Goal: Information Seeking & Learning: Check status

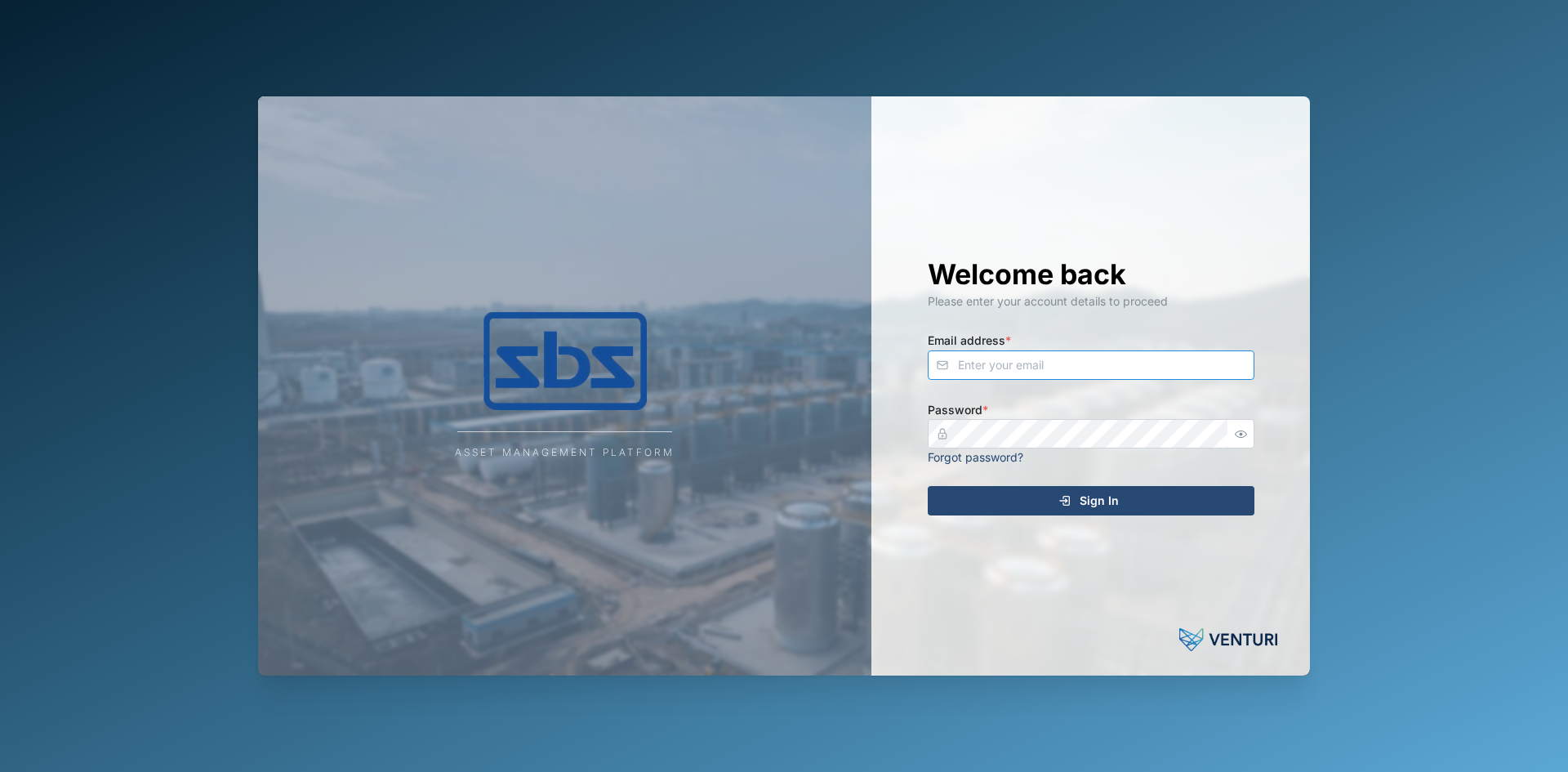
type input "[PERSON_NAME][EMAIL_ADDRESS][DOMAIN_NAME]"
click at [1081, 502] on span "Sign In" at bounding box center [1099, 500] width 40 height 28
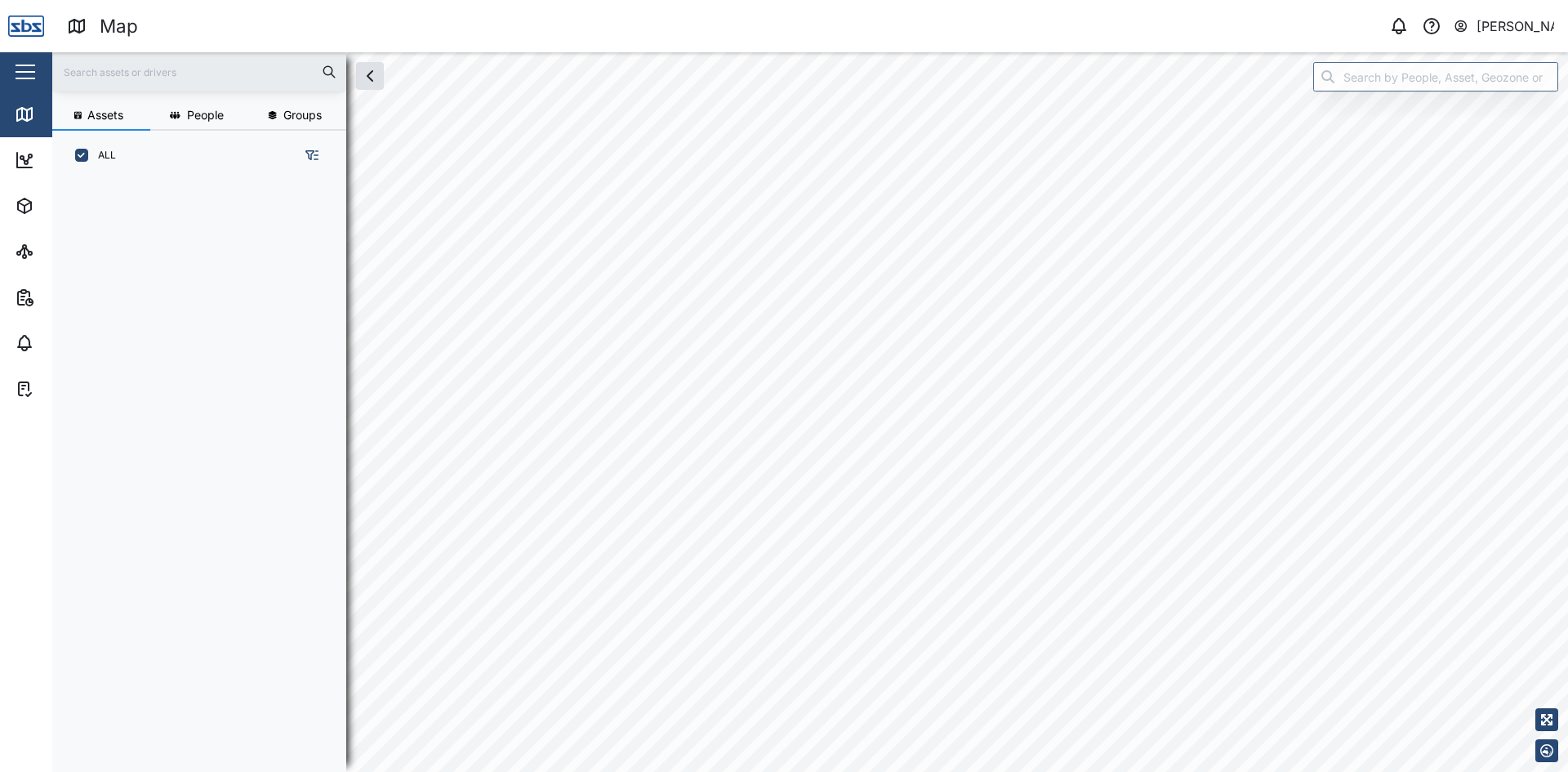
scroll to position [572, 256]
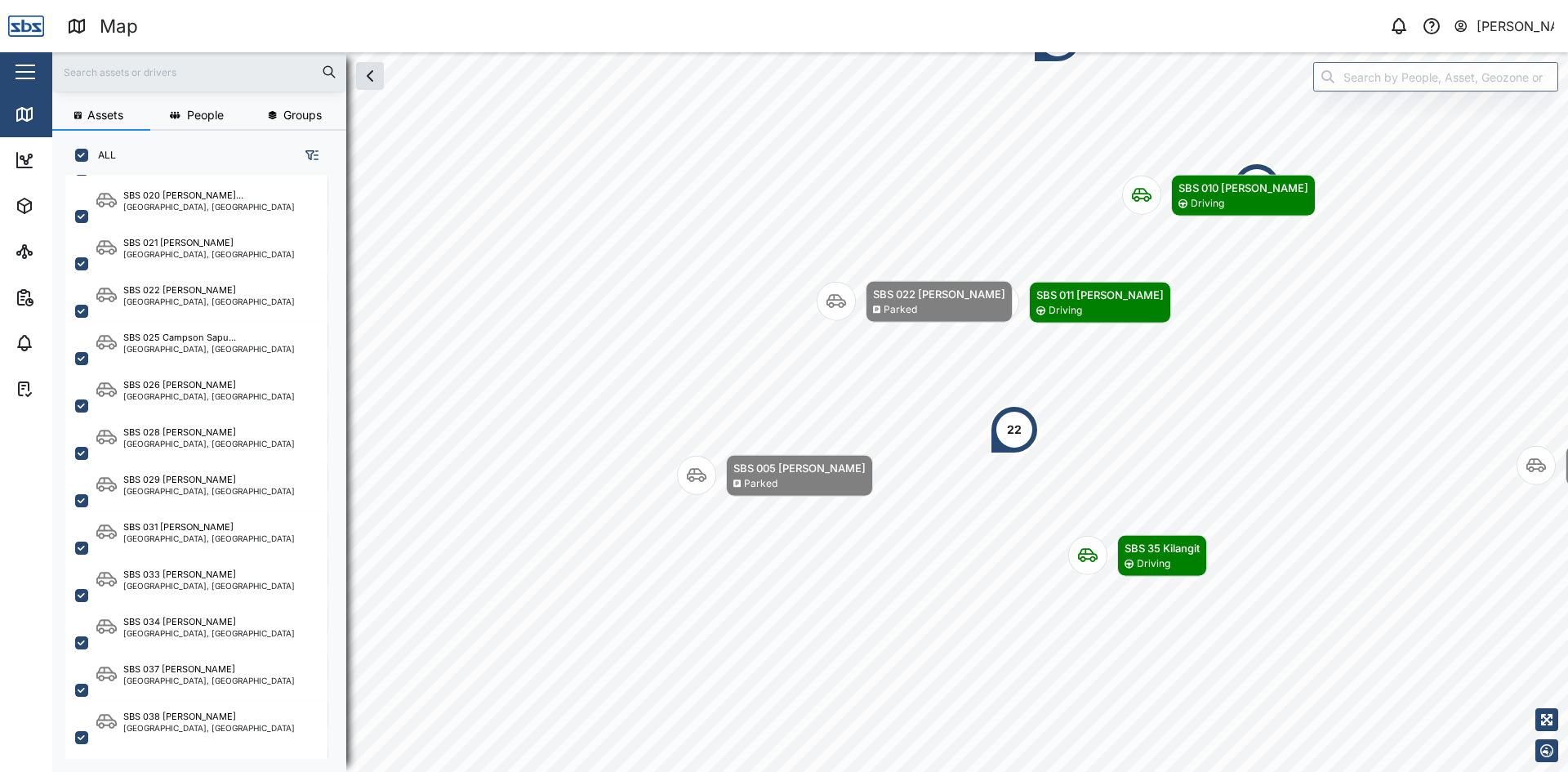
scroll to position [1595, 0]
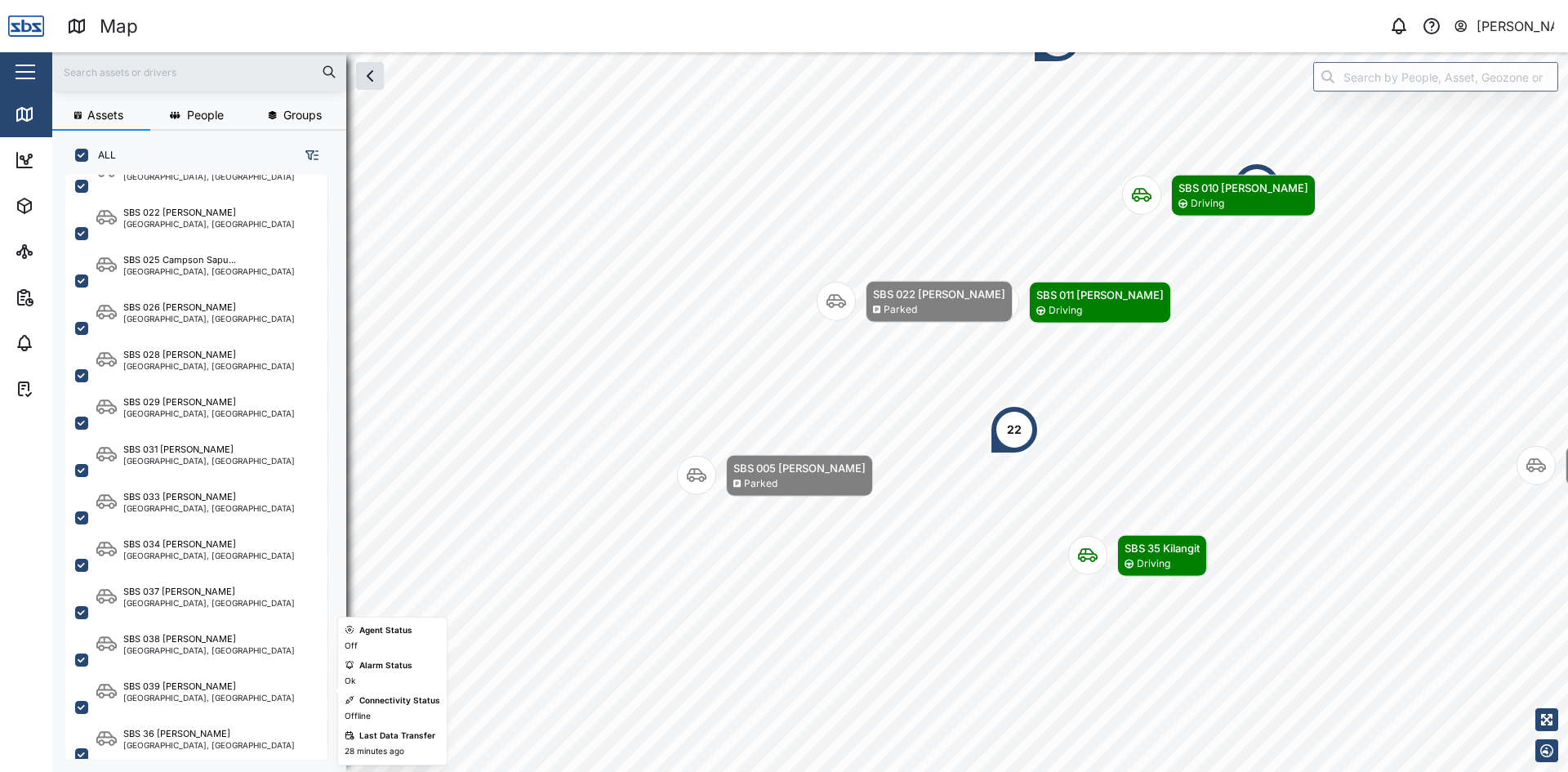
click at [201, 690] on div "SBS 039 [PERSON_NAME]" at bounding box center [208, 687] width 171 height 14
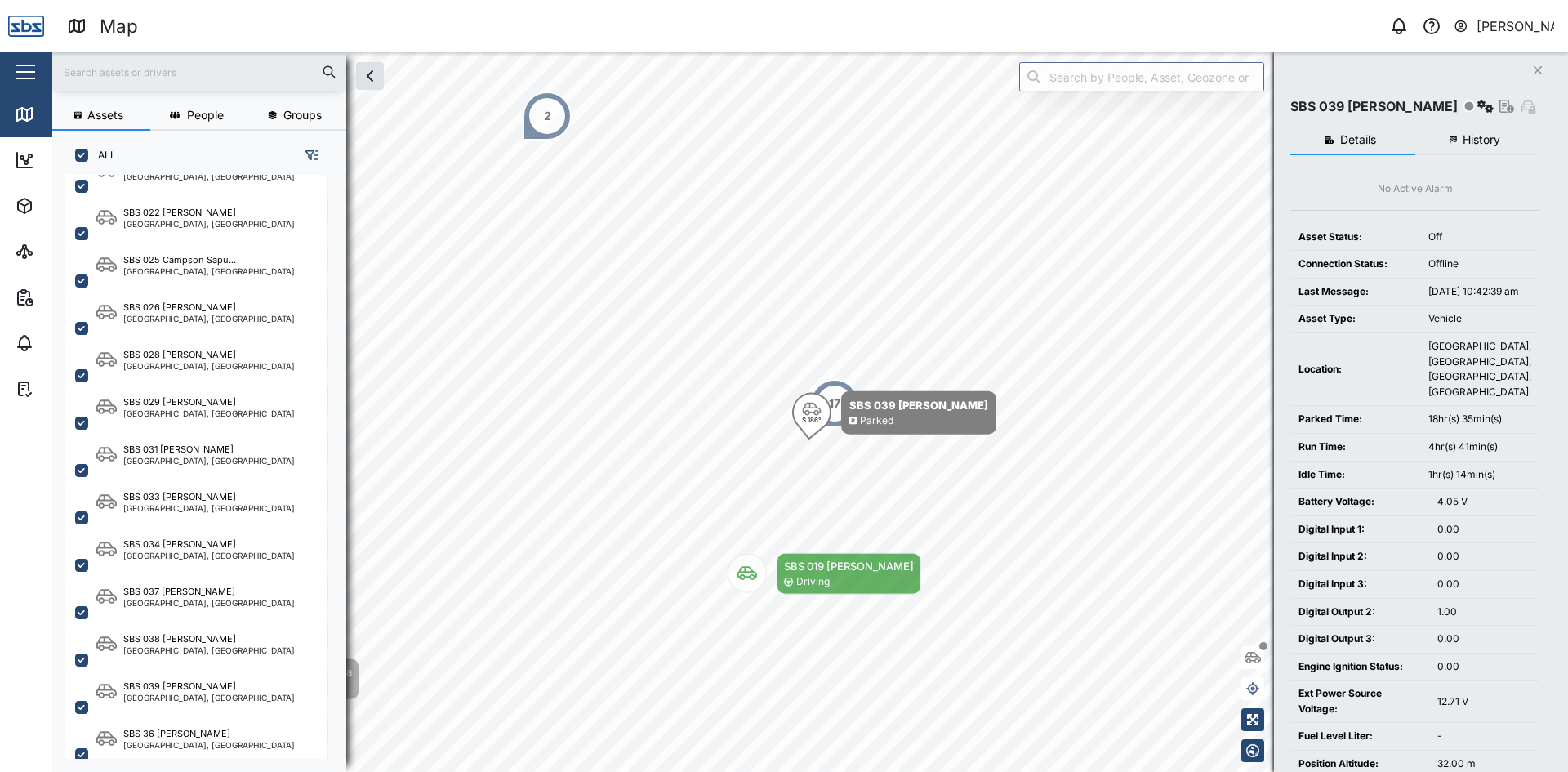
click at [1477, 138] on span "History" at bounding box center [1481, 139] width 38 height 11
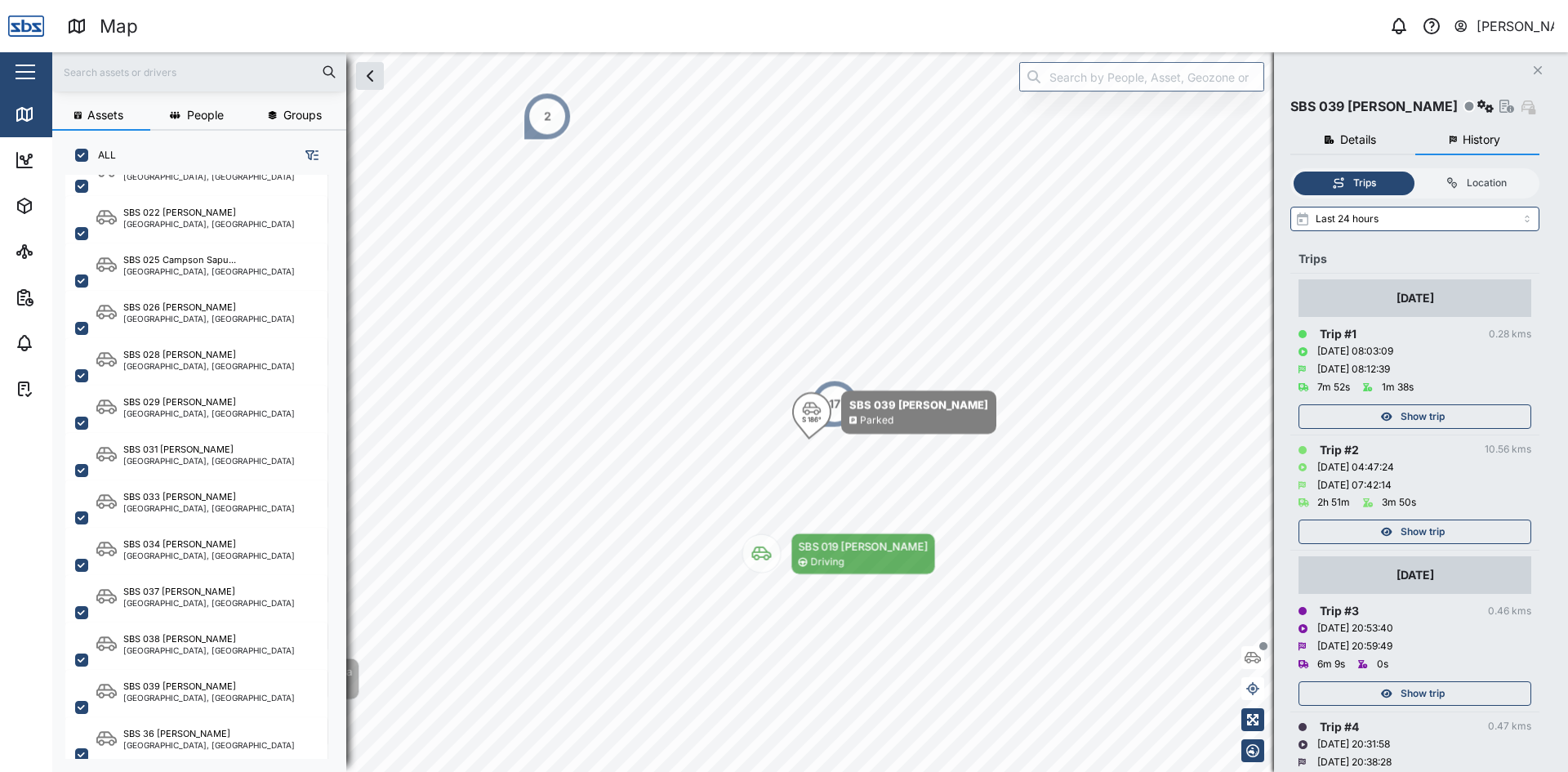
click at [1426, 535] on span "Show trip" at bounding box center [1423, 532] width 44 height 23
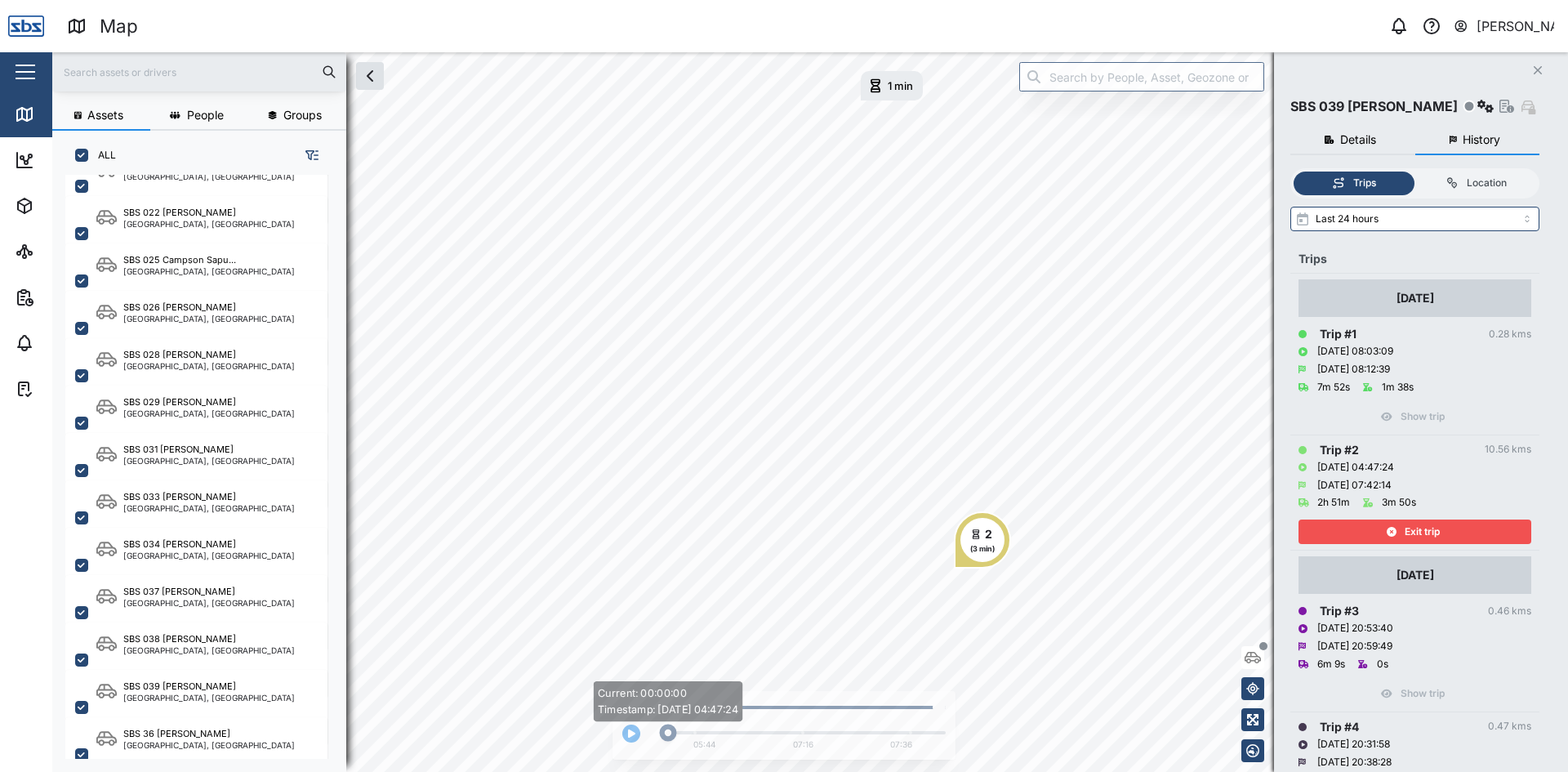
drag, startPoint x: 757, startPoint y: 732, endPoint x: 650, endPoint y: 735, distance: 107.0
click at [650, 735] on div "Current: 00:00:00 Timestamp: [DATE] 04:47:24 05:44 07:16 07:36" at bounding box center [784, 730] width 324 height 52
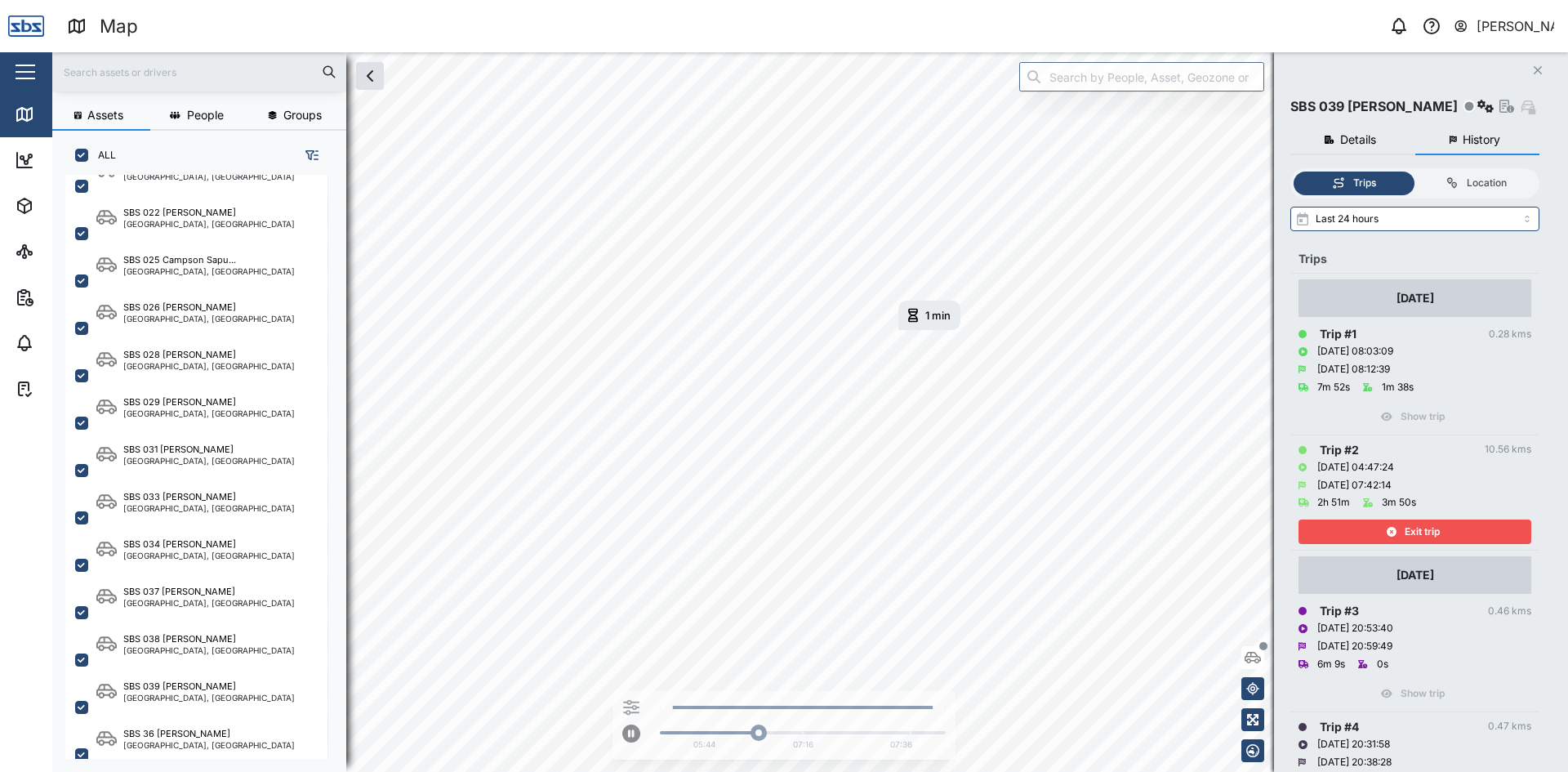
click at [1414, 533] on span "Exit trip" at bounding box center [1422, 532] width 35 height 23
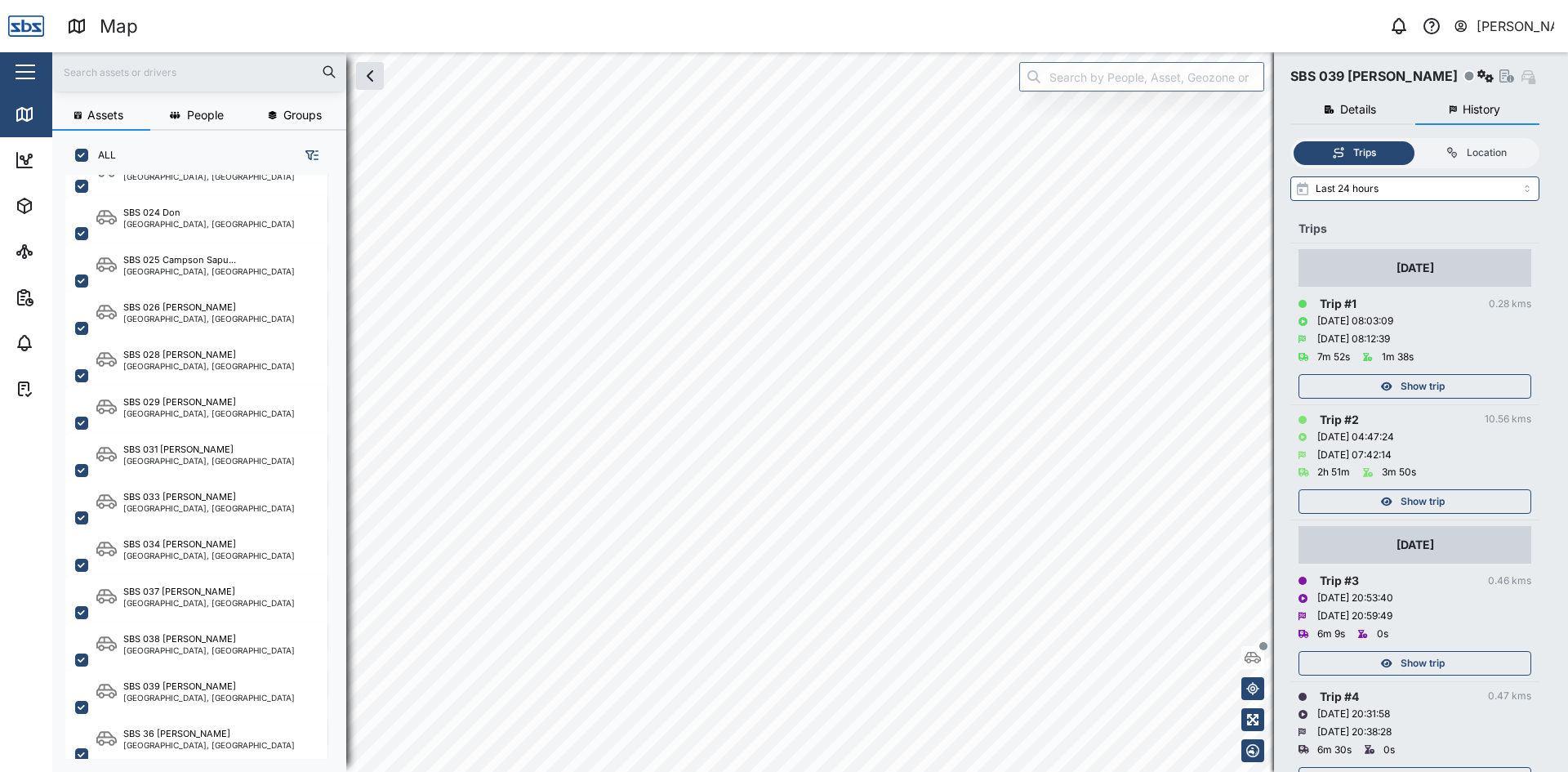
scroll to position [82, 0]
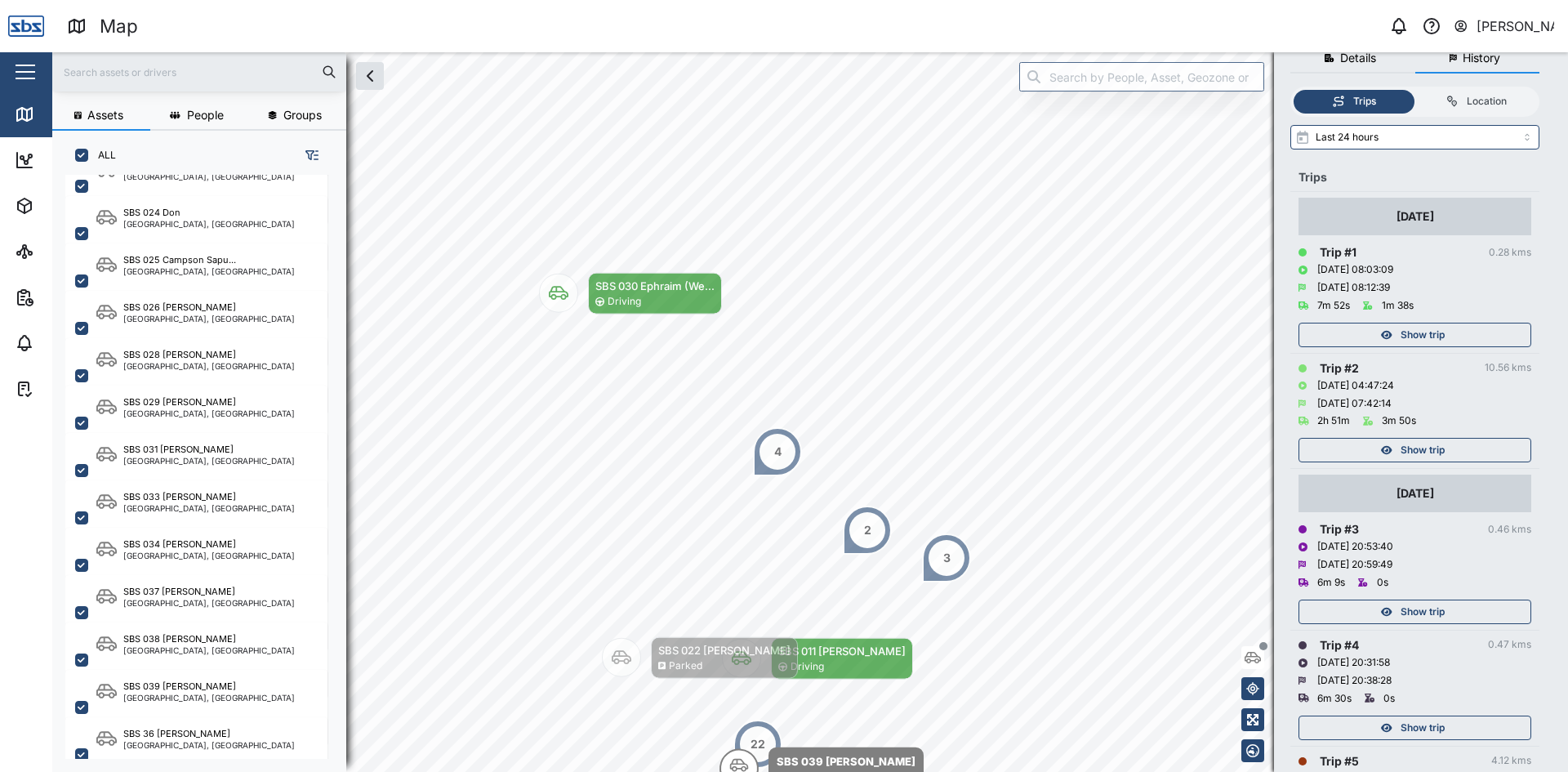
click at [1397, 449] on div "Show trip" at bounding box center [1412, 450] width 212 height 23
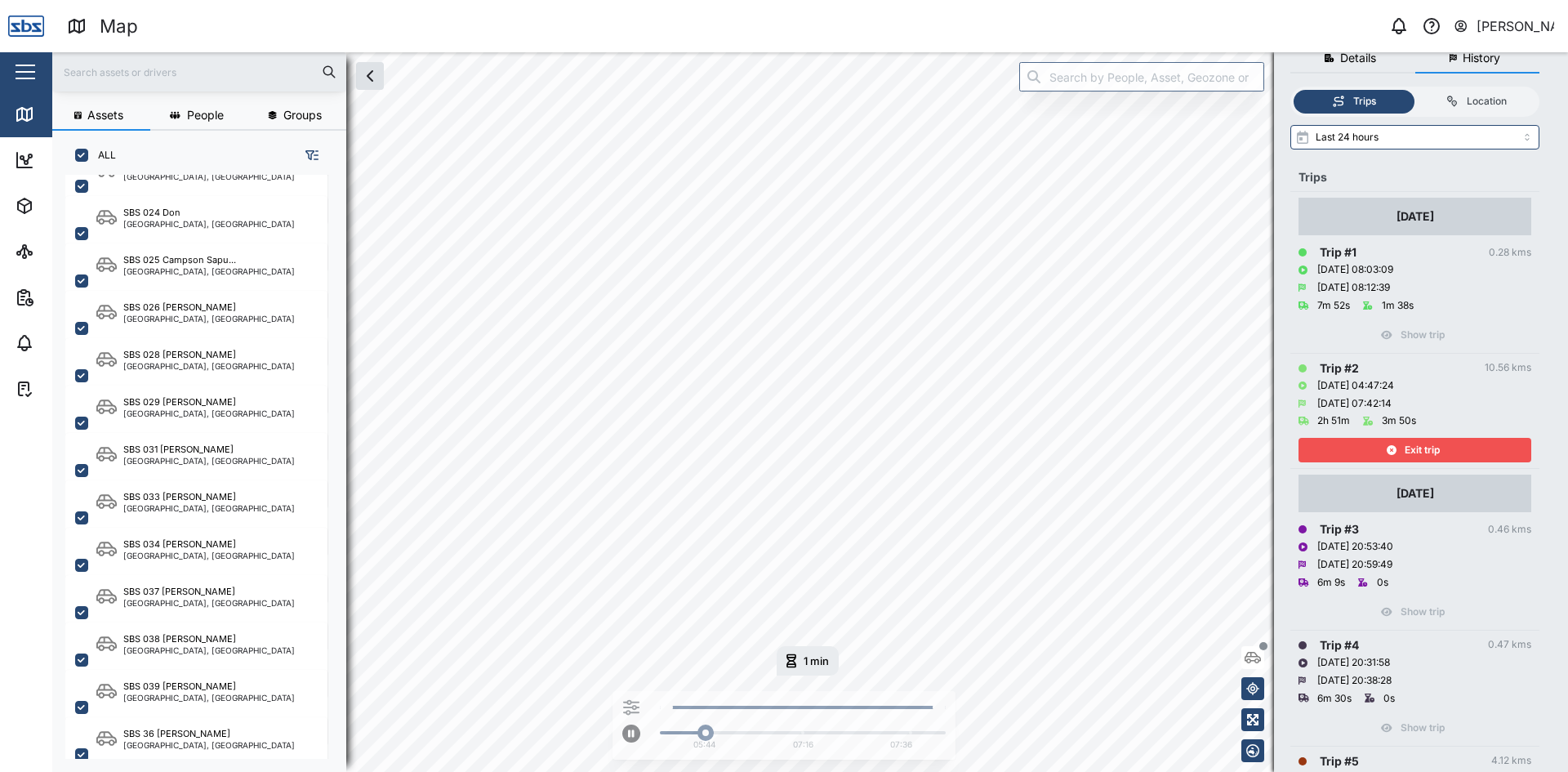
click at [629, 771] on html "Map 0 [PERSON_NAME] Close Map Dashboard Assets ATS Camera Generator Tanks UPS V…" at bounding box center [784, 386] width 1568 height 772
click at [630, 734] on icon "button" at bounding box center [631, 733] width 6 height 7
drag, startPoint x: 736, startPoint y: 734, endPoint x: 648, endPoint y: 729, distance: 88.1
click at [648, 729] on div "Current: 00:00:00 Timestamp: [DATE] 04:47:24 05:44 07:16 07:36" at bounding box center [784, 730] width 324 height 52
drag, startPoint x: 630, startPoint y: 734, endPoint x: 630, endPoint y: 717, distance: 17.0
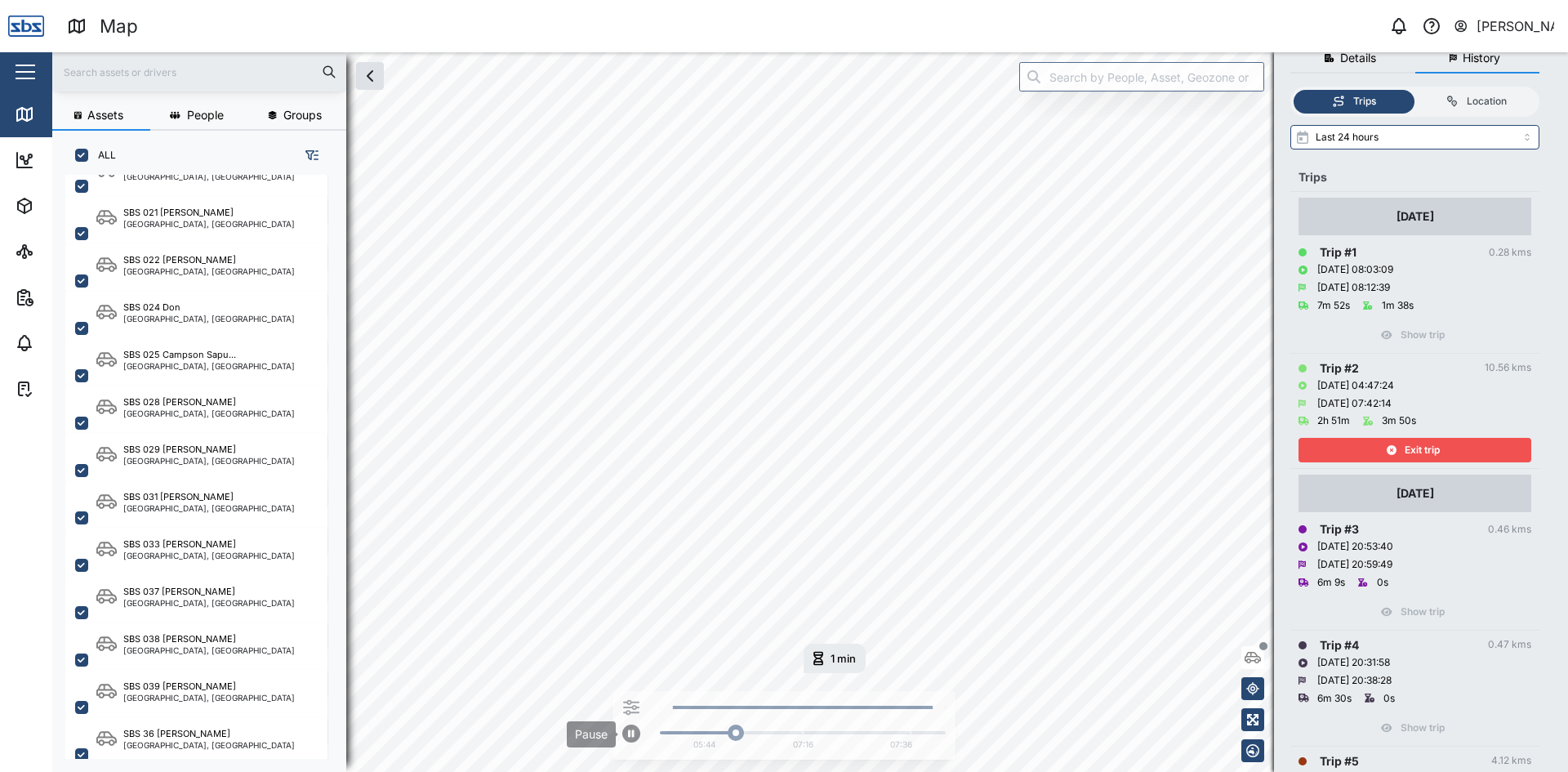
click at [630, 719] on div "Pause" at bounding box center [631, 720] width 18 height 44
click at [624, 735] on button "button" at bounding box center [631, 733] width 18 height 18
click at [1401, 448] on div "Exit trip" at bounding box center [1412, 450] width 212 height 23
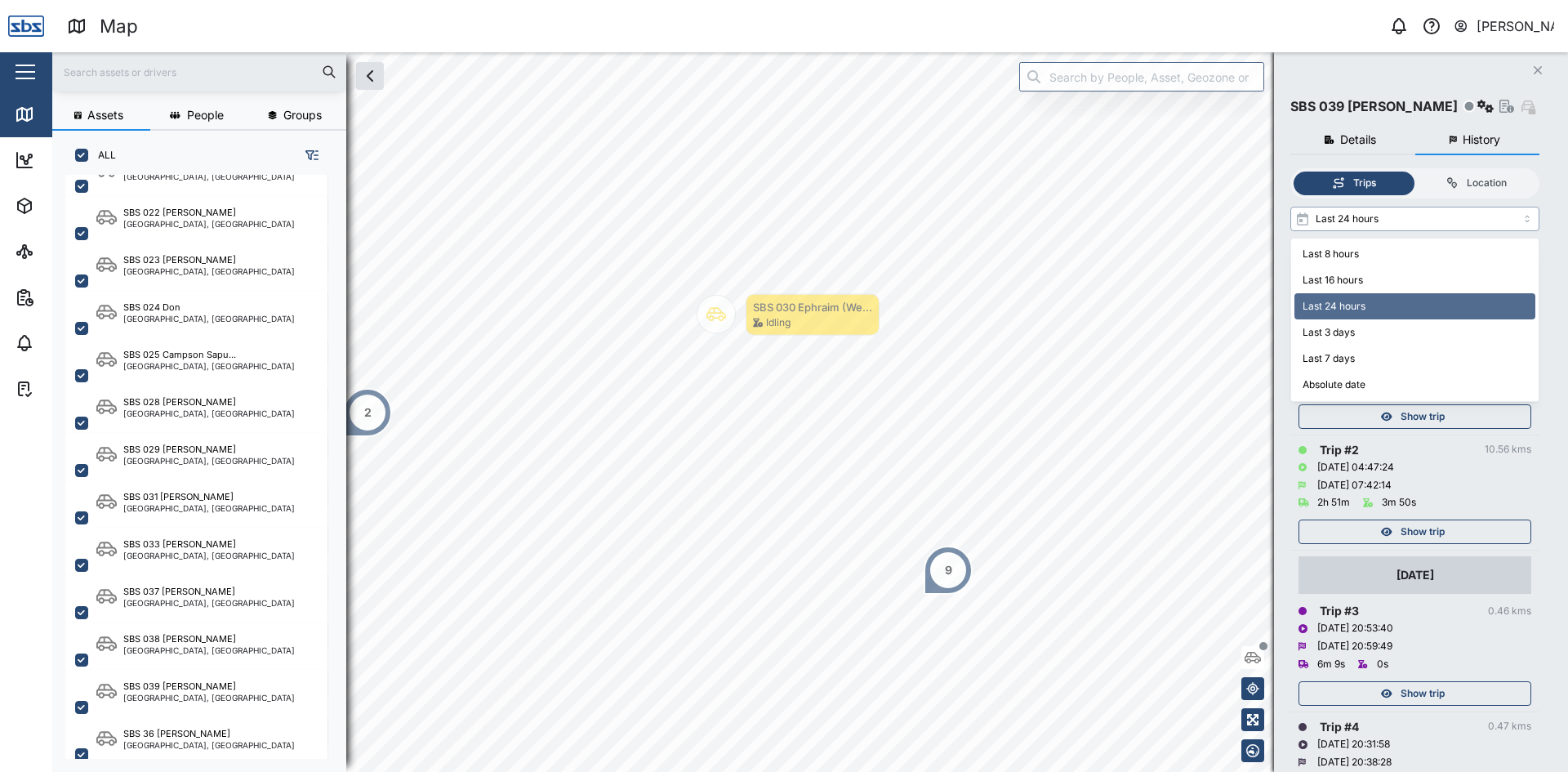
click at [1528, 222] on input "Last 24 hours" at bounding box center [1414, 219] width 249 height 25
type input "Last 7 days"
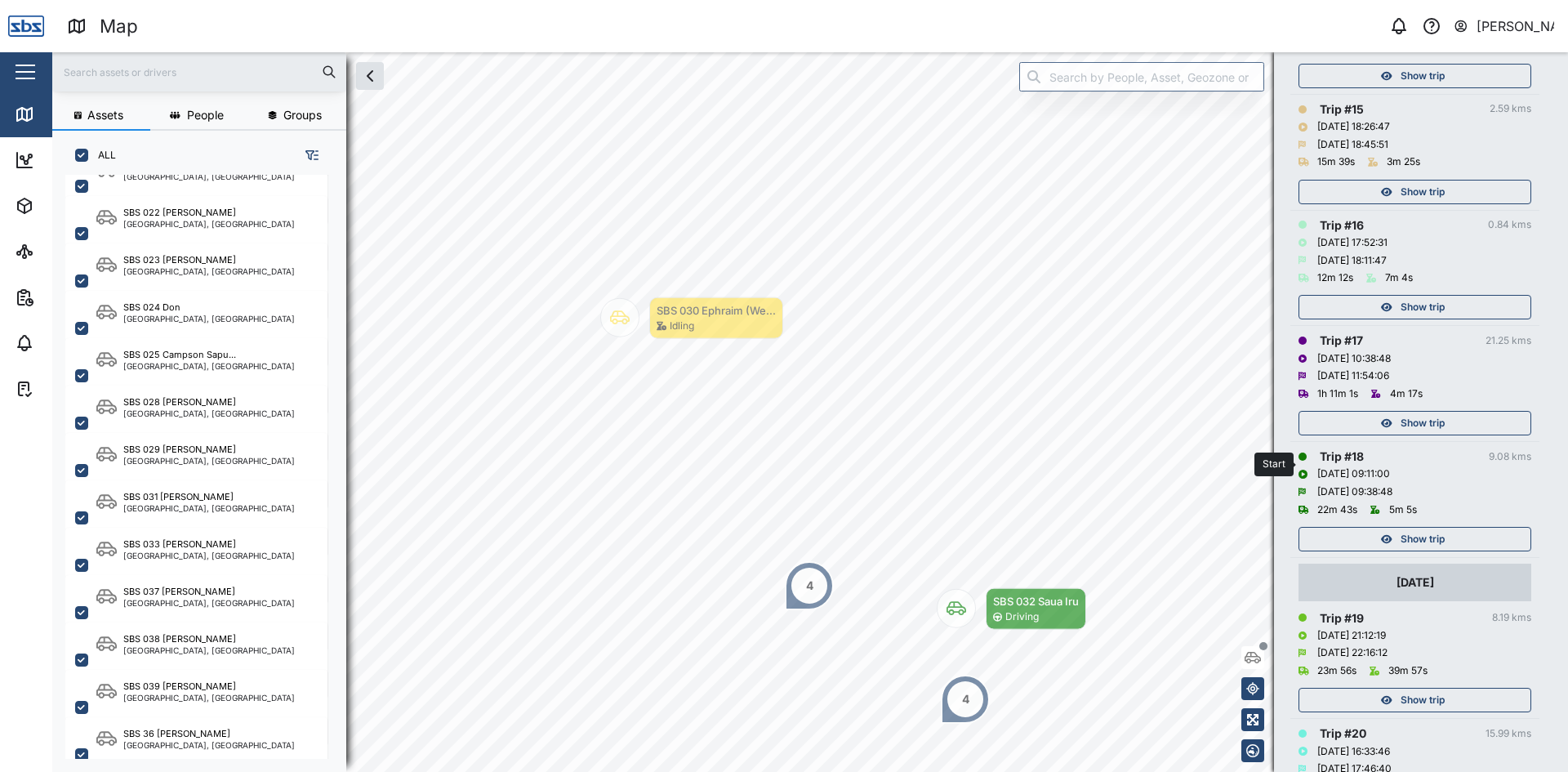
scroll to position [1960, 0]
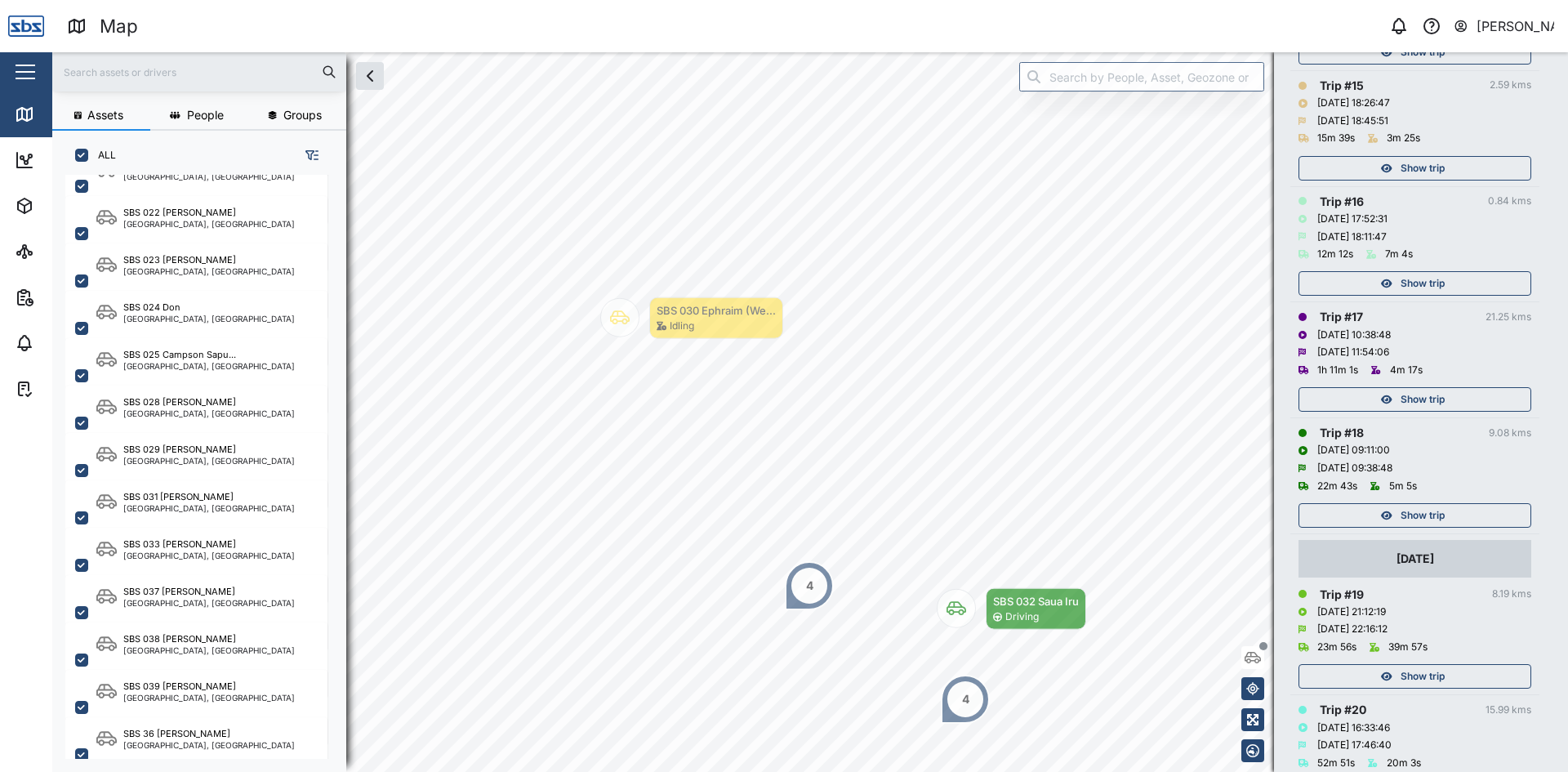
click at [1426, 517] on span "Show trip" at bounding box center [1423, 515] width 44 height 23
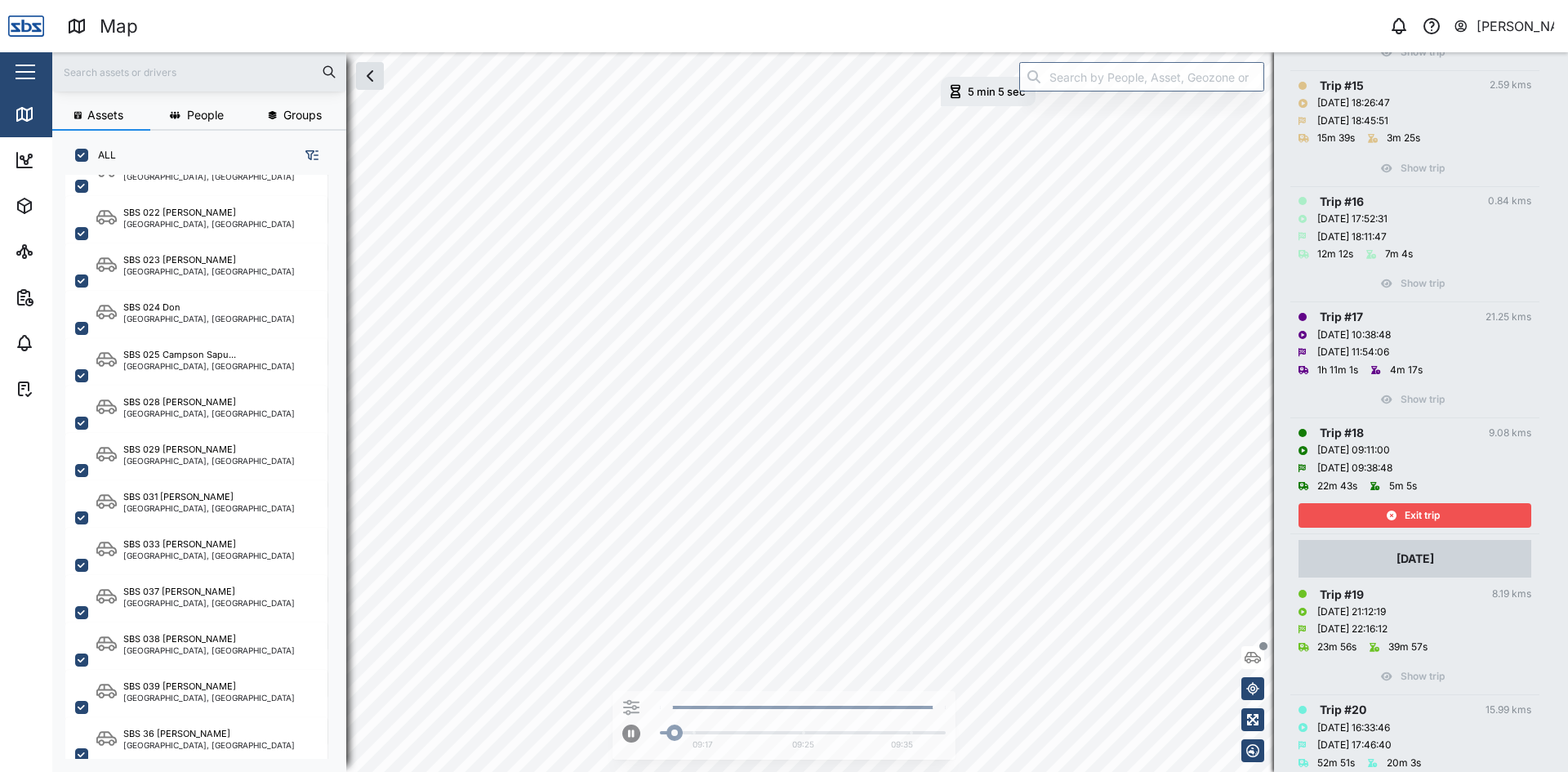
click at [1426, 517] on span "Exit trip" at bounding box center [1422, 515] width 35 height 23
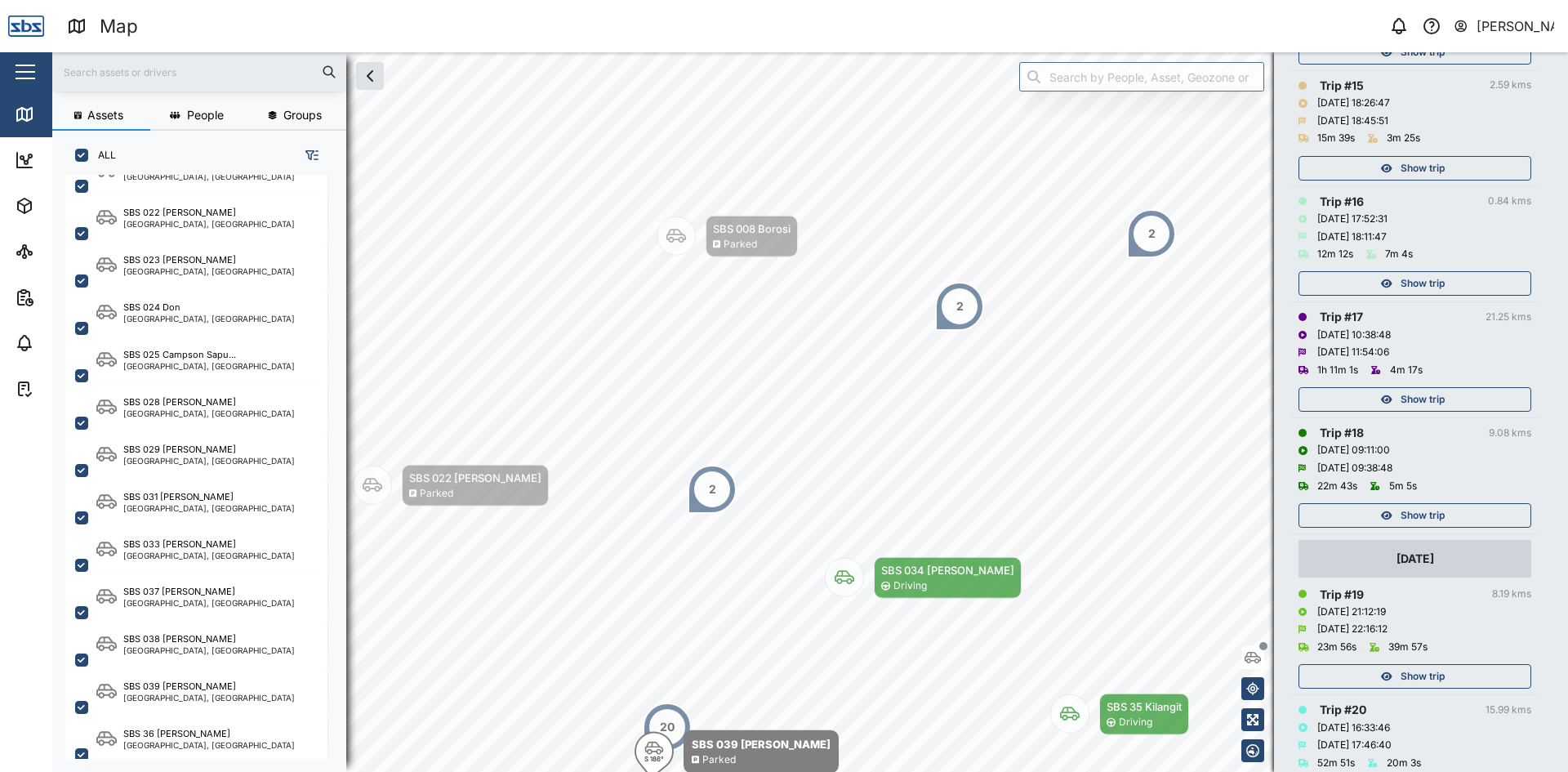
click at [1426, 390] on span "Show trip" at bounding box center [1423, 399] width 44 height 23
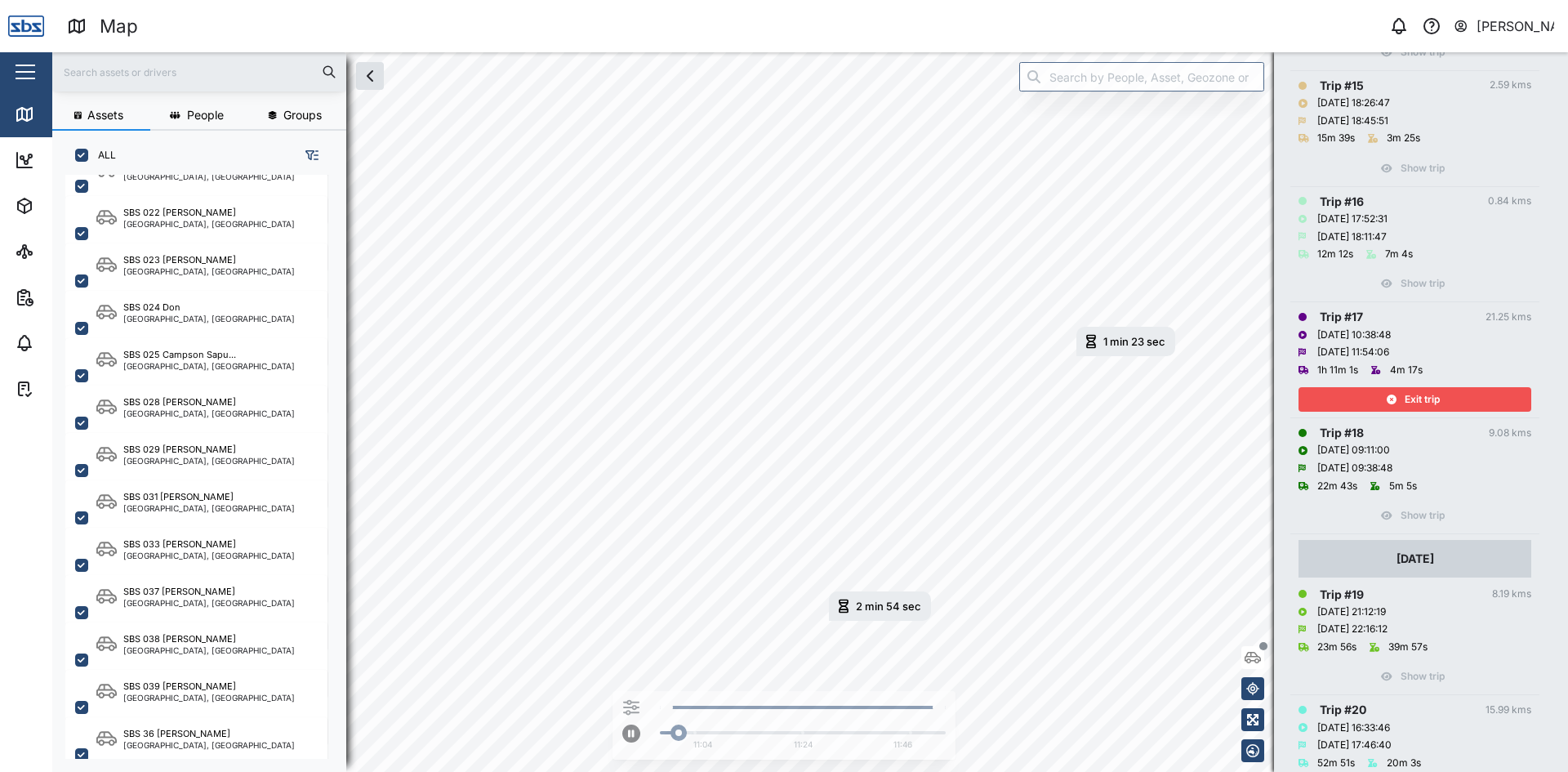
click at [1426, 390] on span "Exit trip" at bounding box center [1422, 399] width 35 height 23
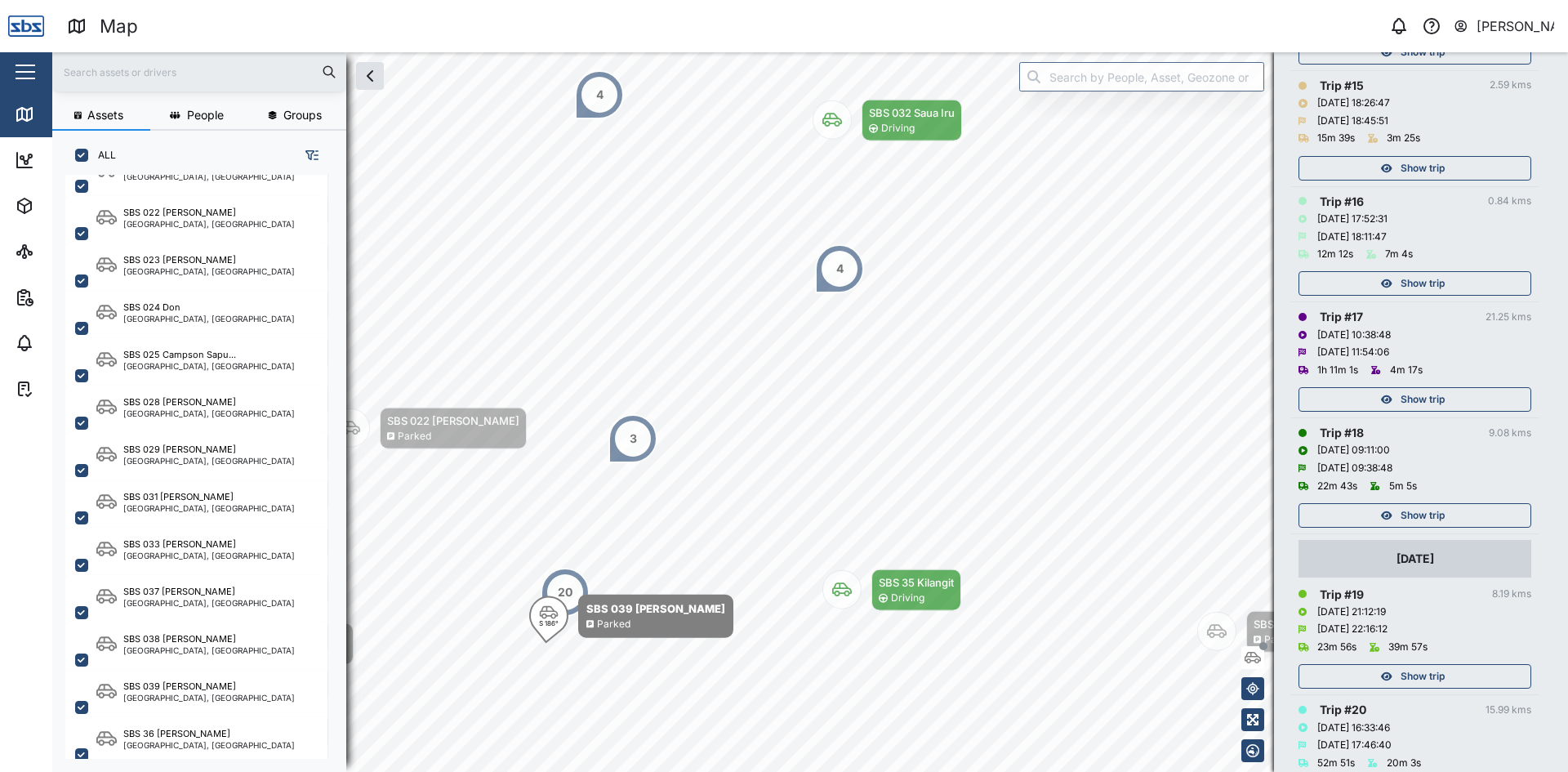
click at [1406, 272] on button "Show trip" at bounding box center [1415, 283] width 233 height 25
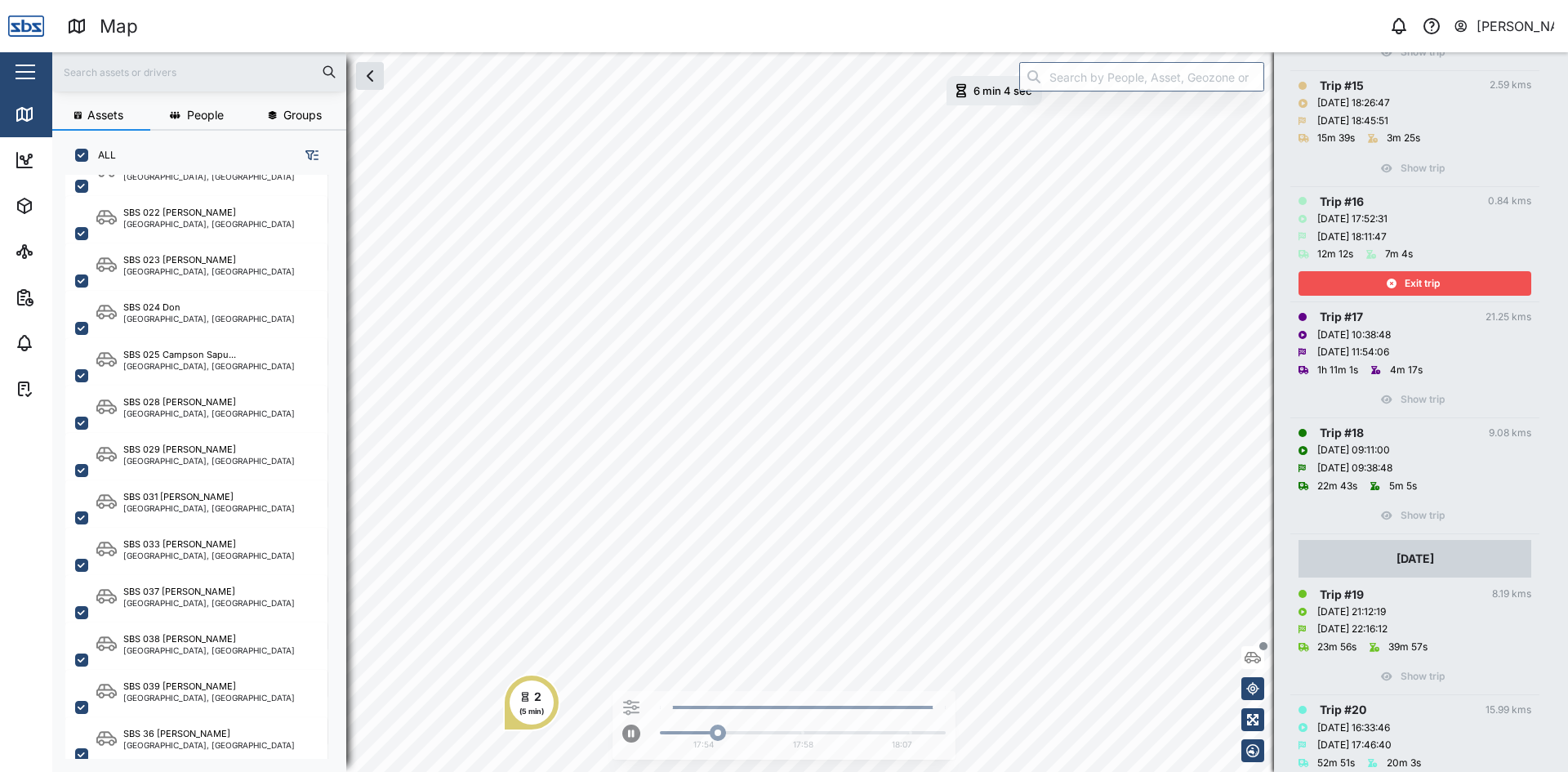
click at [1405, 280] on span "Exit trip" at bounding box center [1422, 283] width 35 height 23
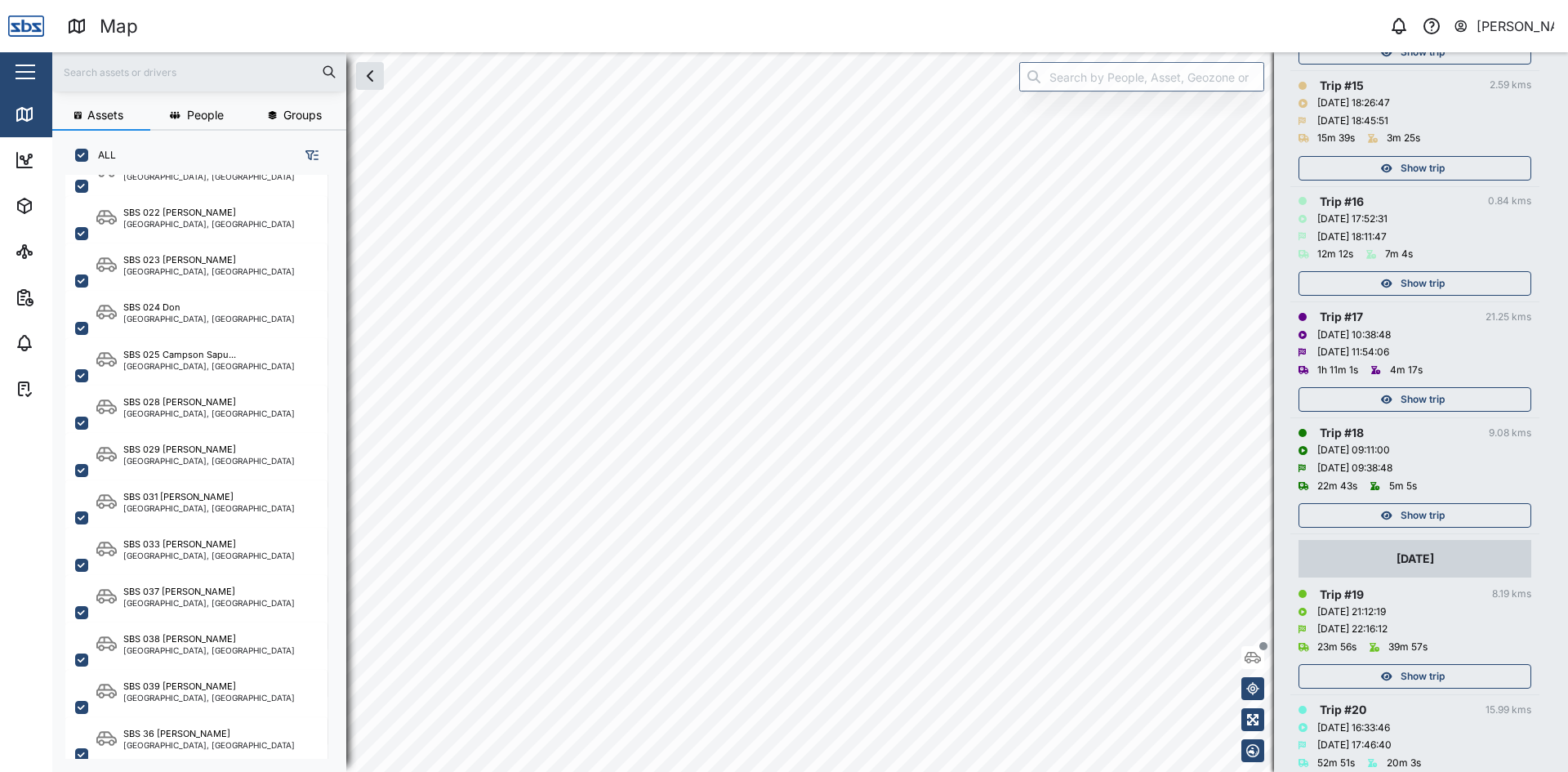
click at [1406, 167] on span "Show trip" at bounding box center [1423, 168] width 44 height 23
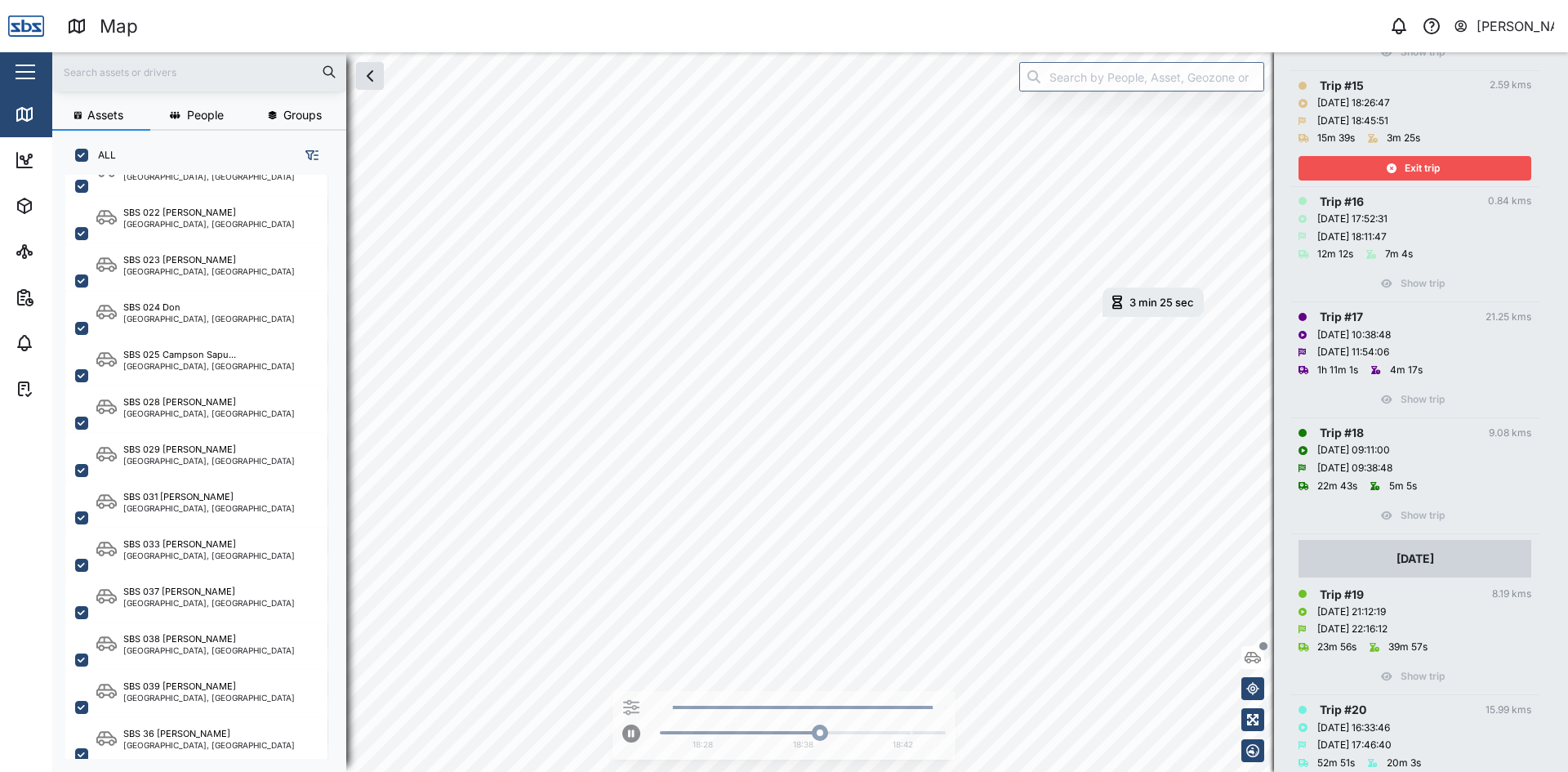
click at [1402, 164] on div "Exit trip" at bounding box center [1412, 168] width 212 height 23
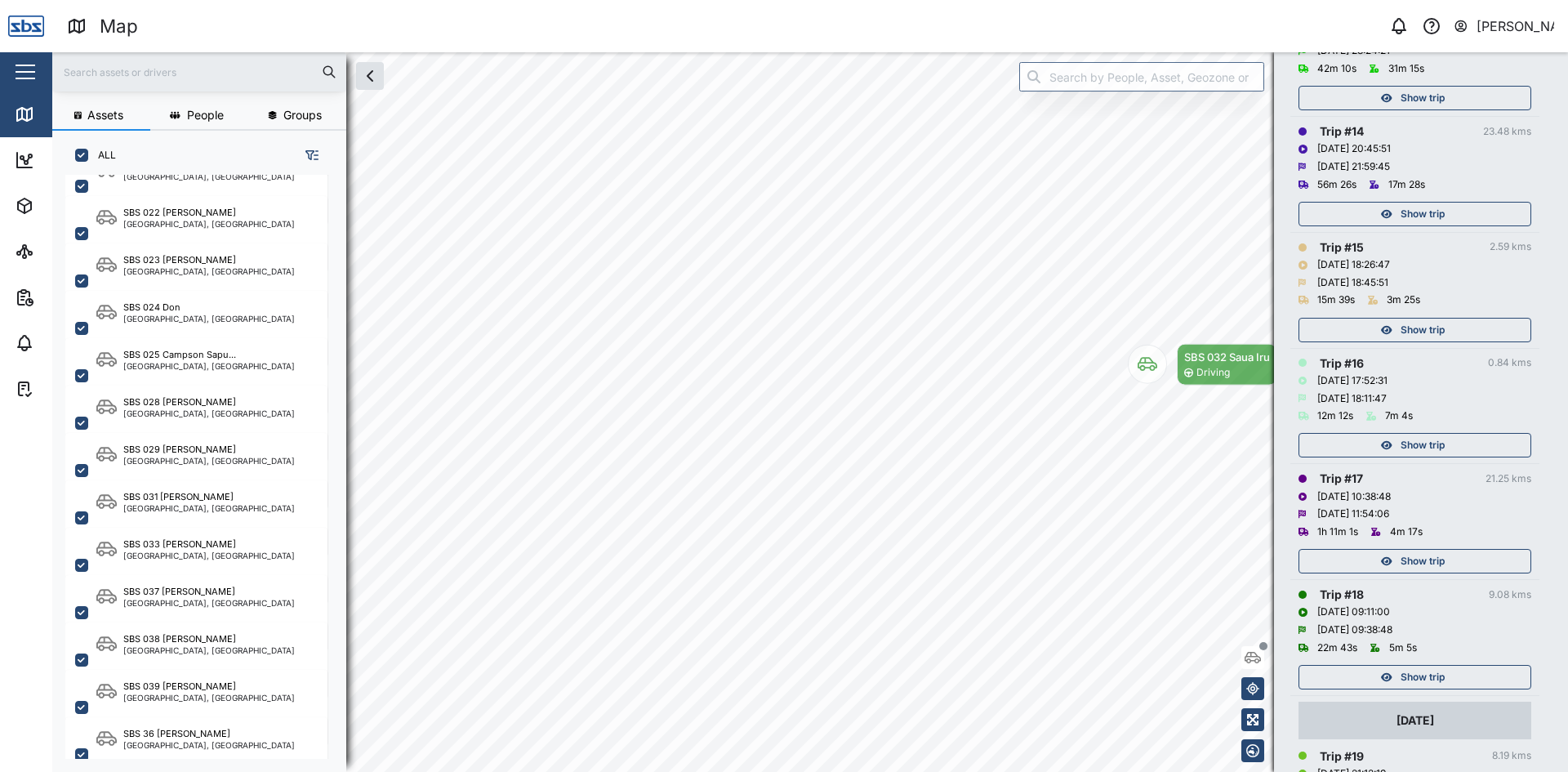
scroll to position [1796, 0]
click at [1470, 215] on div "Show trip" at bounding box center [1412, 215] width 212 height 23
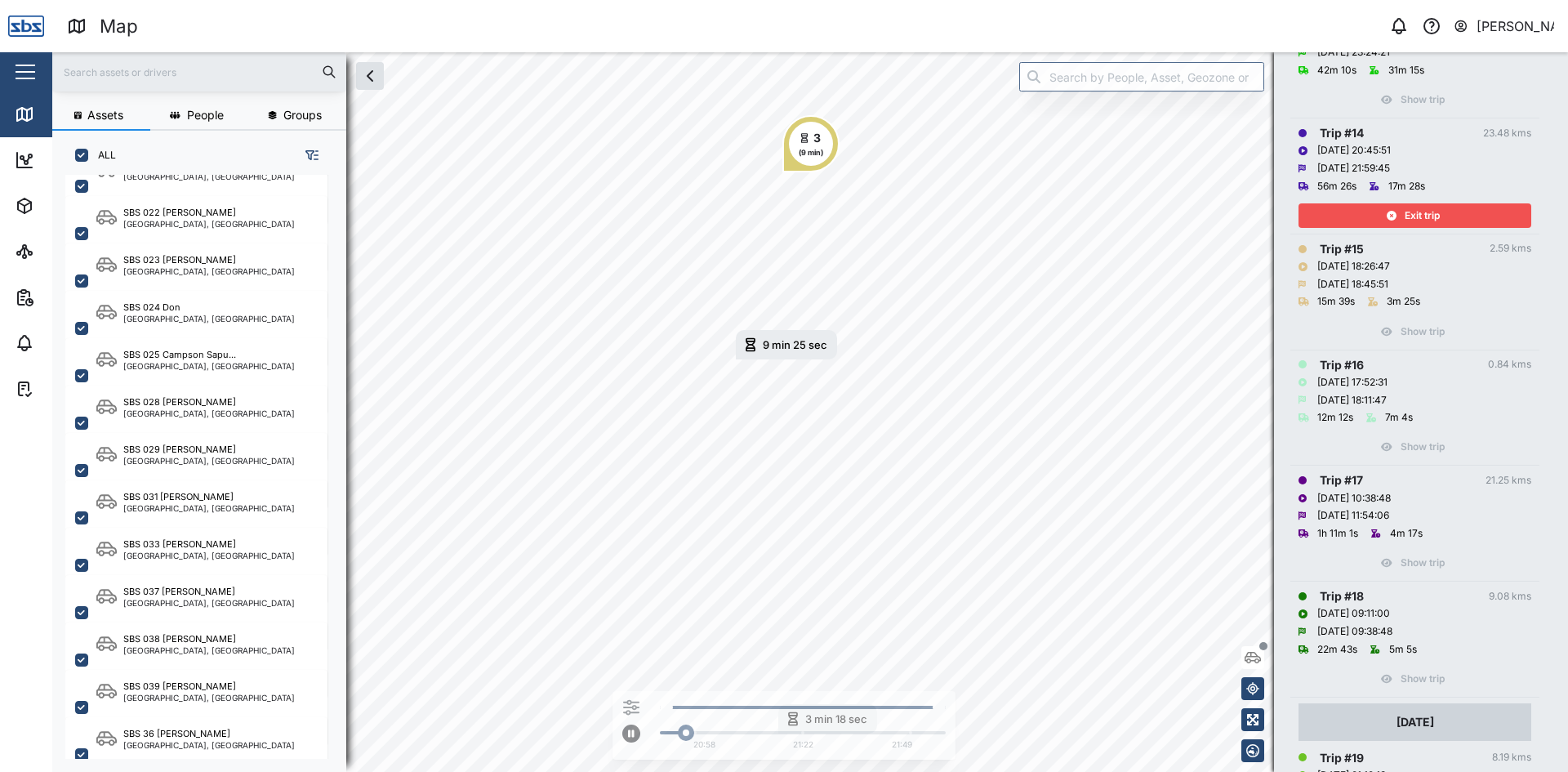
click at [1470, 215] on div "Exit trip" at bounding box center [1412, 215] width 212 height 23
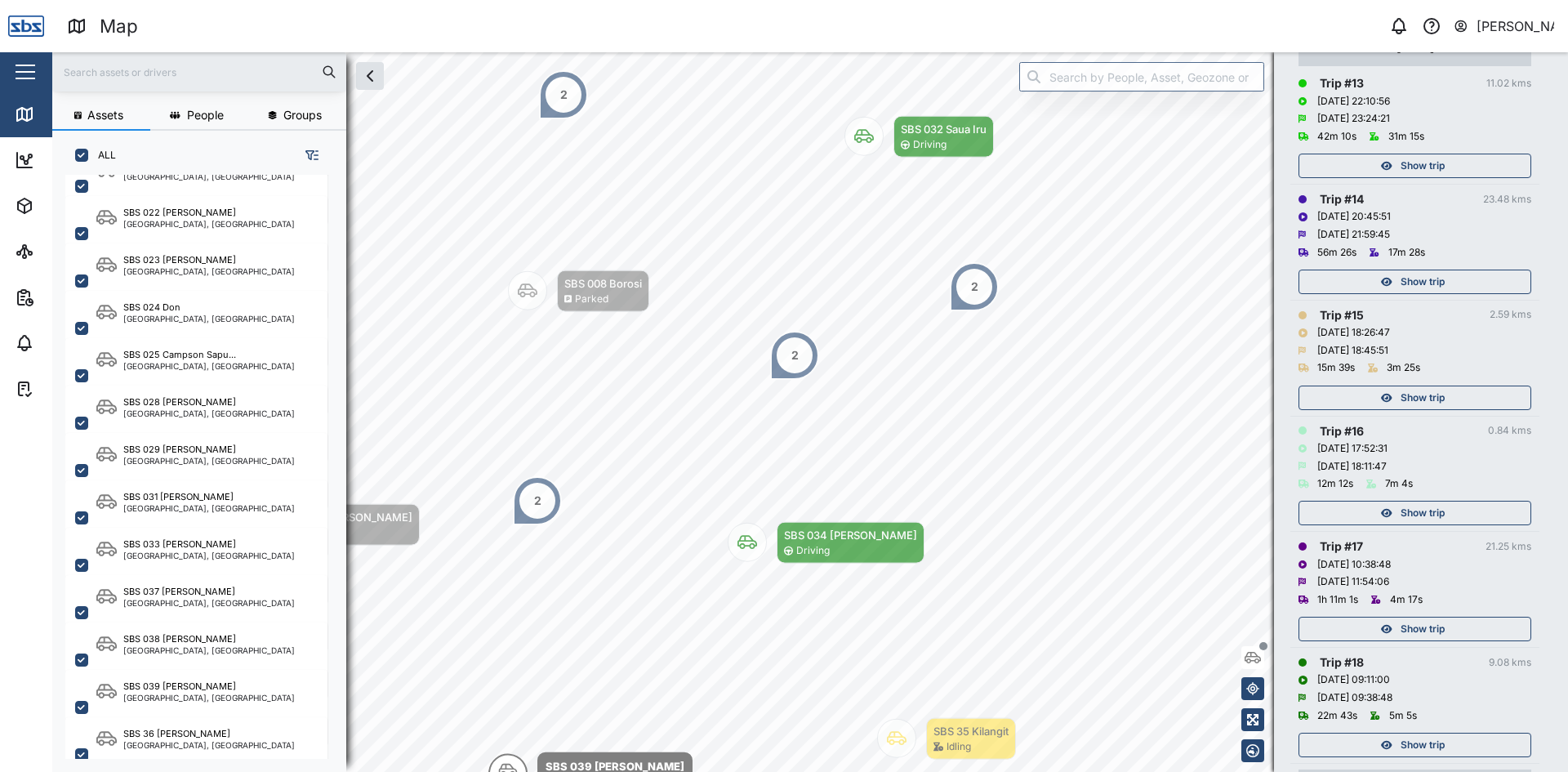
scroll to position [1715, 0]
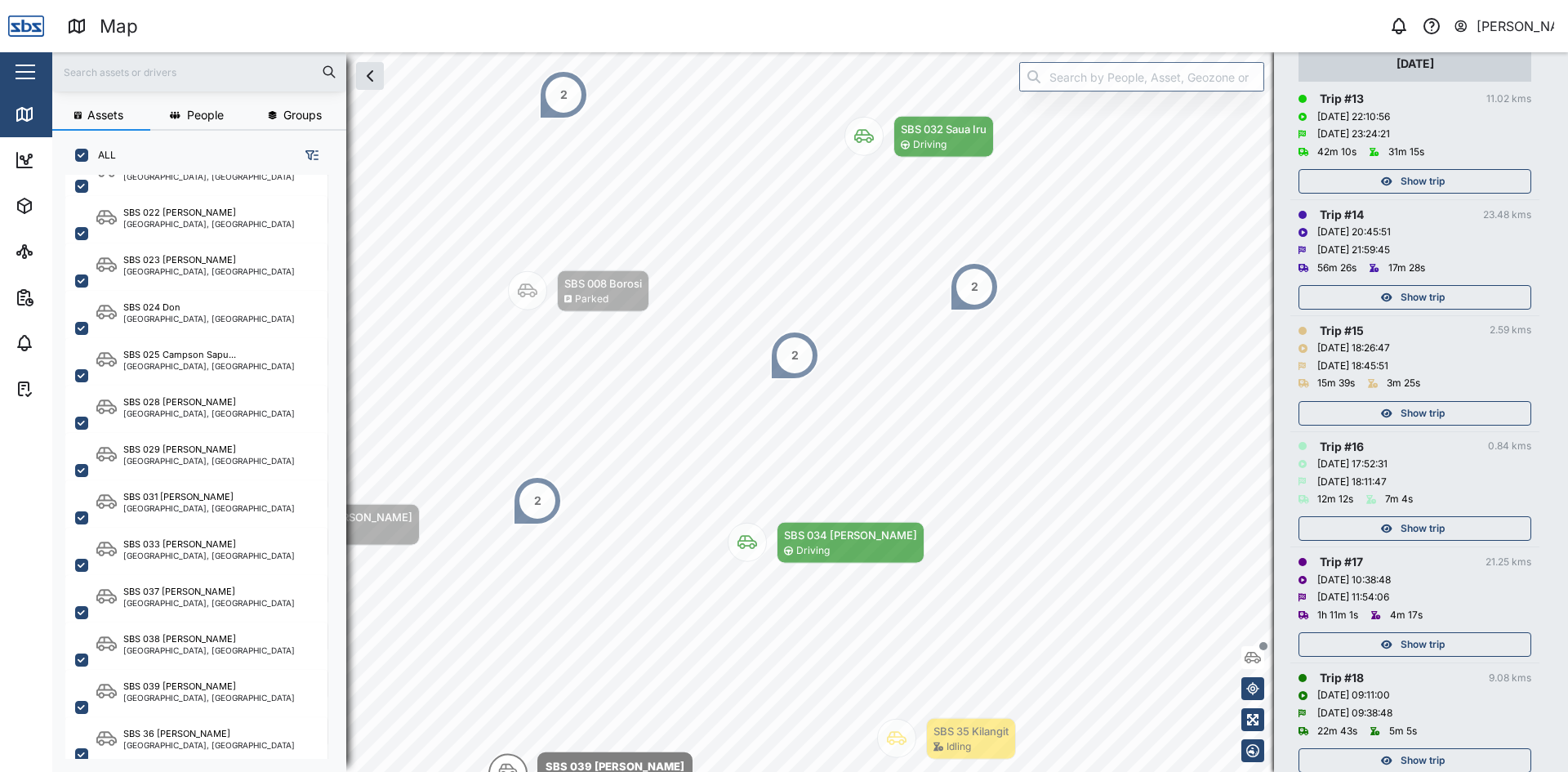
click at [1454, 178] on div "Show trip" at bounding box center [1412, 181] width 212 height 23
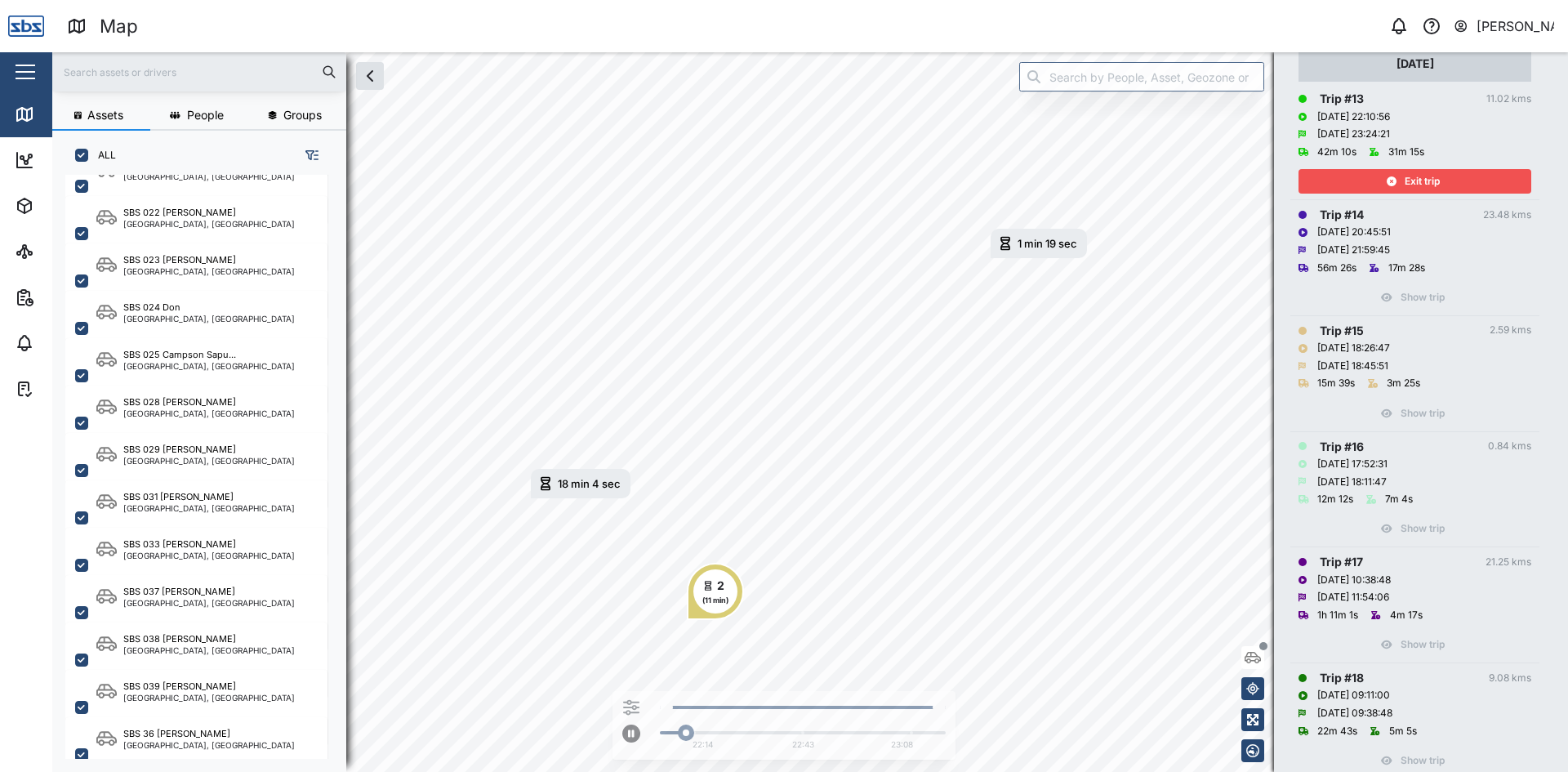
click at [1454, 178] on div "Exit trip" at bounding box center [1412, 181] width 212 height 23
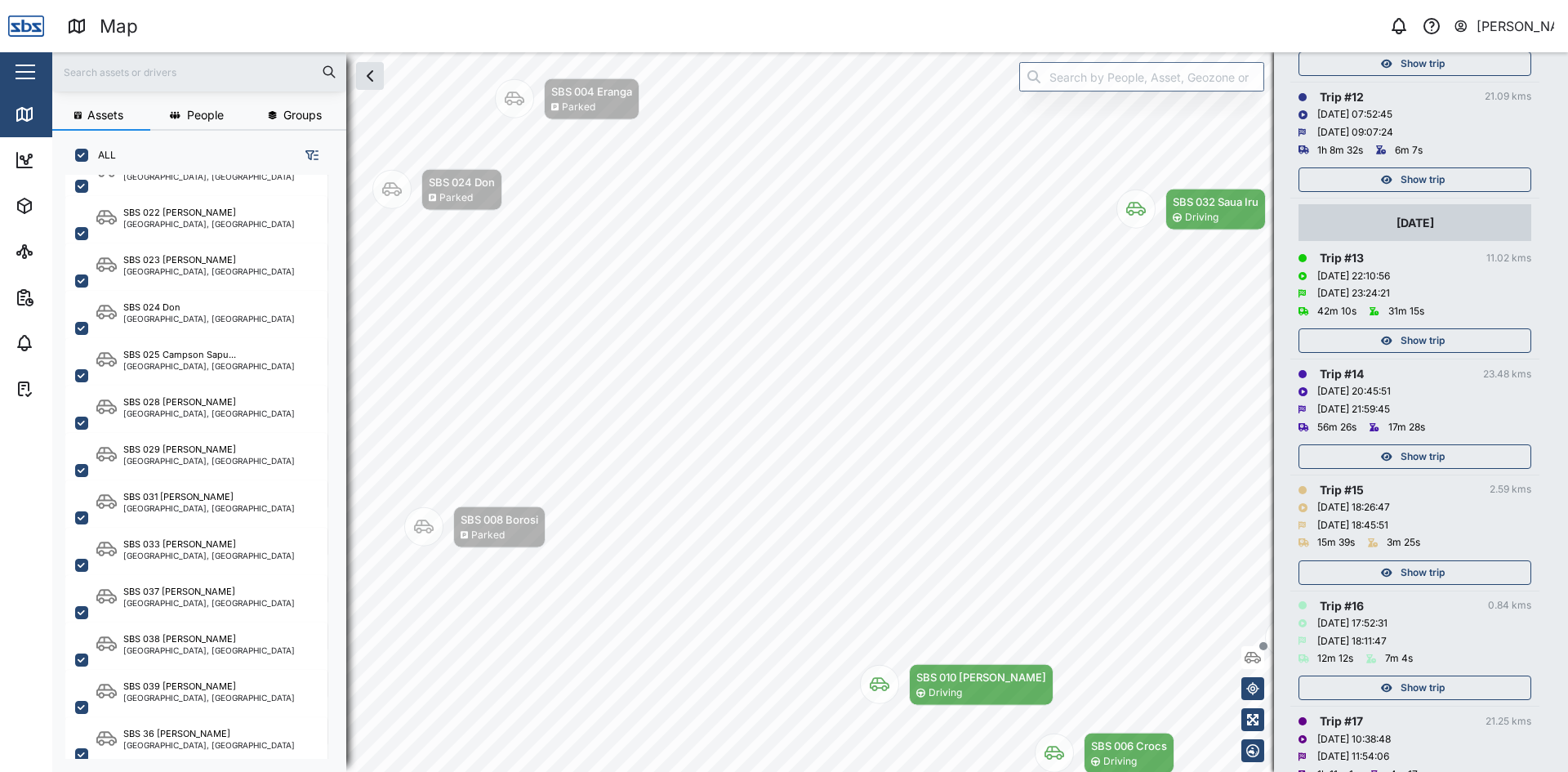
scroll to position [1551, 0]
click at [1454, 178] on div "Show trip" at bounding box center [1412, 184] width 212 height 23
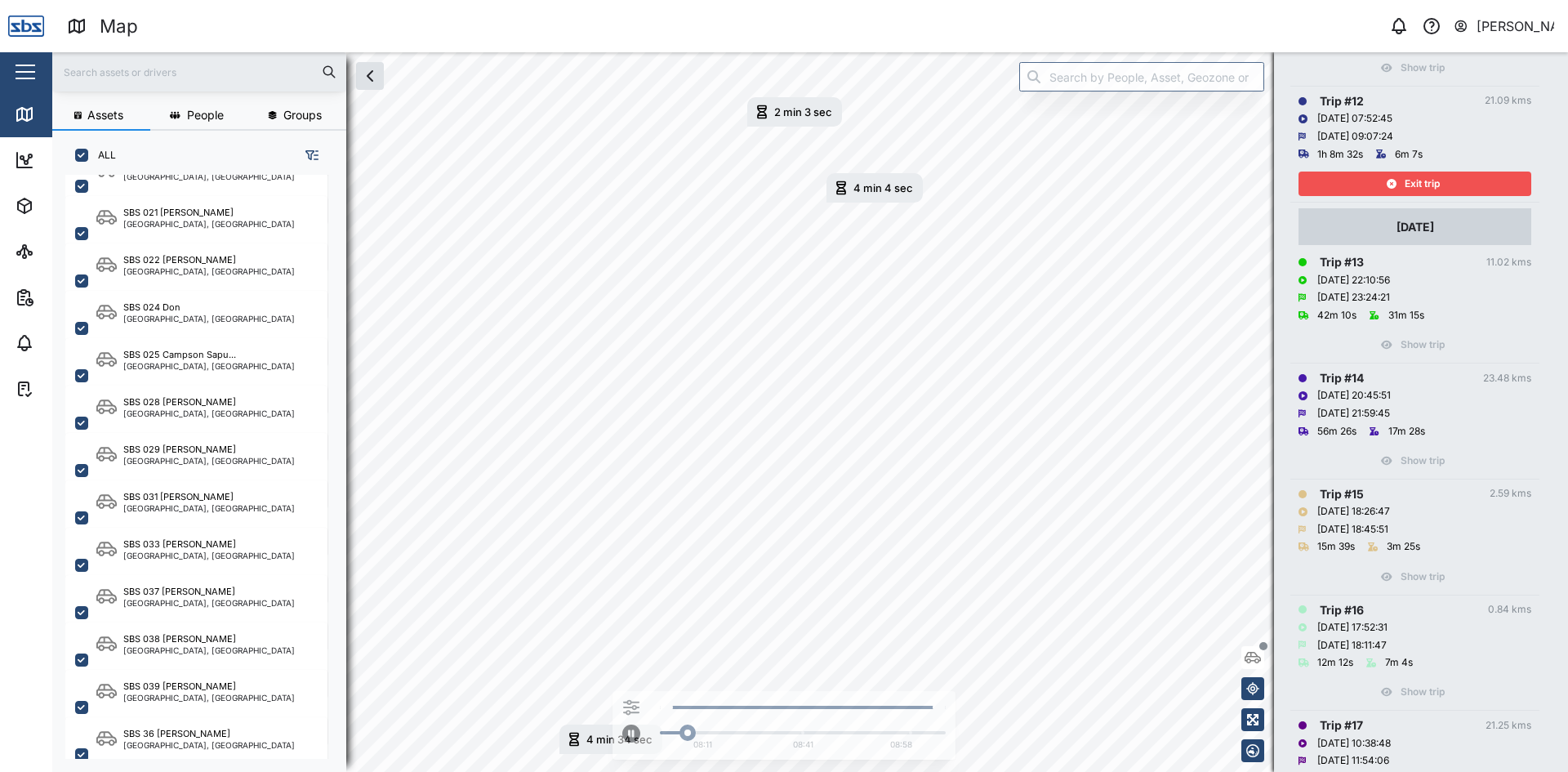
click at [1454, 178] on div "Exit trip" at bounding box center [1412, 184] width 212 height 23
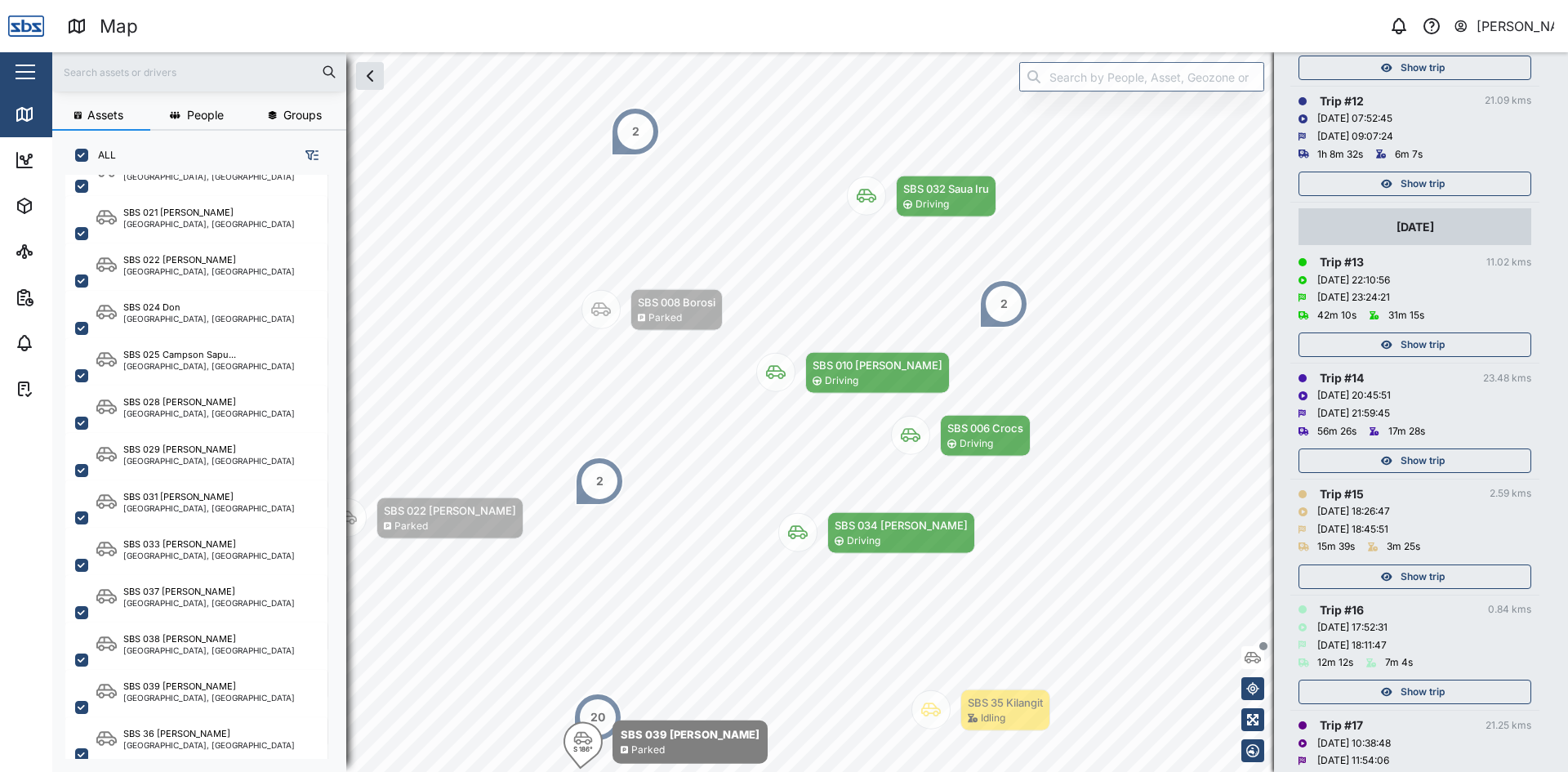
scroll to position [1470, 0]
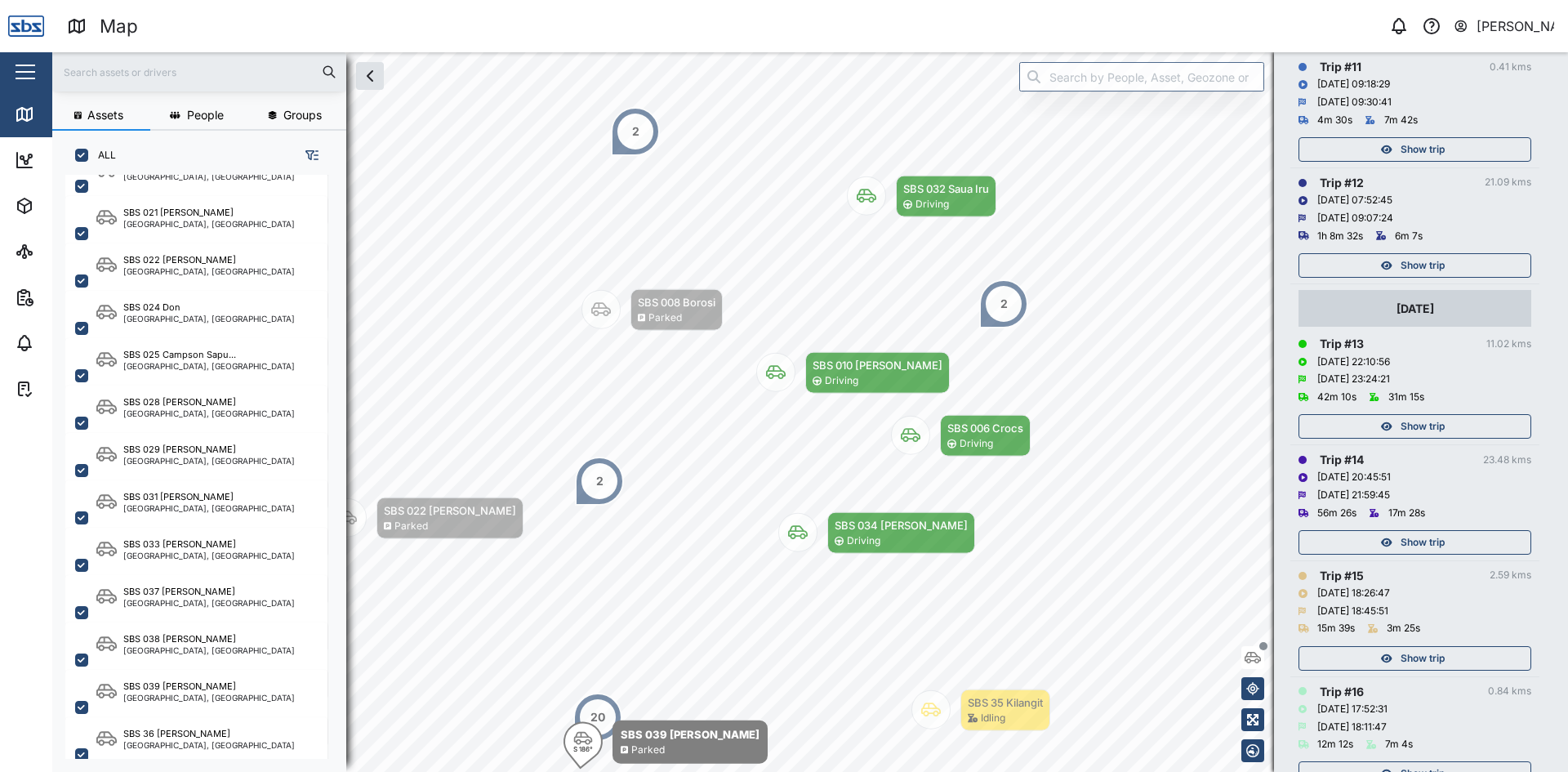
click at [1445, 155] on div "Show trip" at bounding box center [1412, 149] width 212 height 23
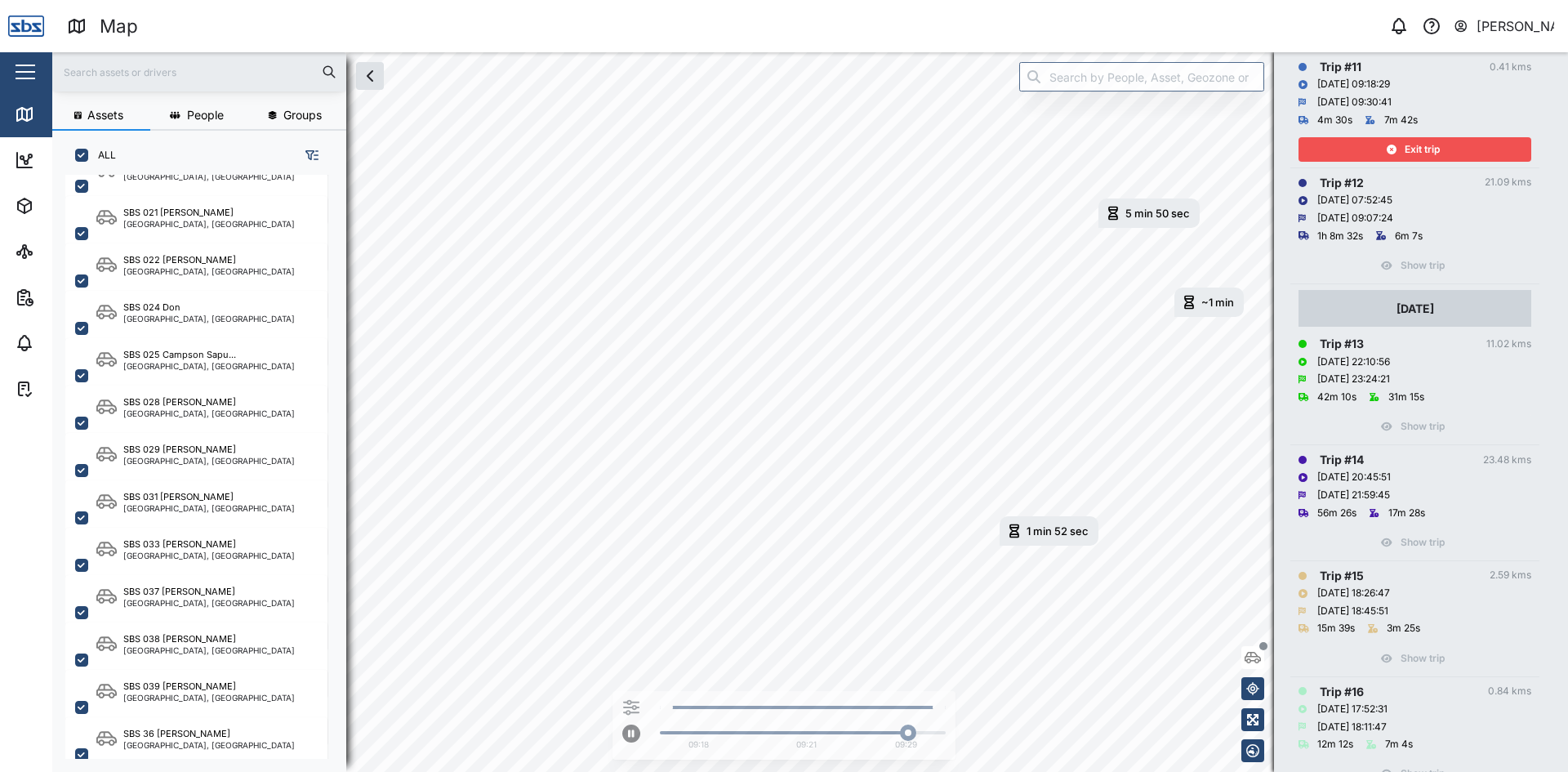
click at [1436, 152] on span "Exit trip" at bounding box center [1422, 149] width 35 height 23
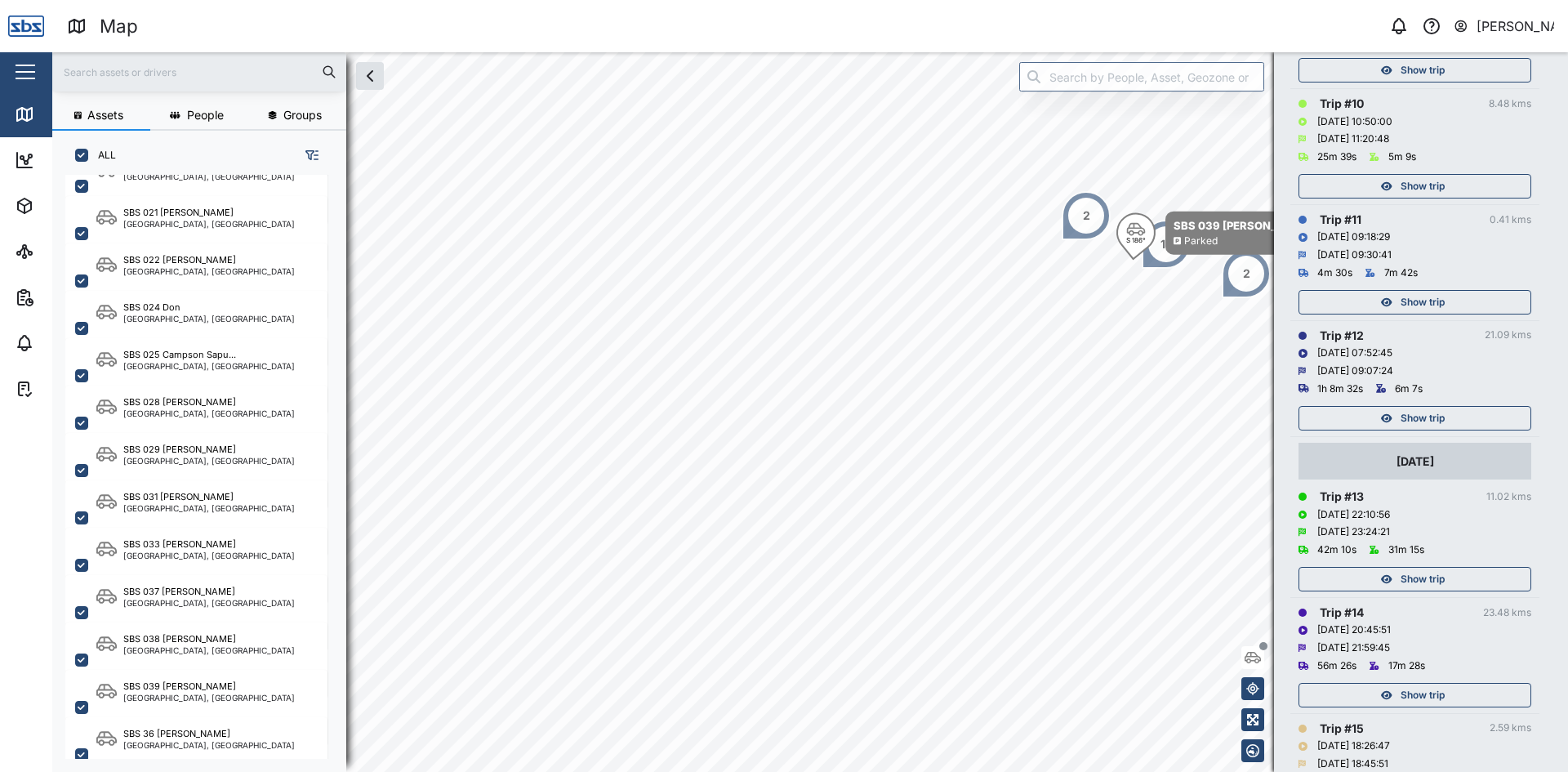
scroll to position [1307, 0]
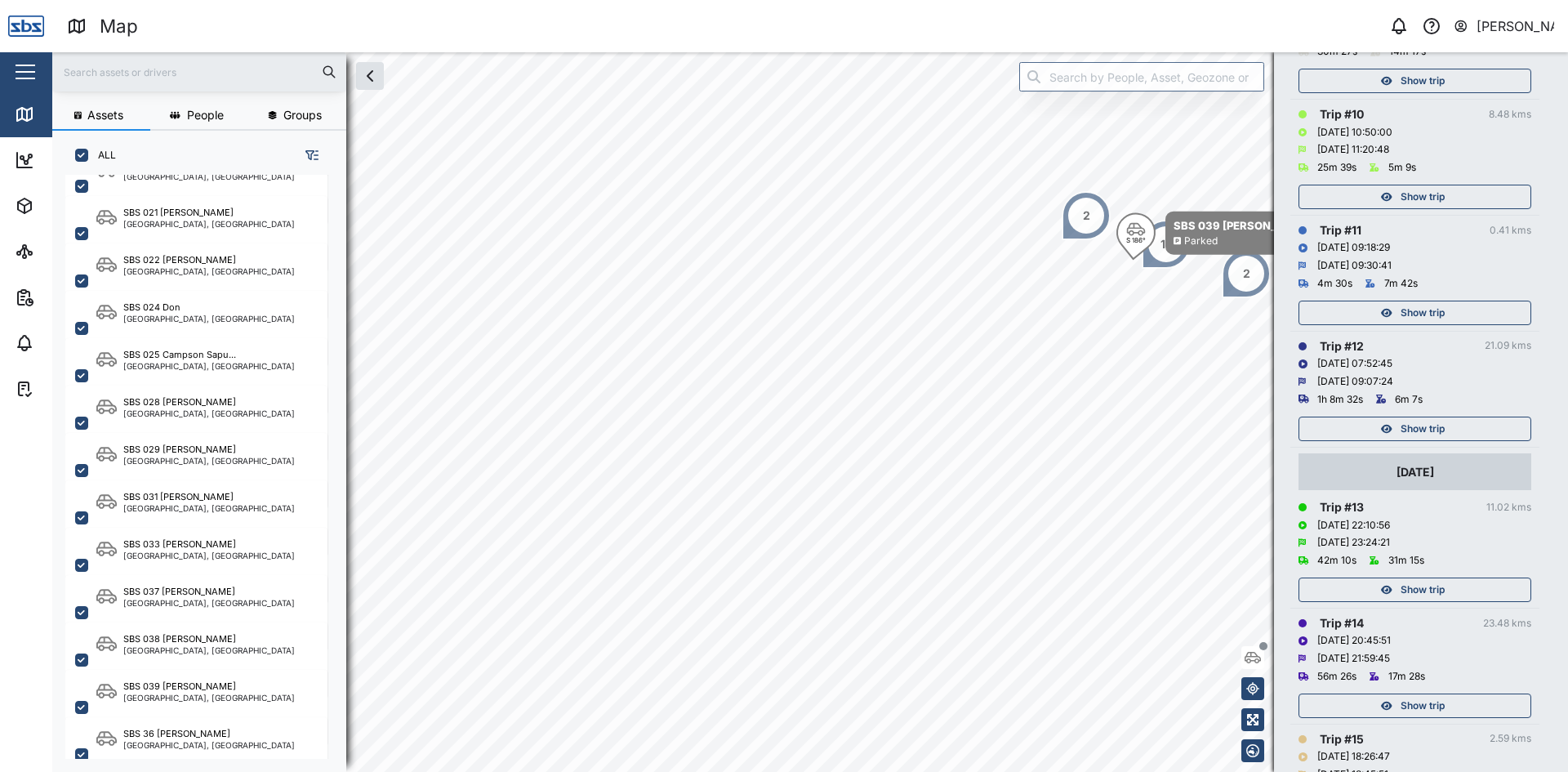
click at [1431, 200] on span "Show trip" at bounding box center [1423, 197] width 44 height 23
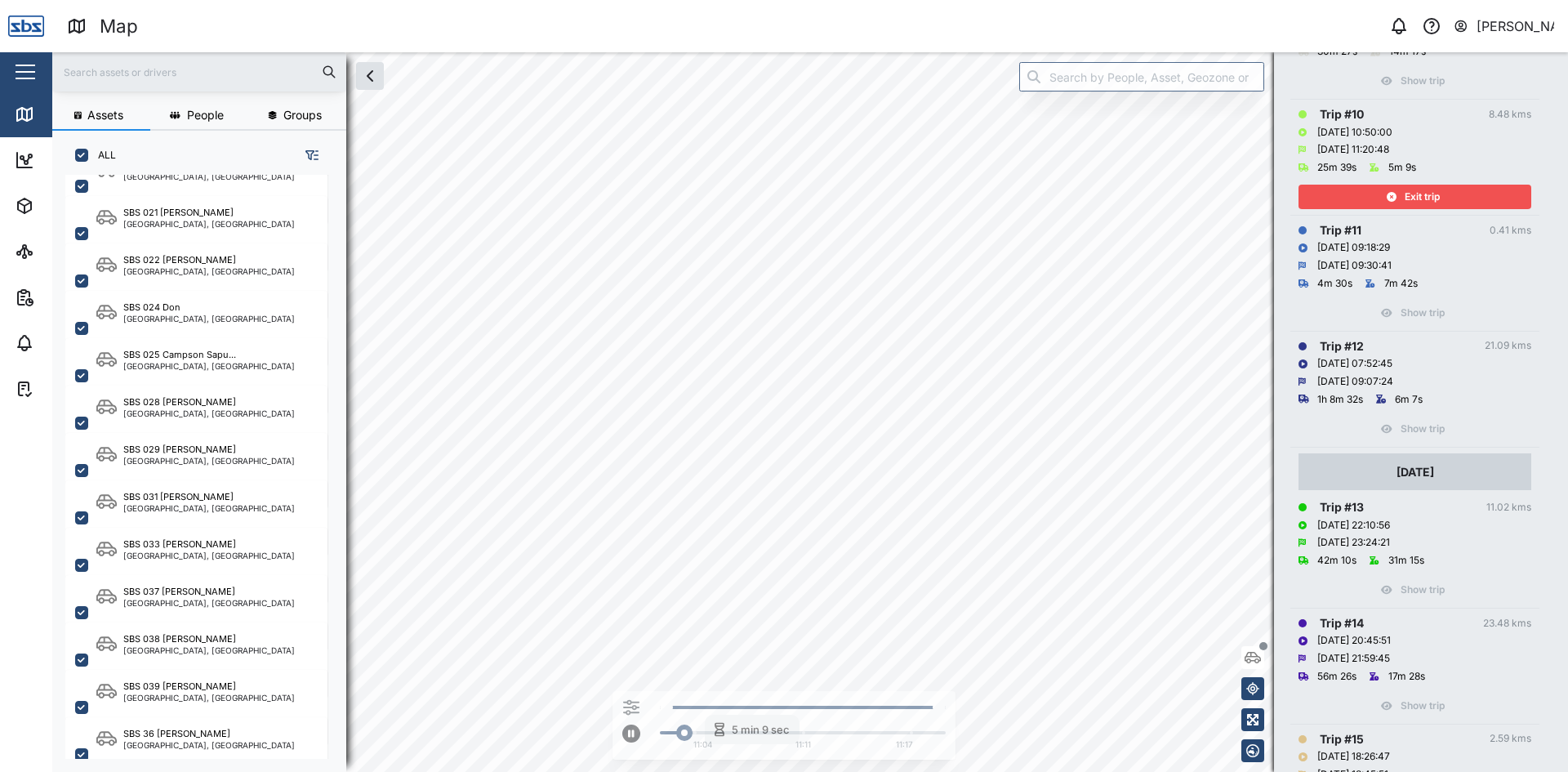
click at [1431, 200] on span "Exit trip" at bounding box center [1422, 197] width 35 height 23
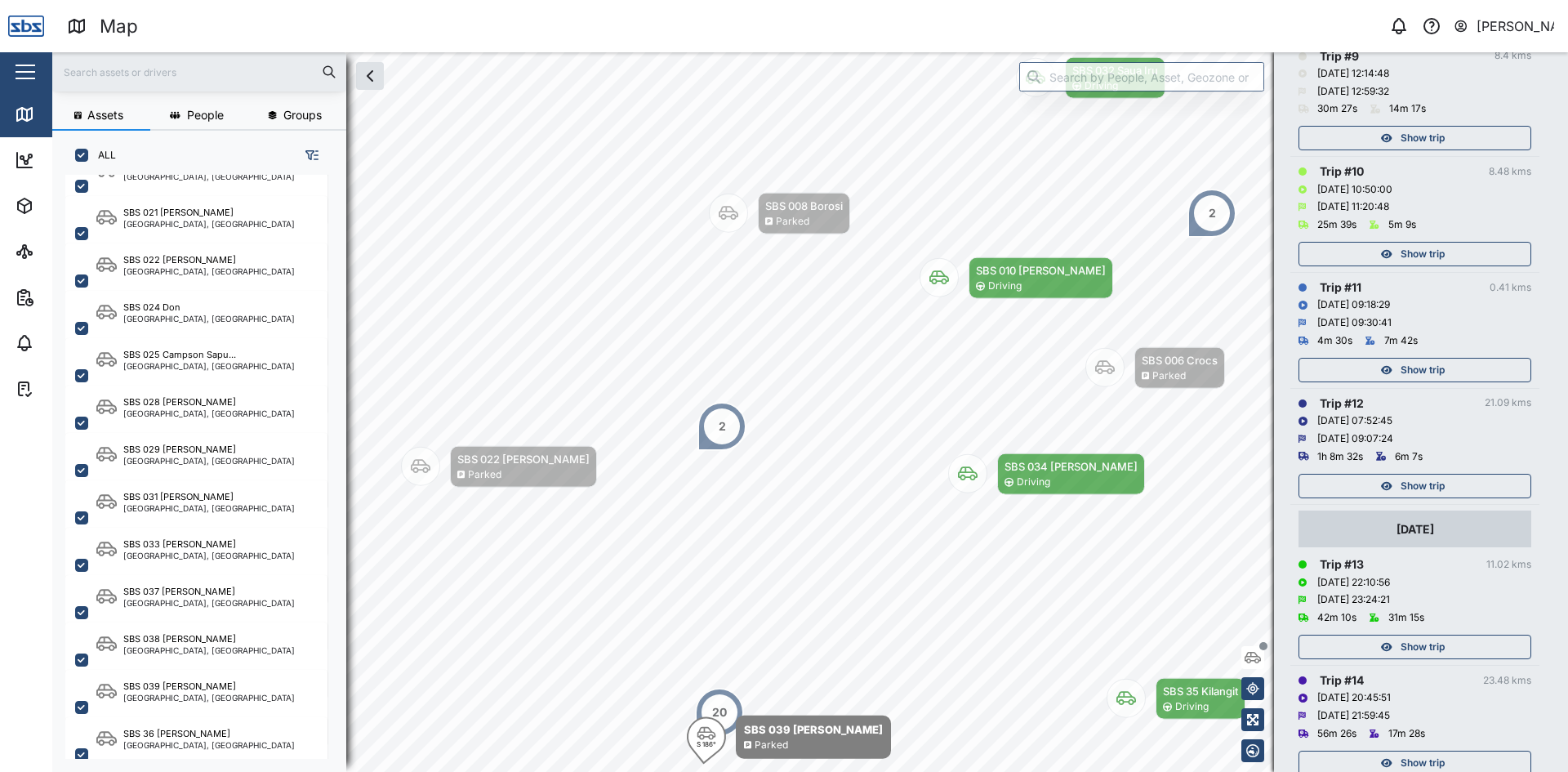
scroll to position [1225, 0]
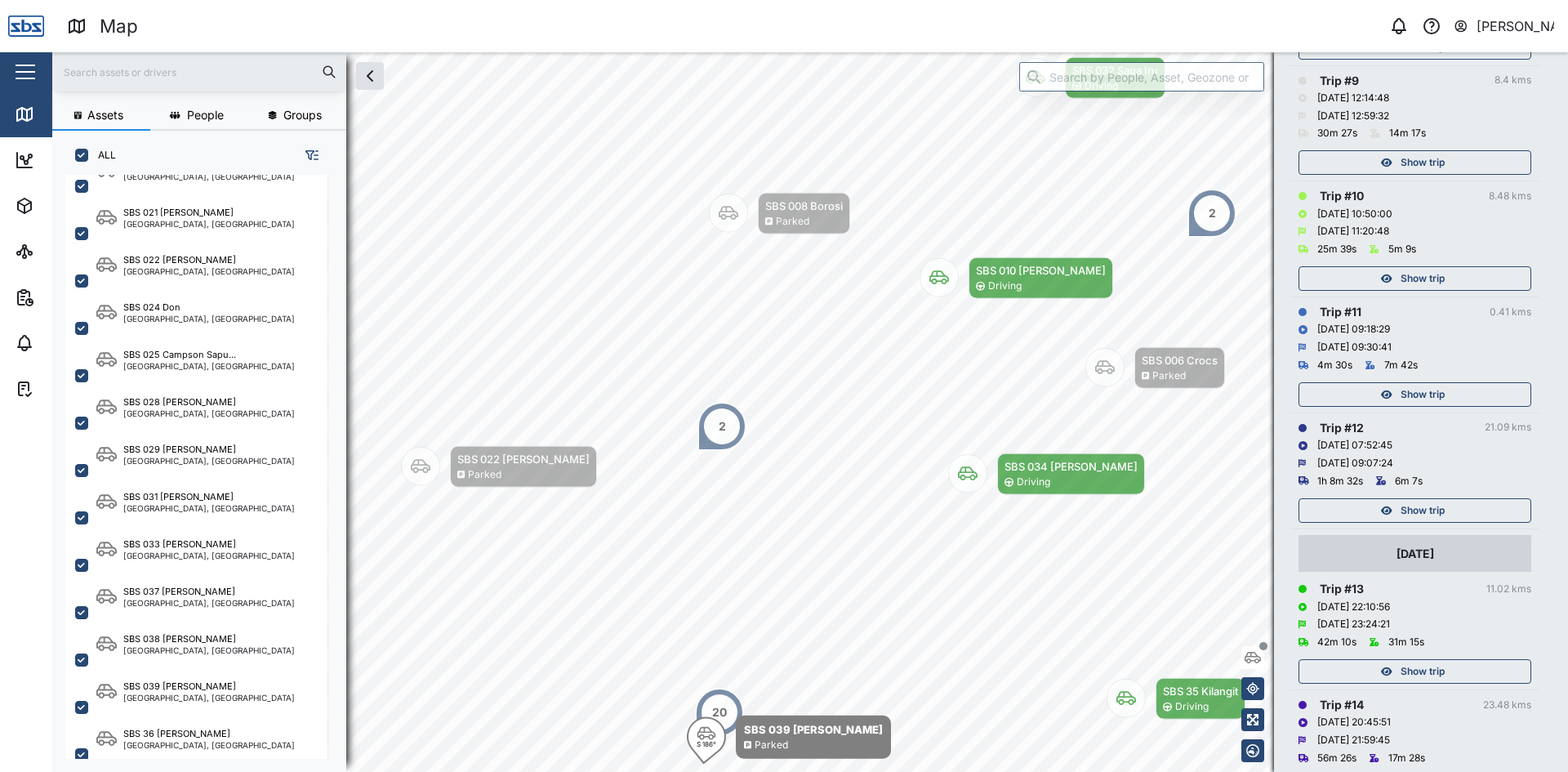
click at [1426, 160] on span "Show trip" at bounding box center [1423, 163] width 44 height 23
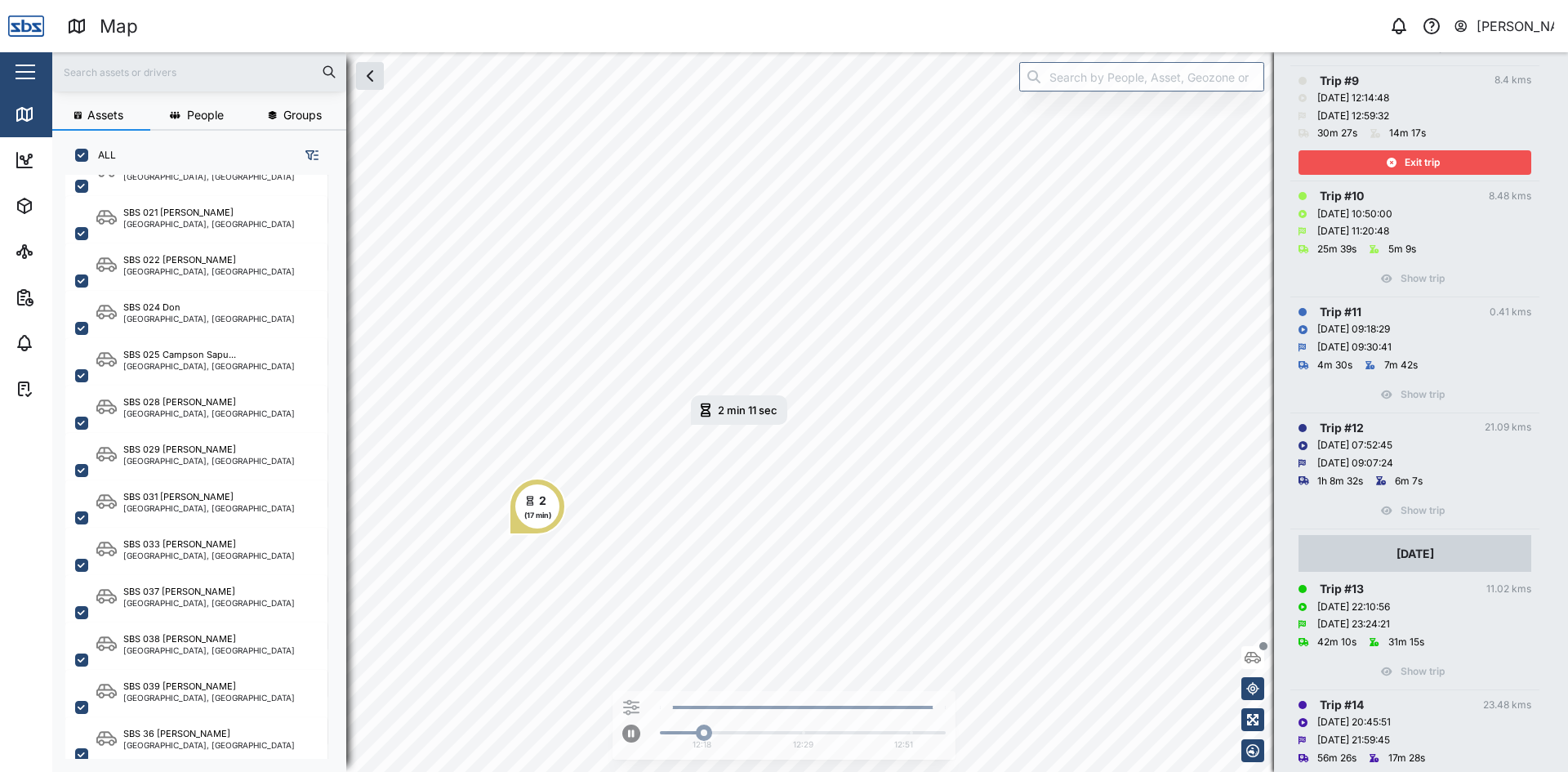
click at [1426, 160] on span "Exit trip" at bounding box center [1422, 163] width 35 height 23
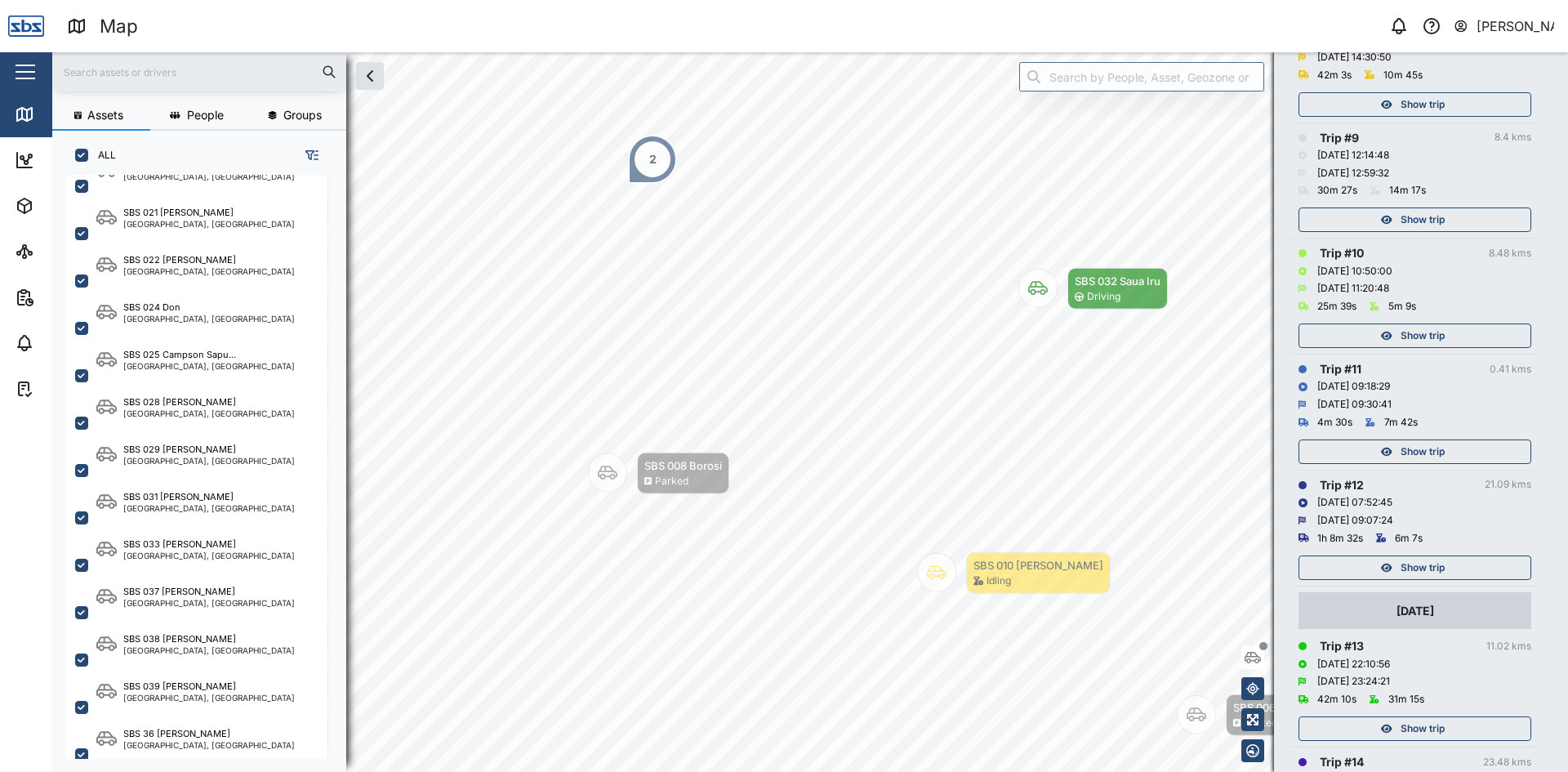
scroll to position [1143, 0]
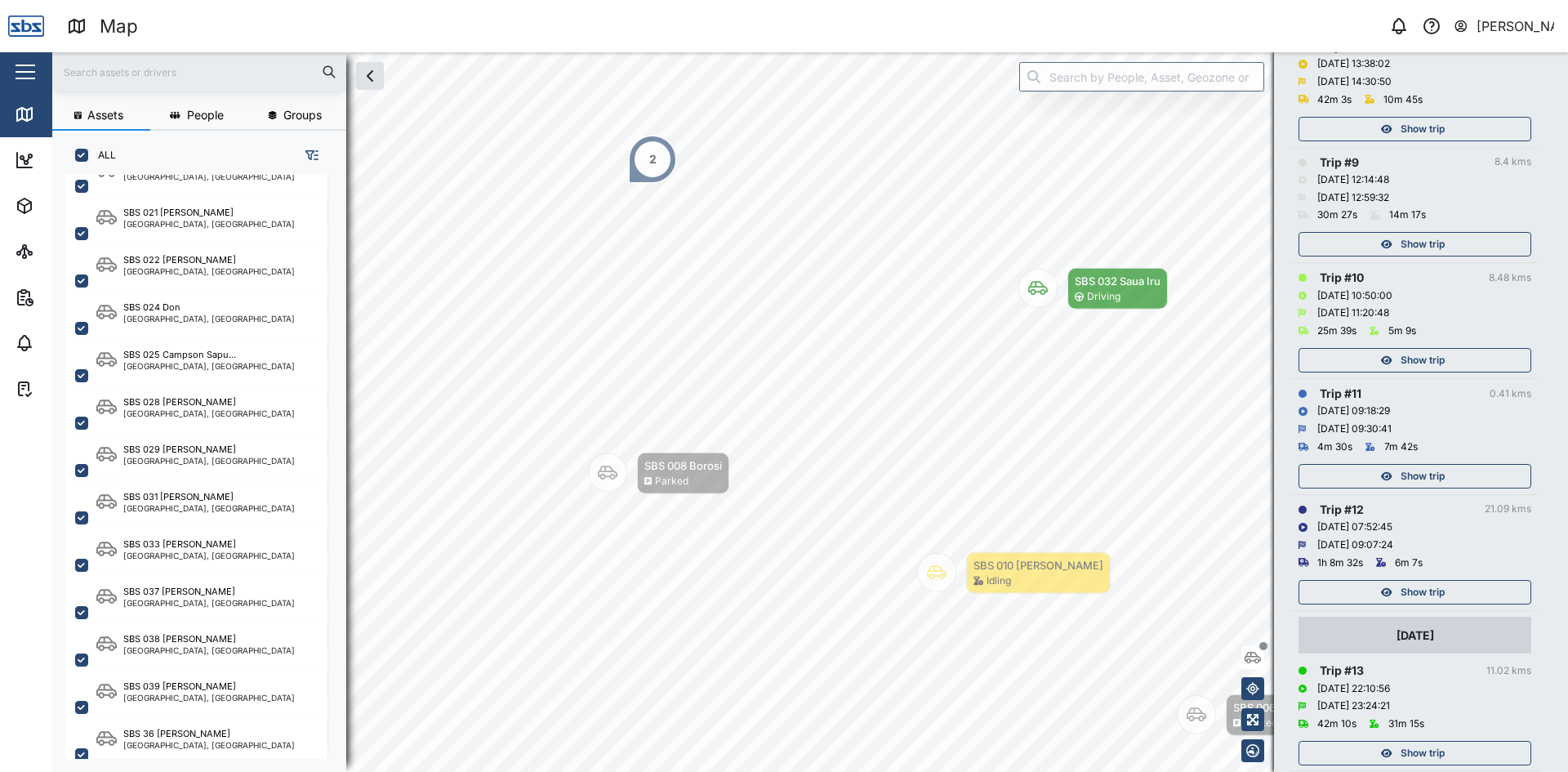
click at [1422, 132] on span "Show trip" at bounding box center [1423, 129] width 44 height 23
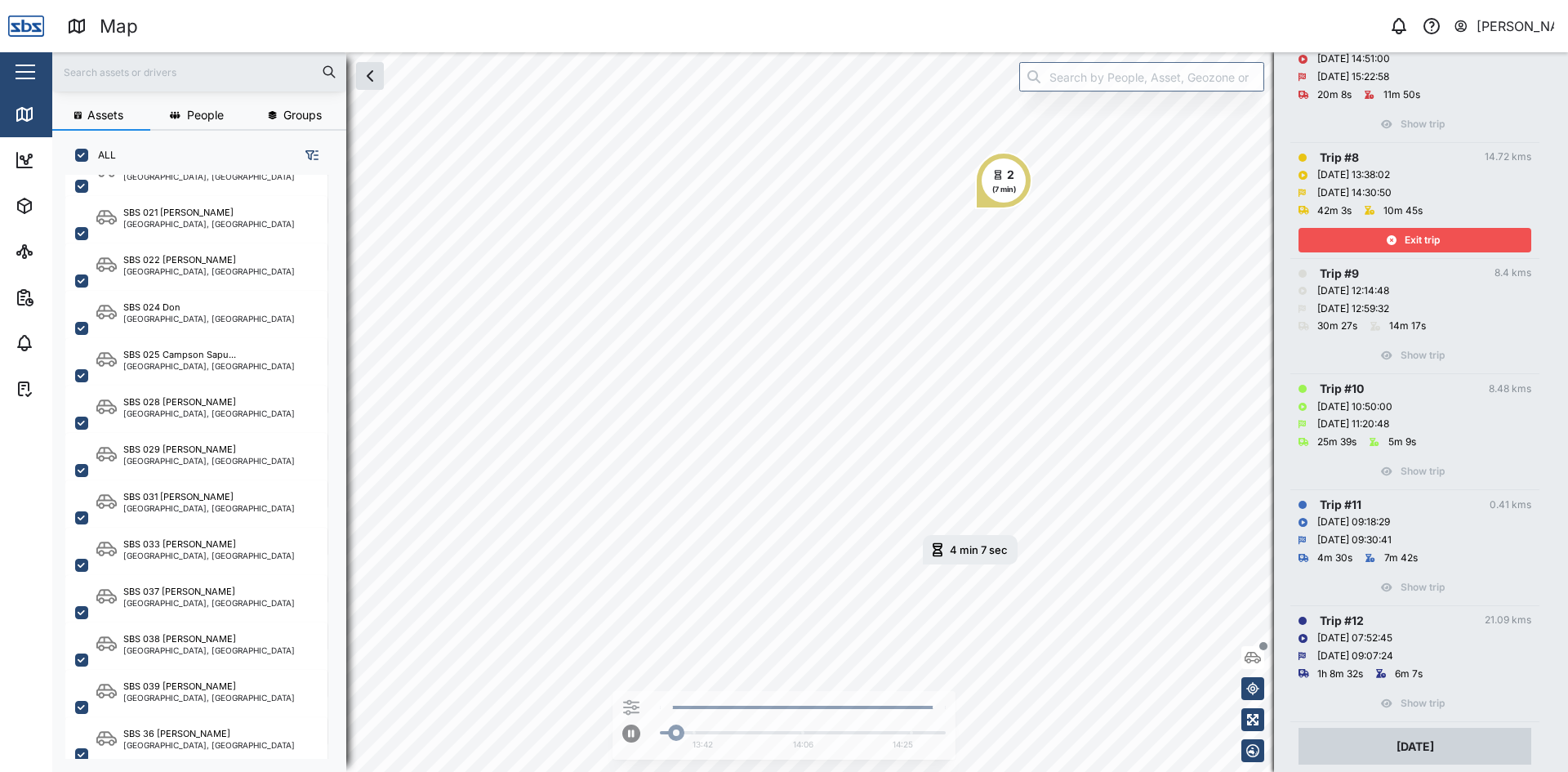
scroll to position [980, 0]
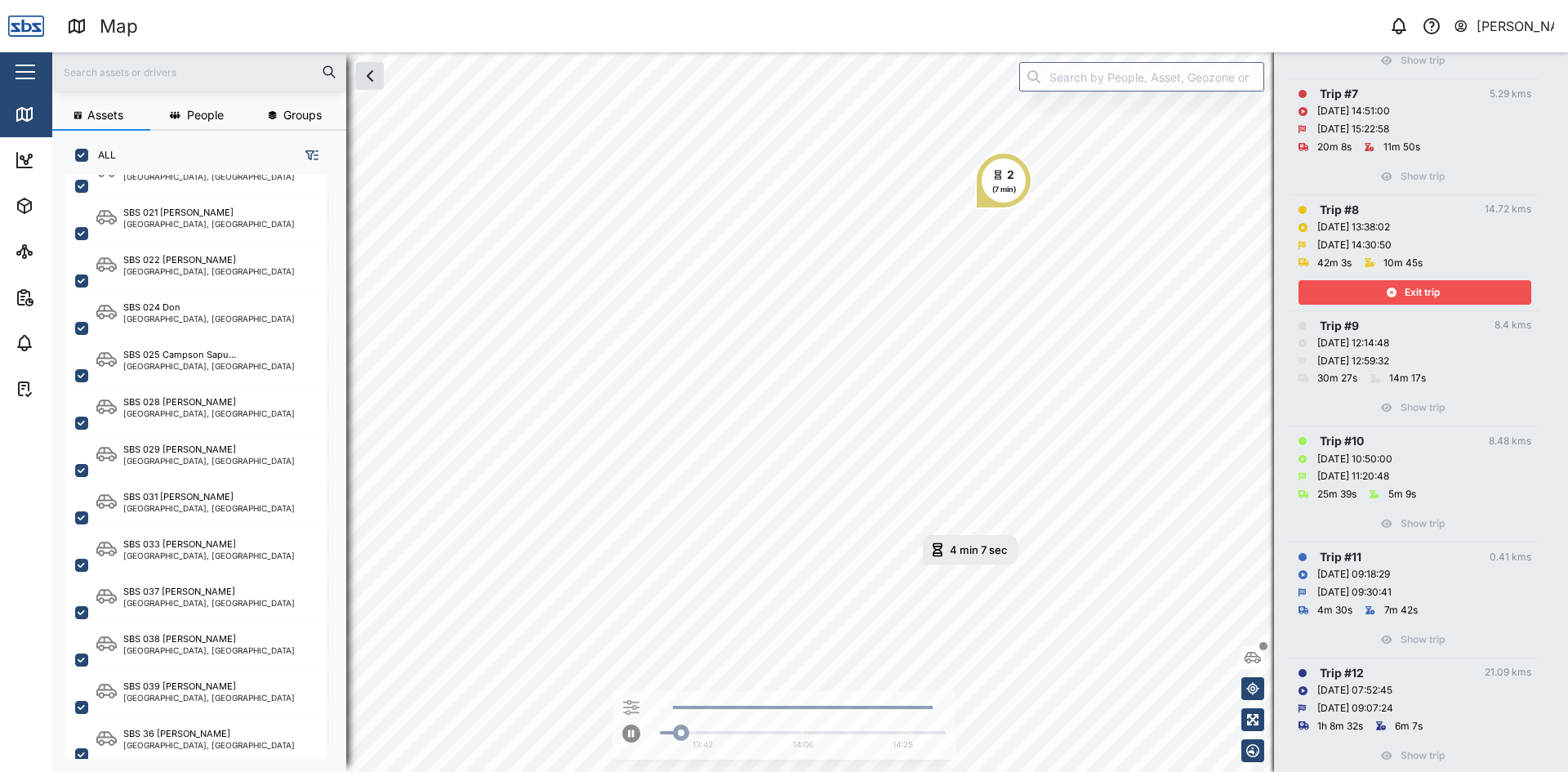
click at [1417, 290] on span "Exit trip" at bounding box center [1422, 292] width 35 height 23
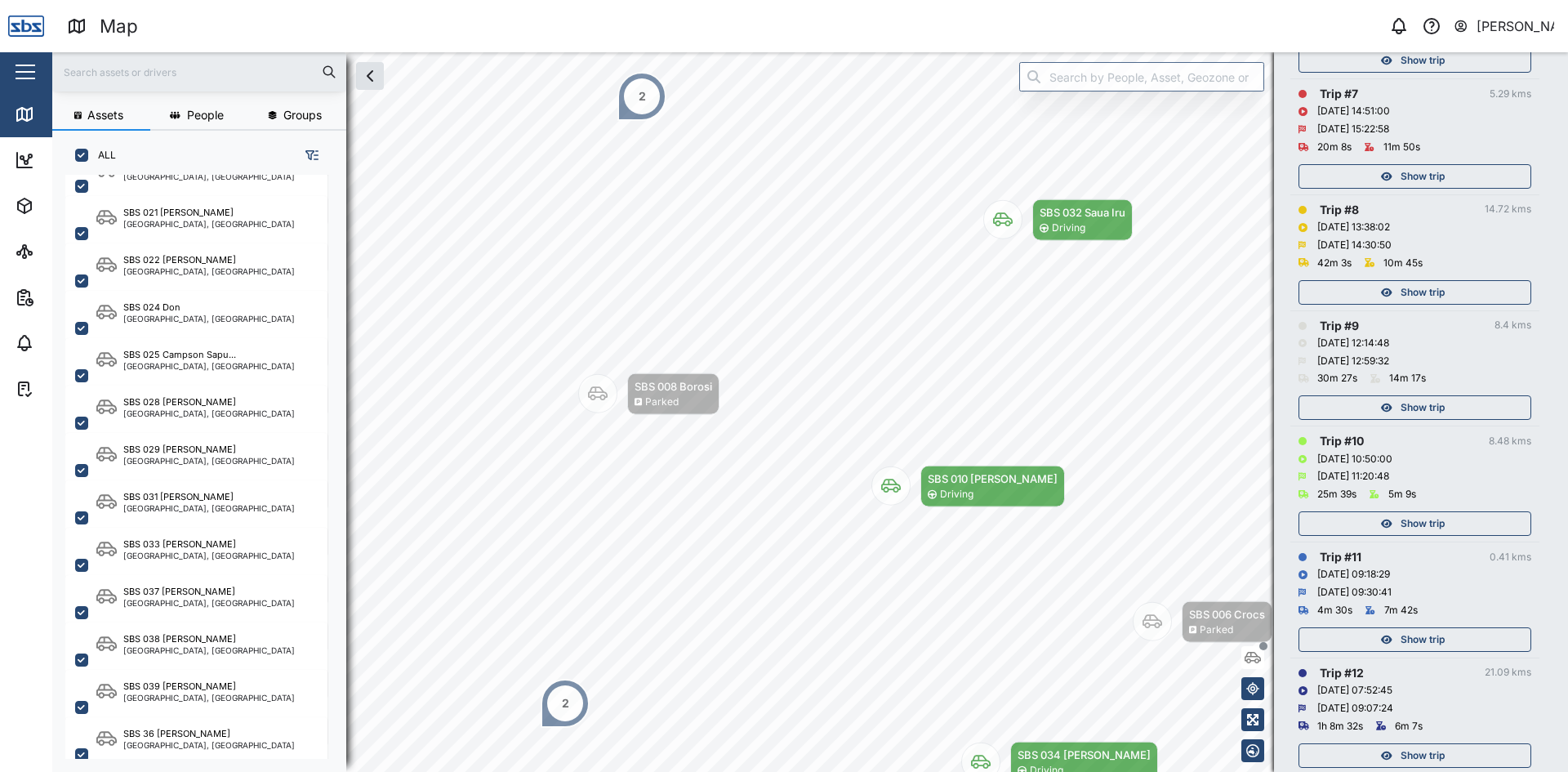
click at [1417, 171] on span "Show trip" at bounding box center [1423, 177] width 44 height 23
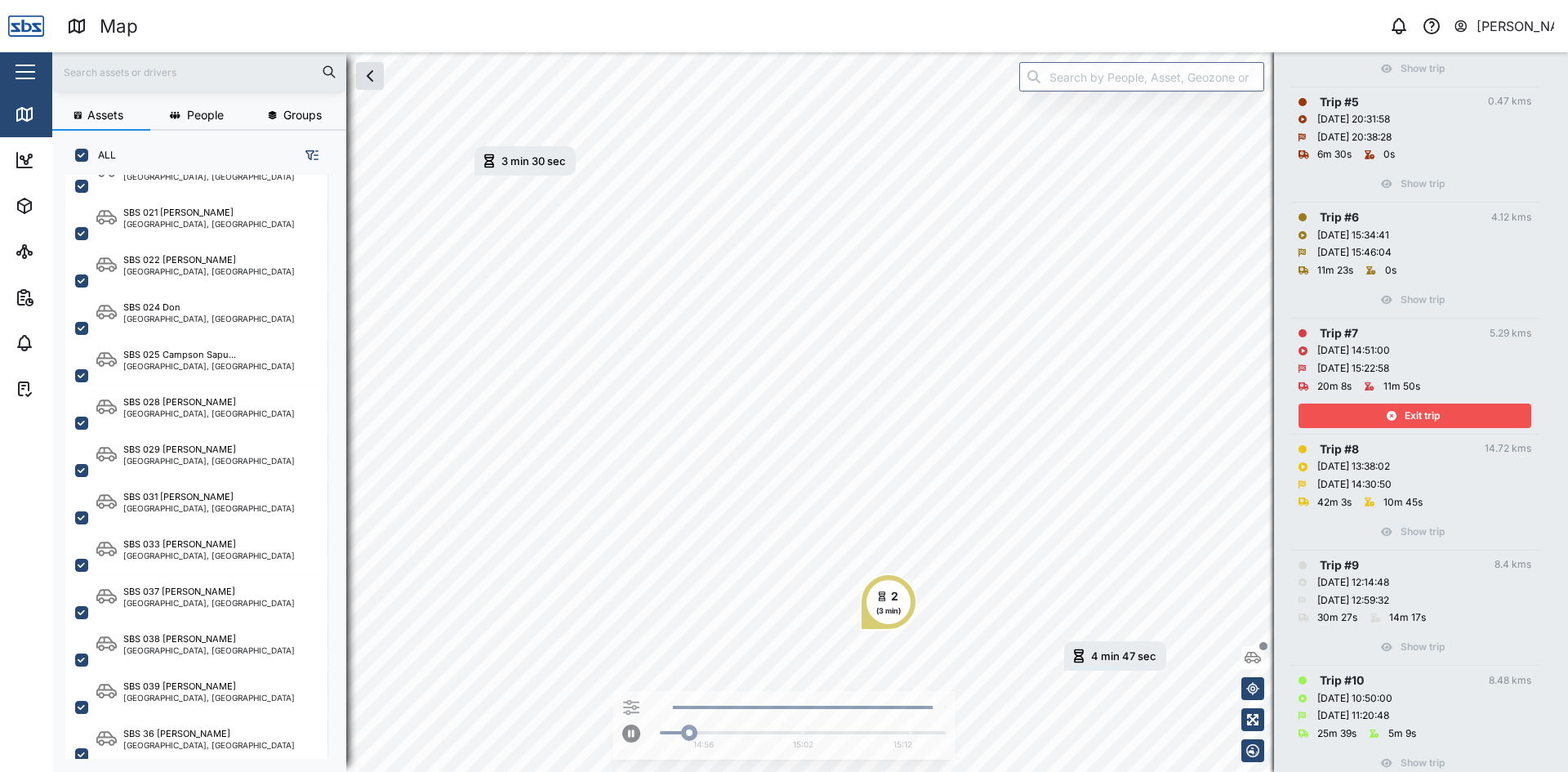
scroll to position [735, 0]
click at [1437, 432] on span "Exit trip" at bounding box center [1422, 421] width 35 height 23
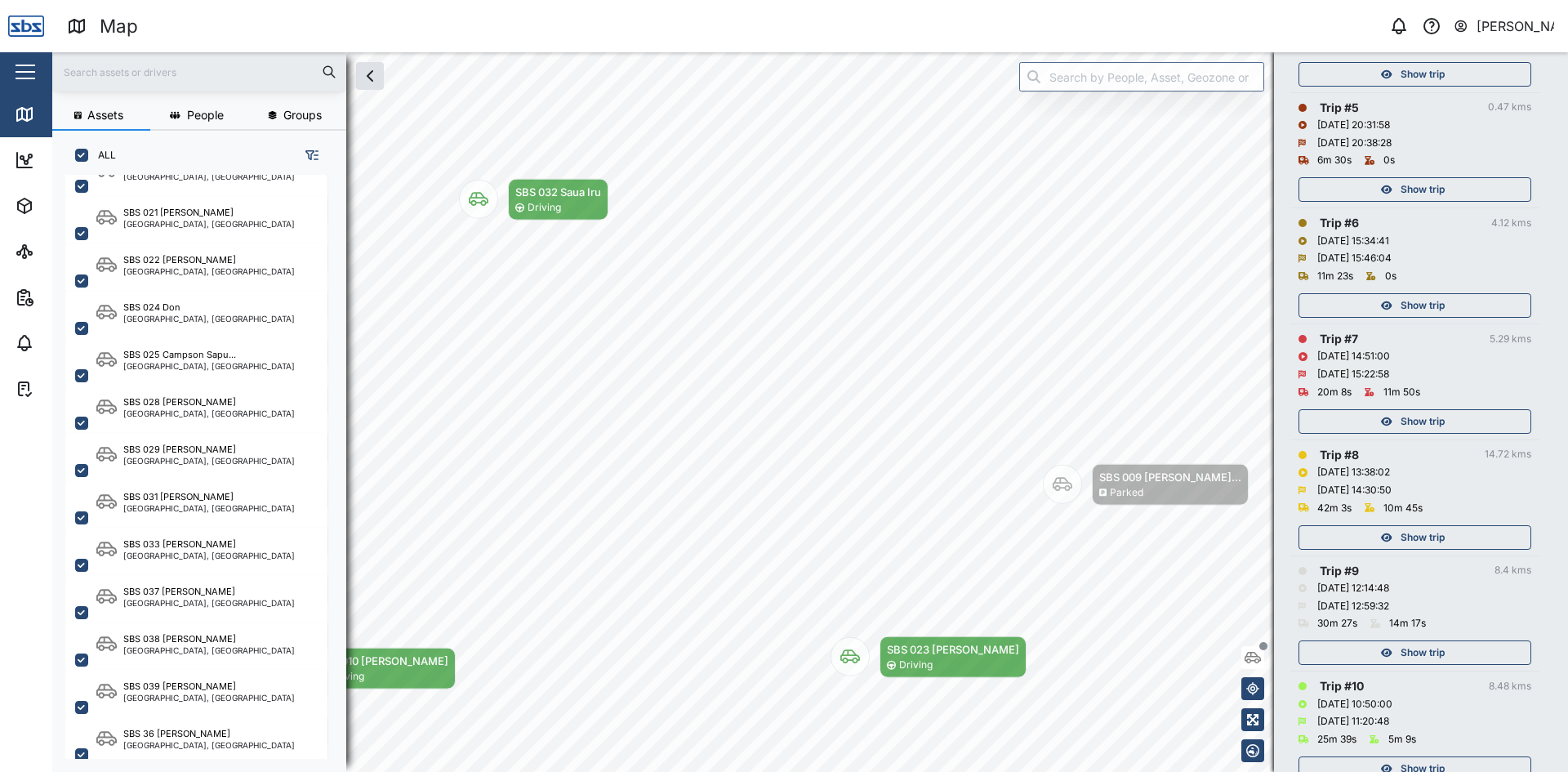
click at [1441, 305] on span "Show trip" at bounding box center [1423, 305] width 44 height 23
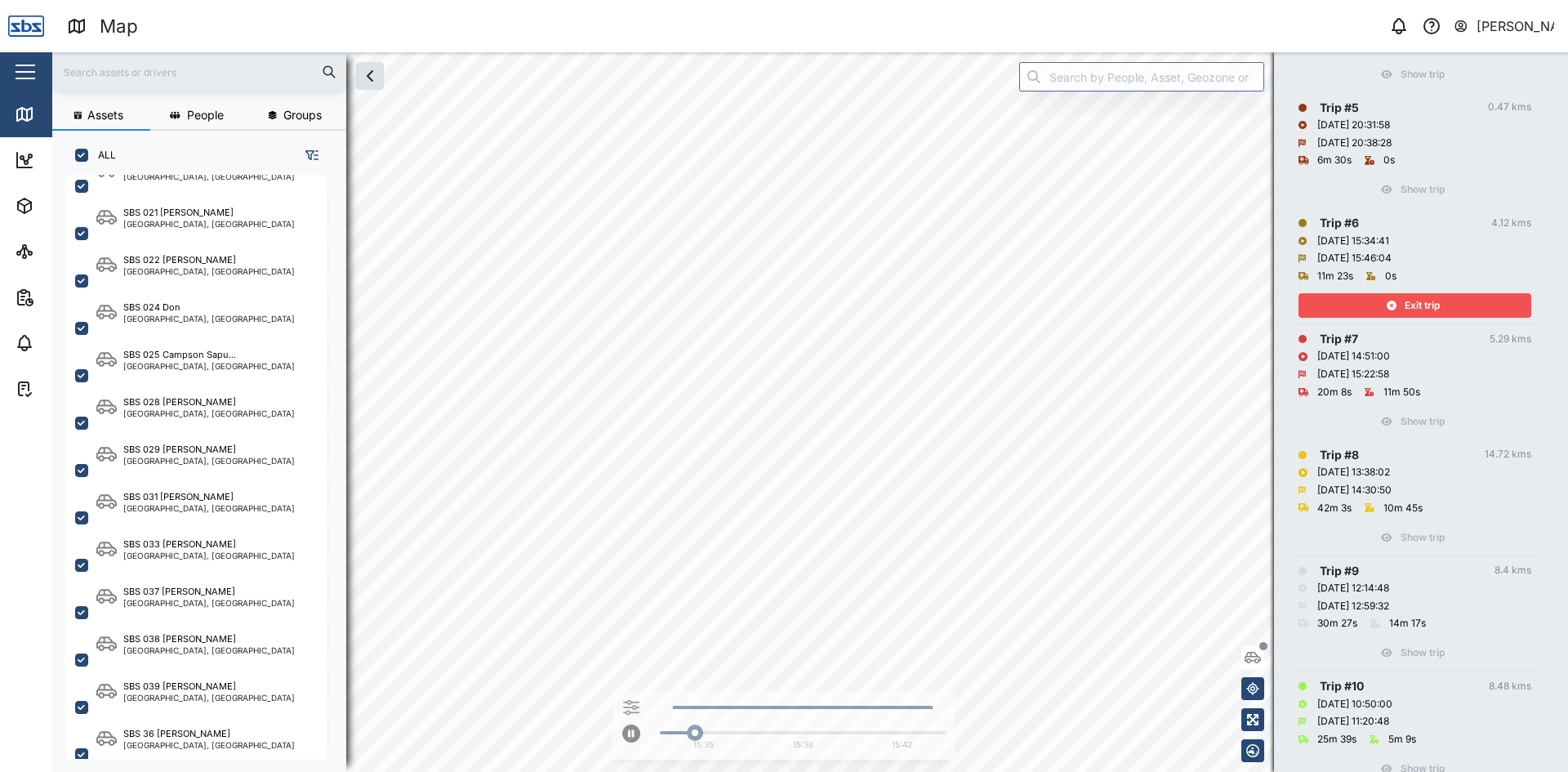
click at [1440, 304] on div "Exit trip" at bounding box center [1412, 305] width 212 height 23
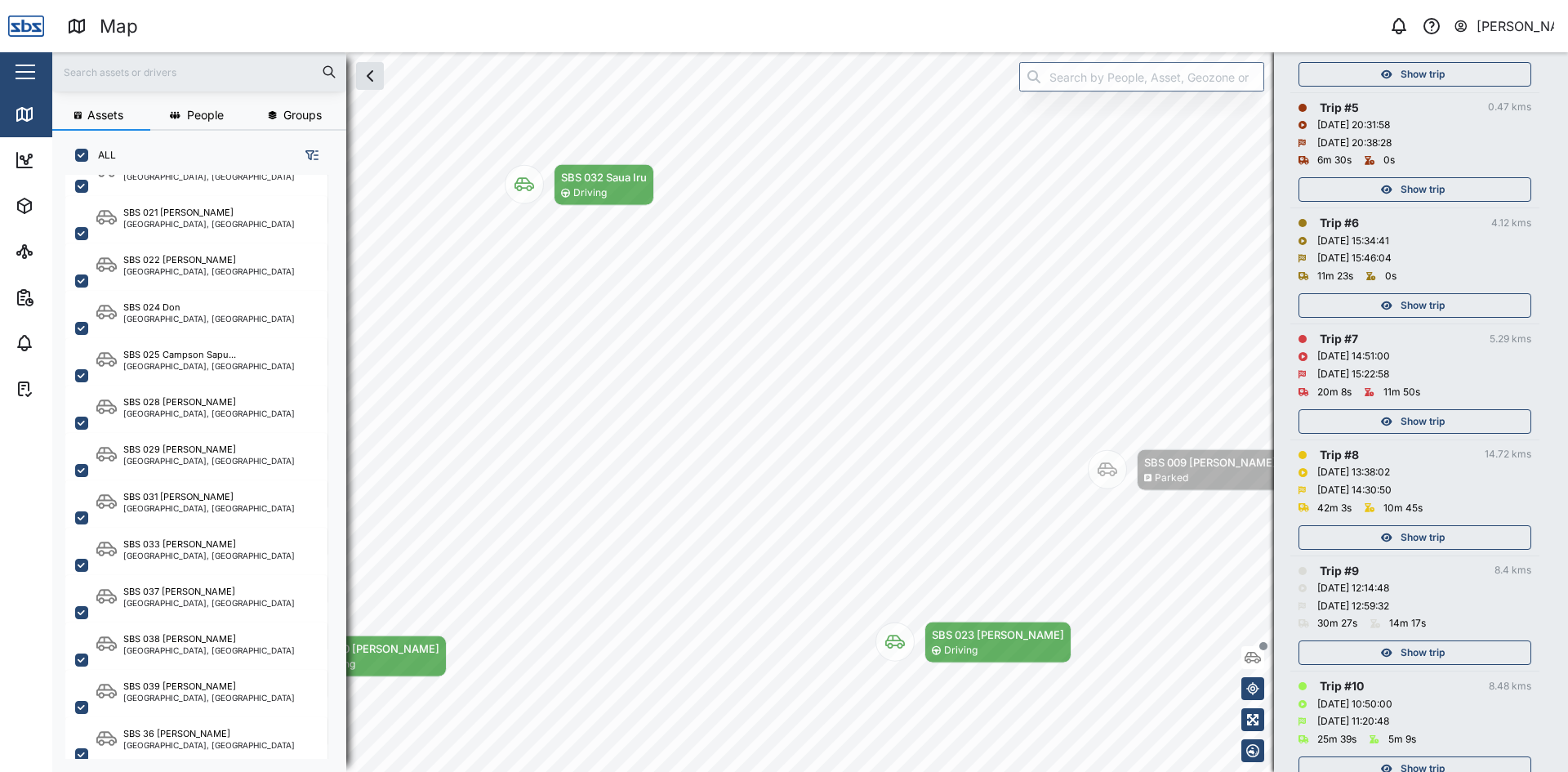
click at [1427, 189] on span "Show trip" at bounding box center [1423, 189] width 44 height 23
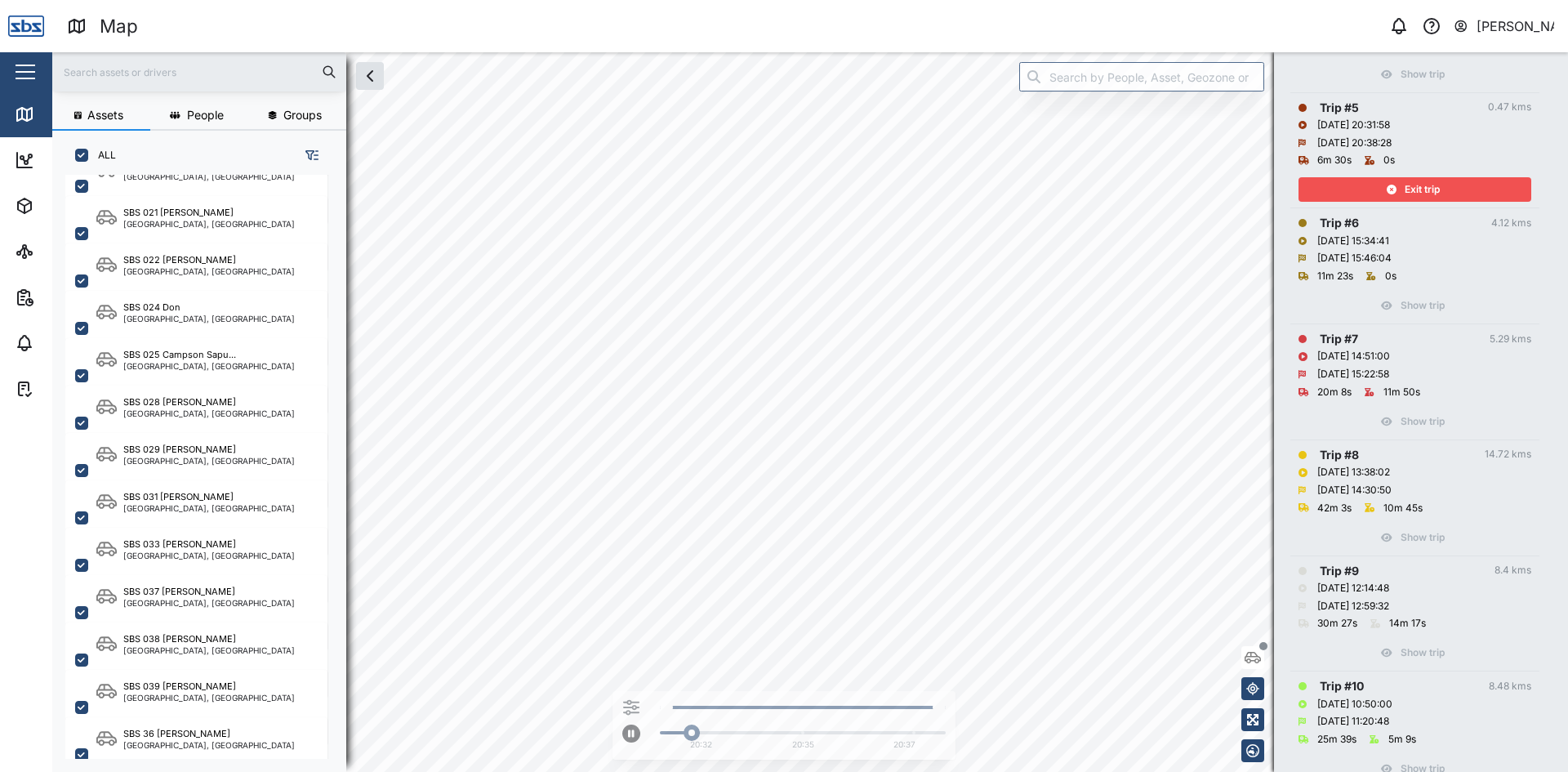
click at [1427, 189] on span "Exit trip" at bounding box center [1422, 189] width 35 height 23
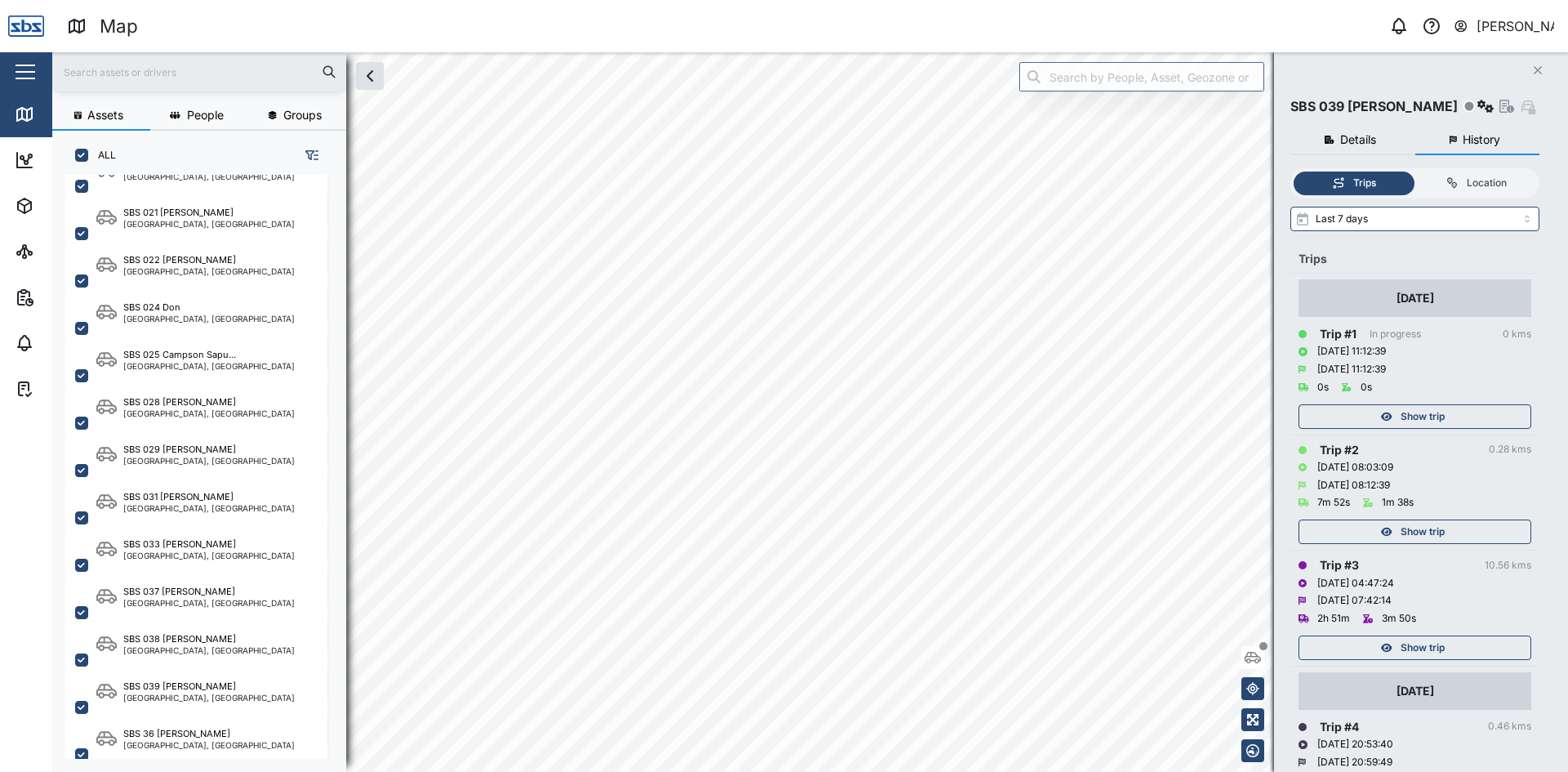
click at [1540, 64] on icon "Close" at bounding box center [1537, 69] width 10 height 13
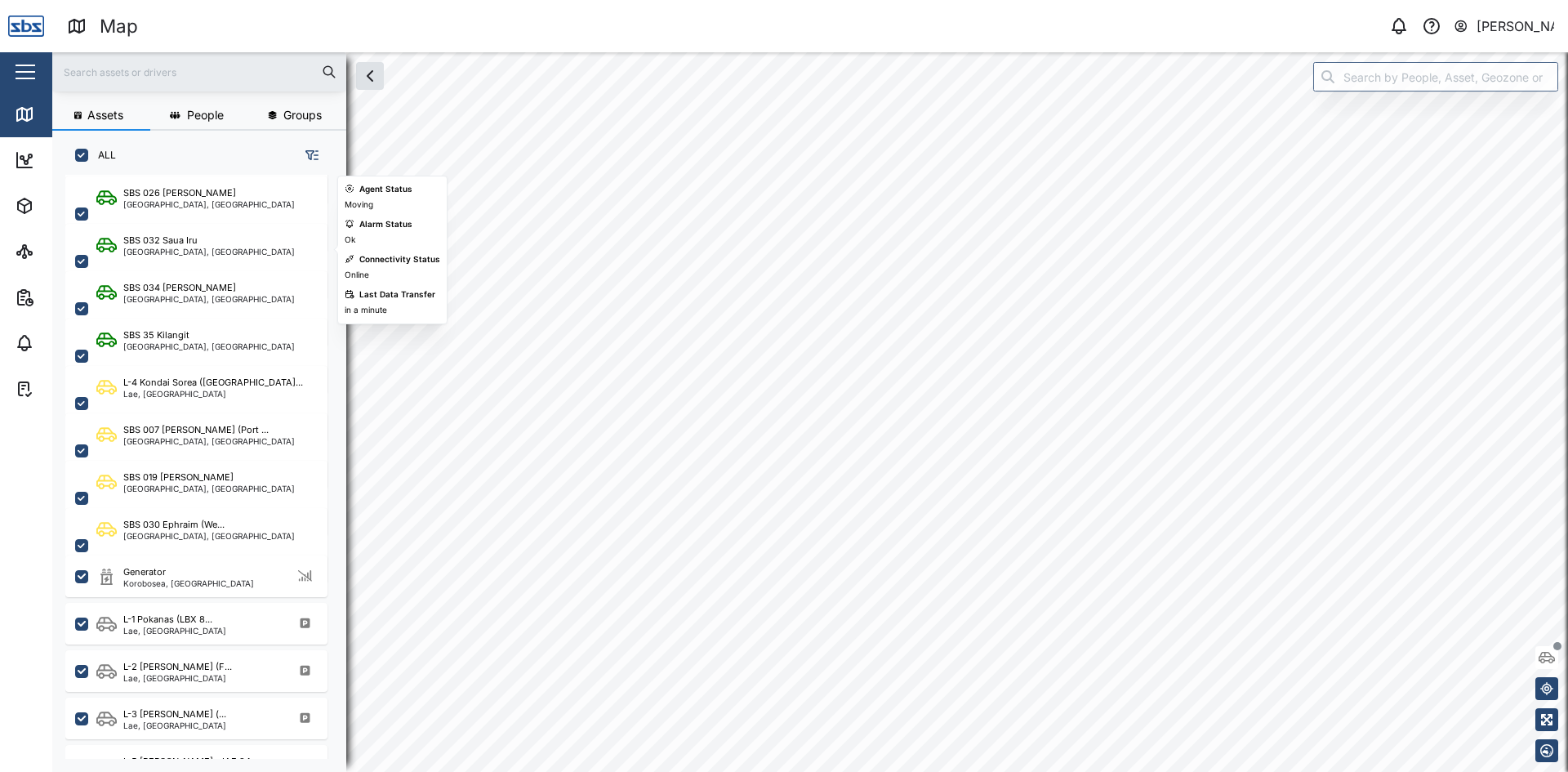
scroll to position [207, 0]
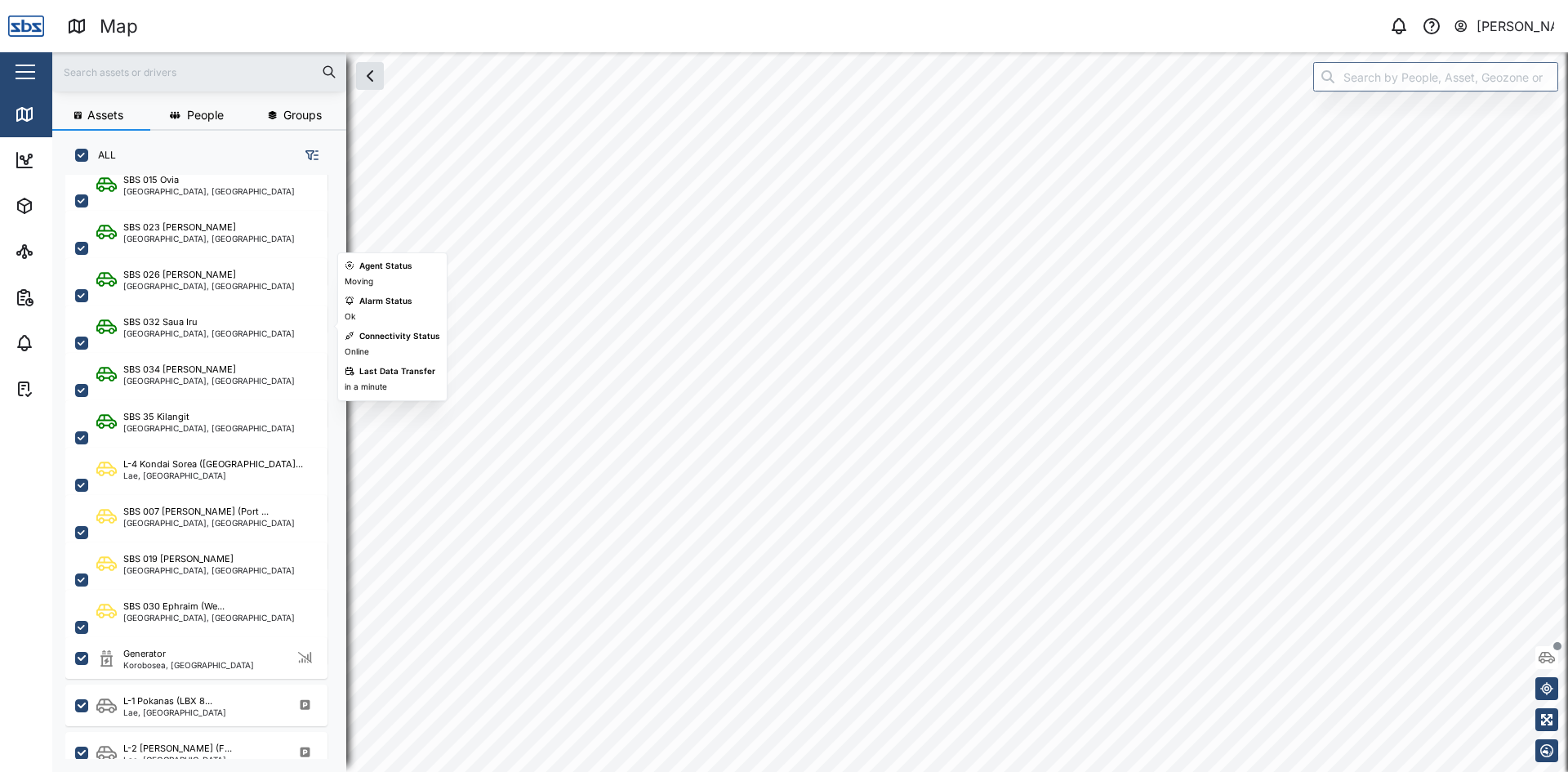
click at [178, 329] on div "[GEOGRAPHIC_DATA], [GEOGRAPHIC_DATA]" at bounding box center [208, 332] width 171 height 8
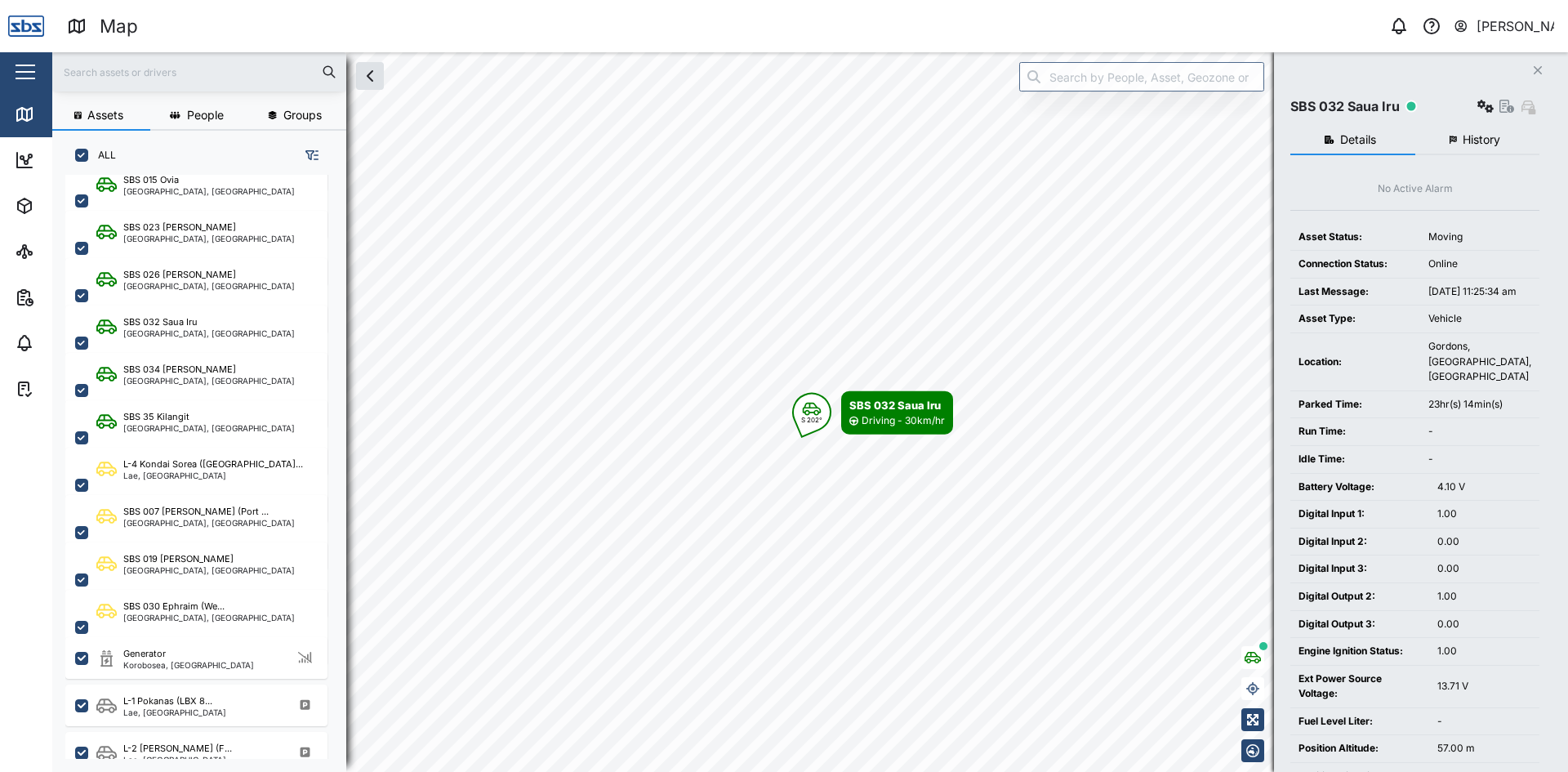
click at [1464, 138] on span "History" at bounding box center [1481, 139] width 38 height 11
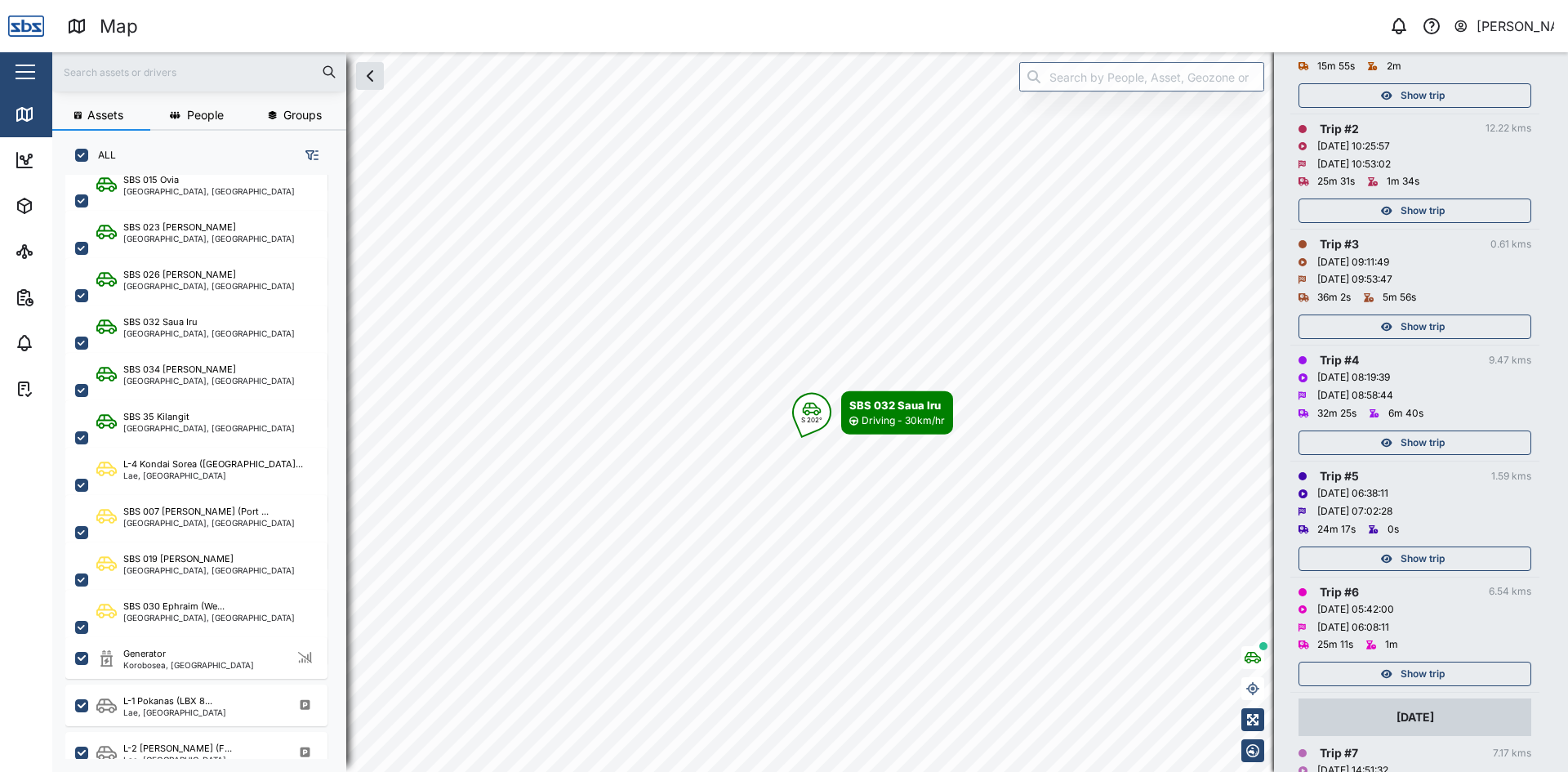
scroll to position [326, 0]
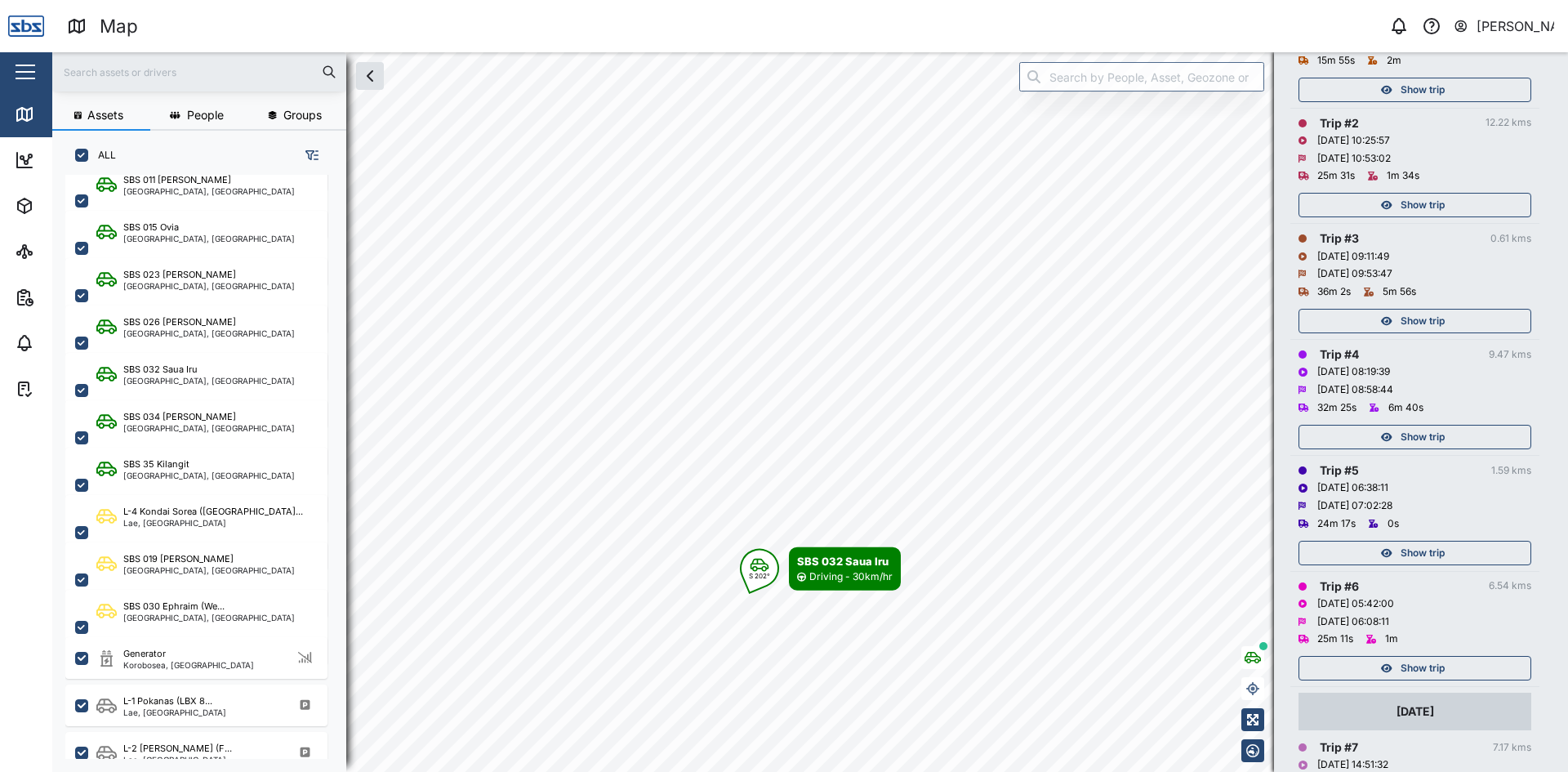
click at [1421, 669] on span "Show trip" at bounding box center [1423, 668] width 44 height 23
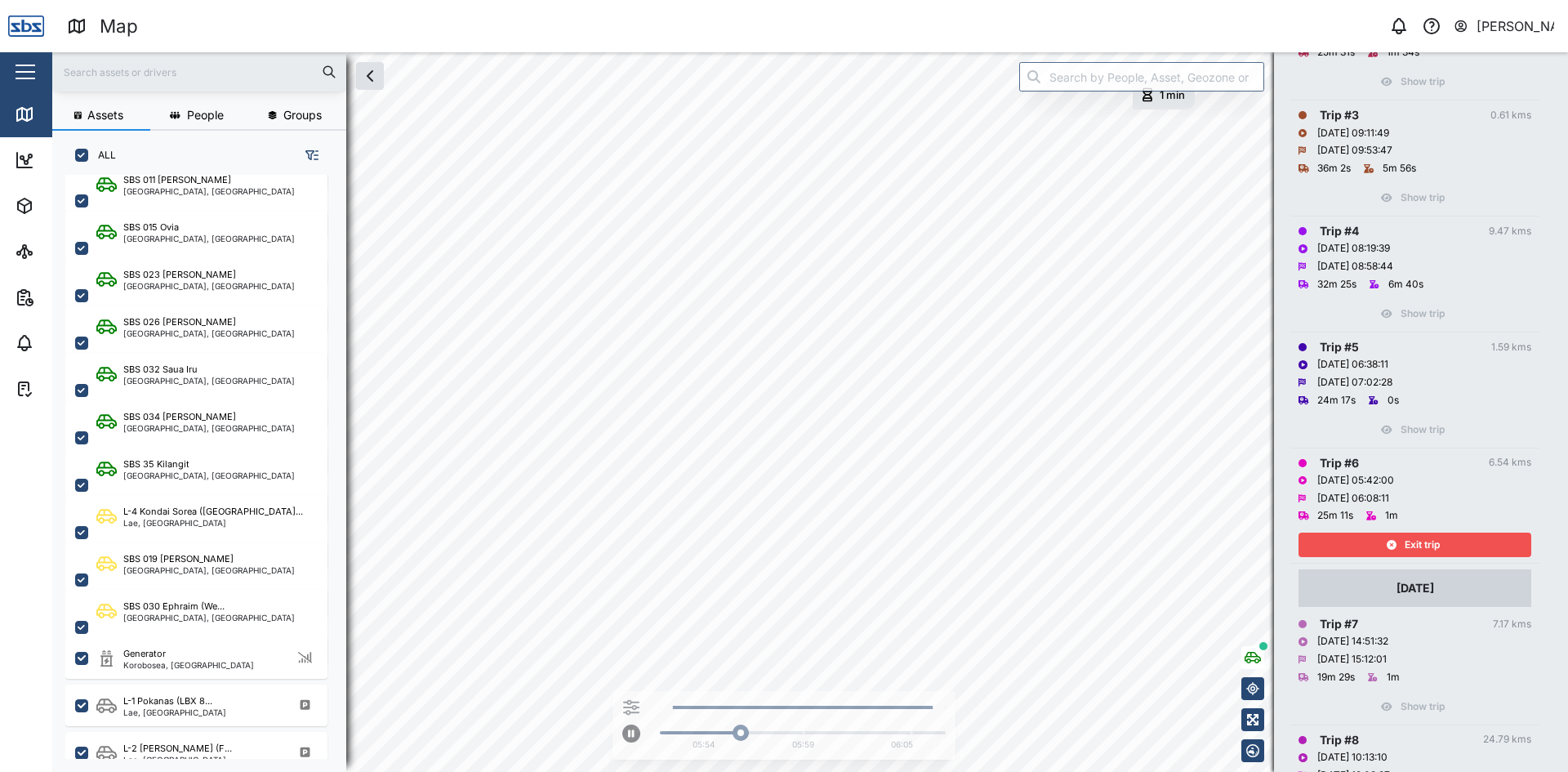
scroll to position [817, 0]
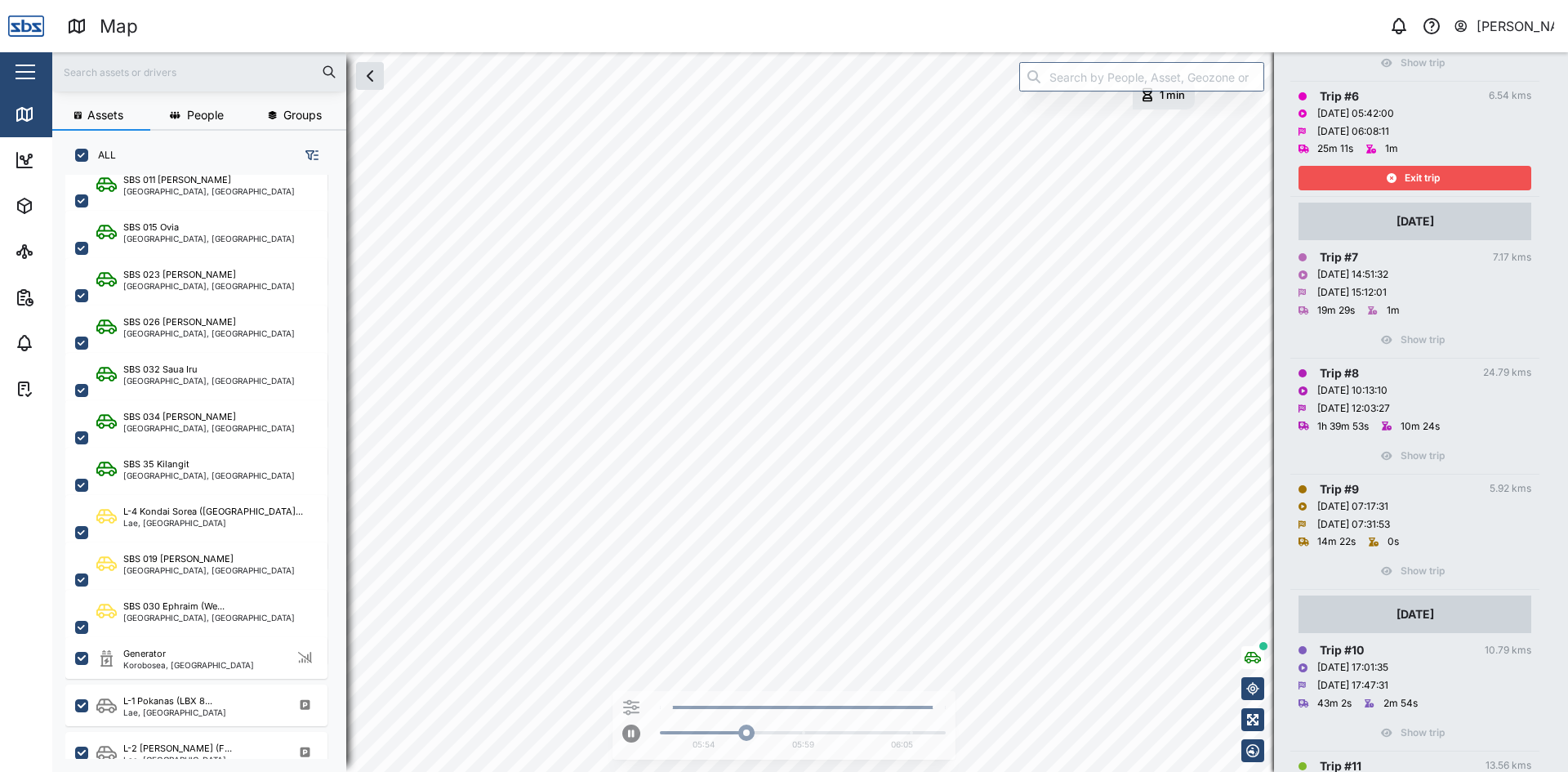
click at [1414, 177] on span "Exit trip" at bounding box center [1422, 178] width 35 height 23
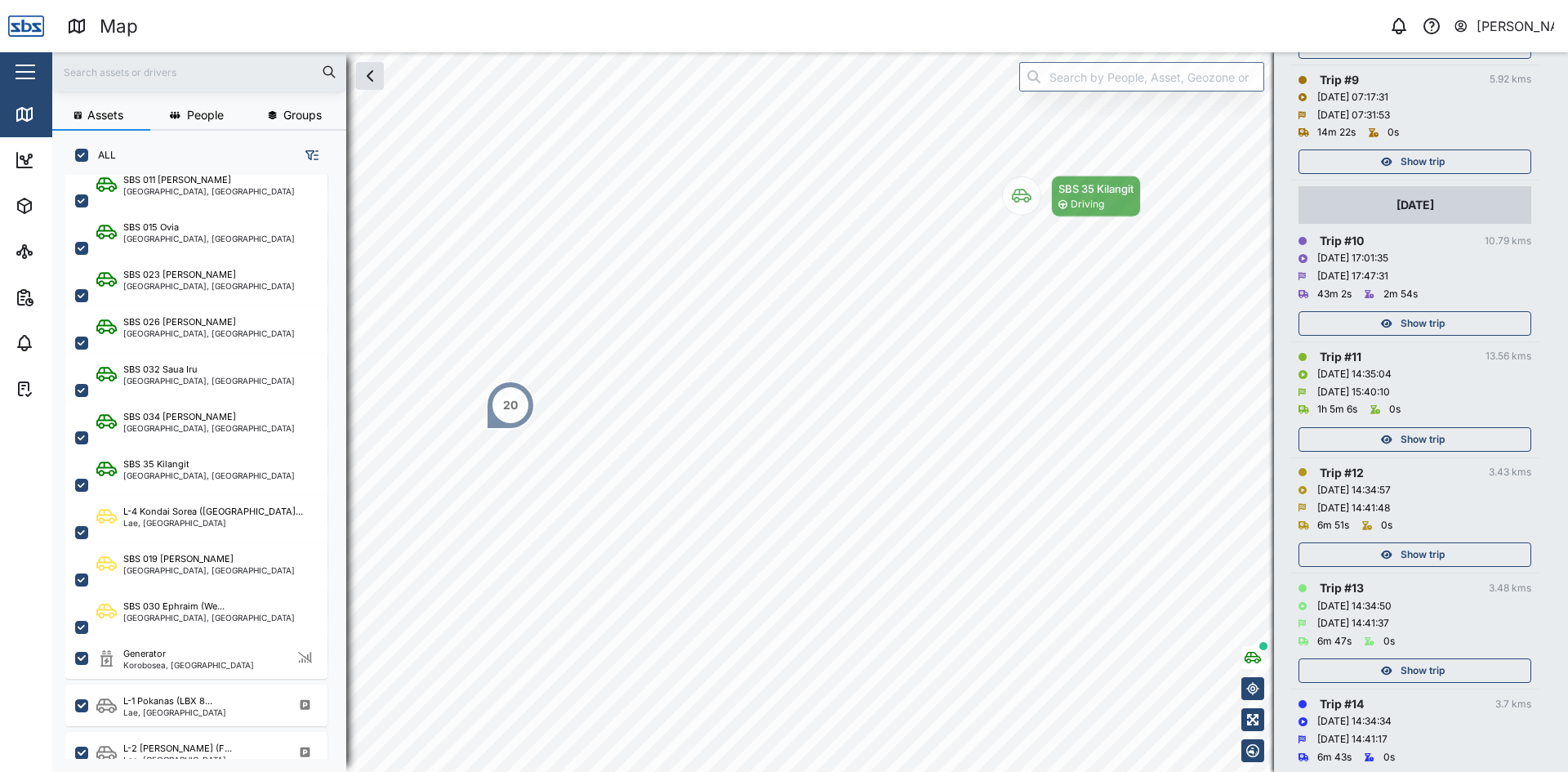
scroll to position [1225, 0]
click at [1426, 324] on span "Show trip" at bounding box center [1423, 324] width 44 height 23
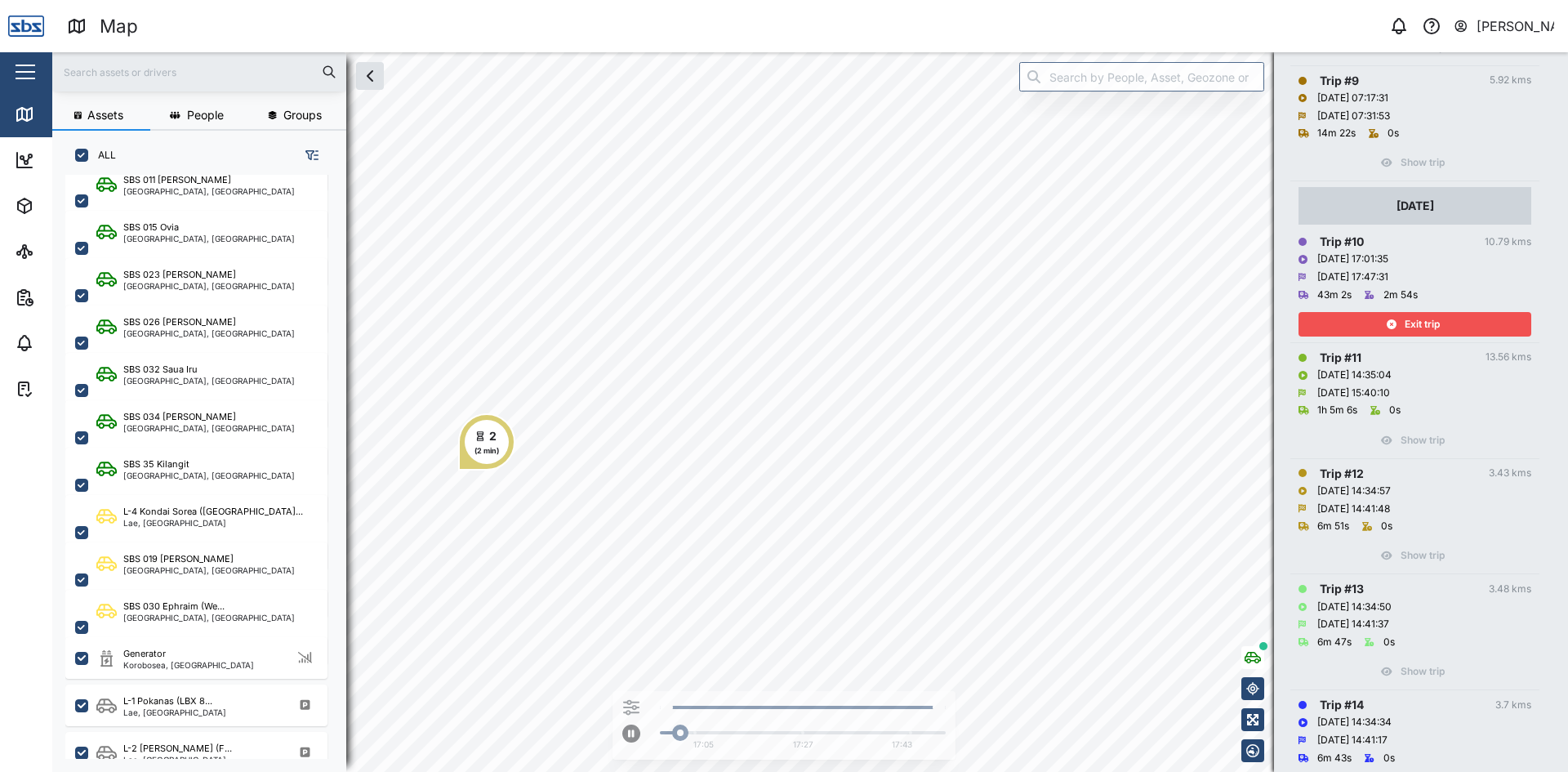
click at [1426, 324] on span "Exit trip" at bounding box center [1422, 324] width 35 height 23
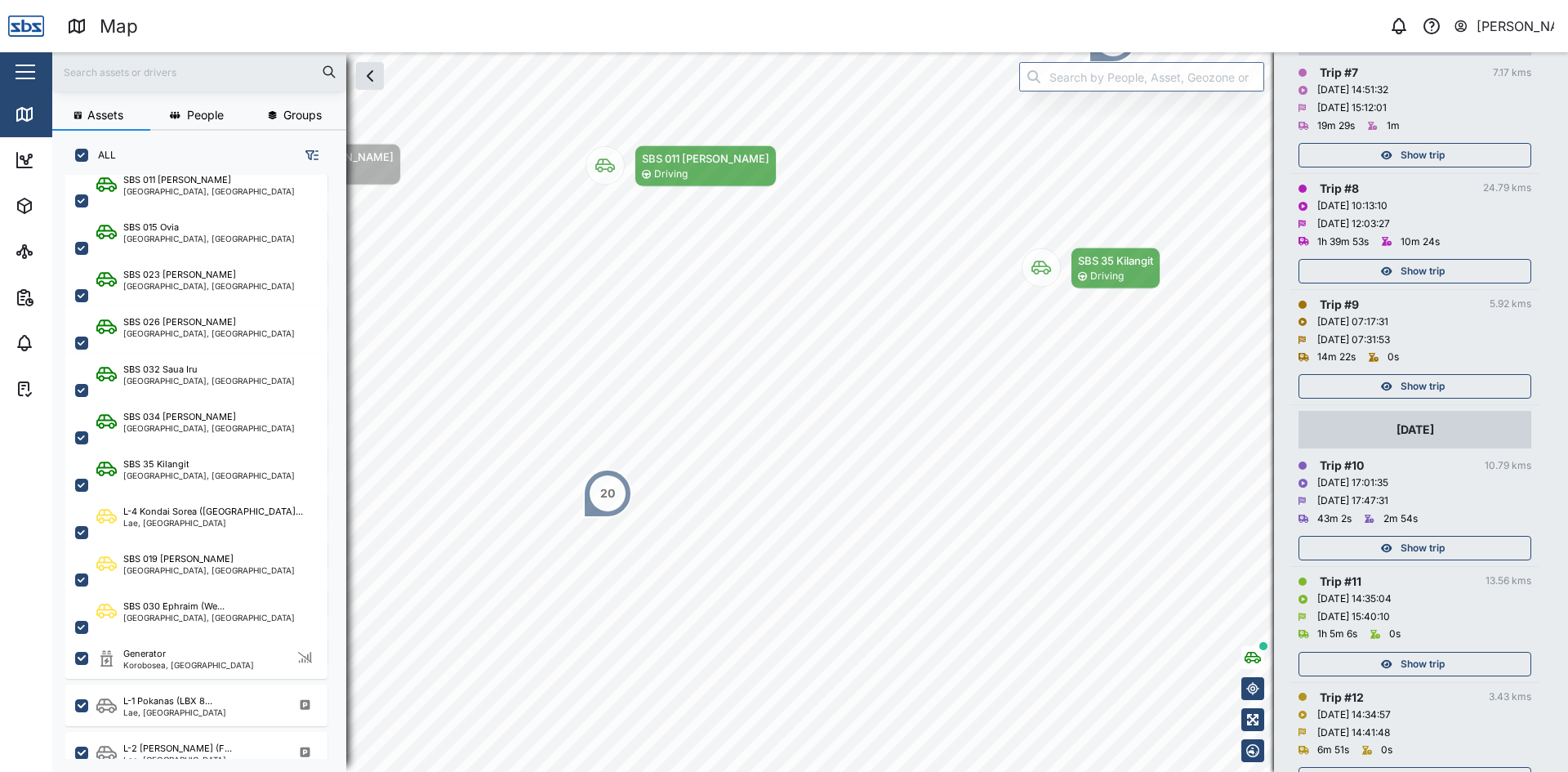
scroll to position [980, 0]
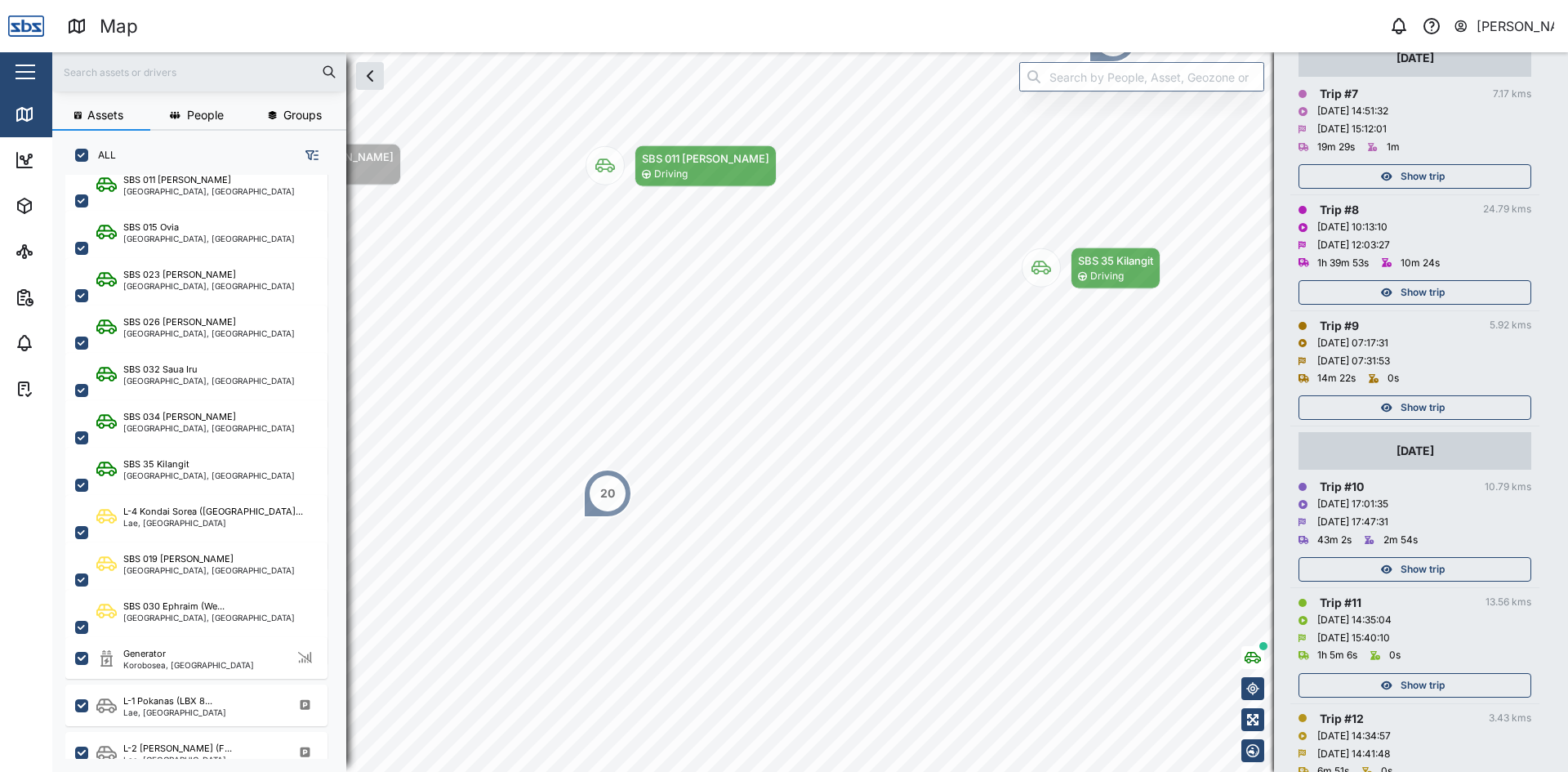
click at [1428, 398] on span "Show trip" at bounding box center [1423, 407] width 44 height 23
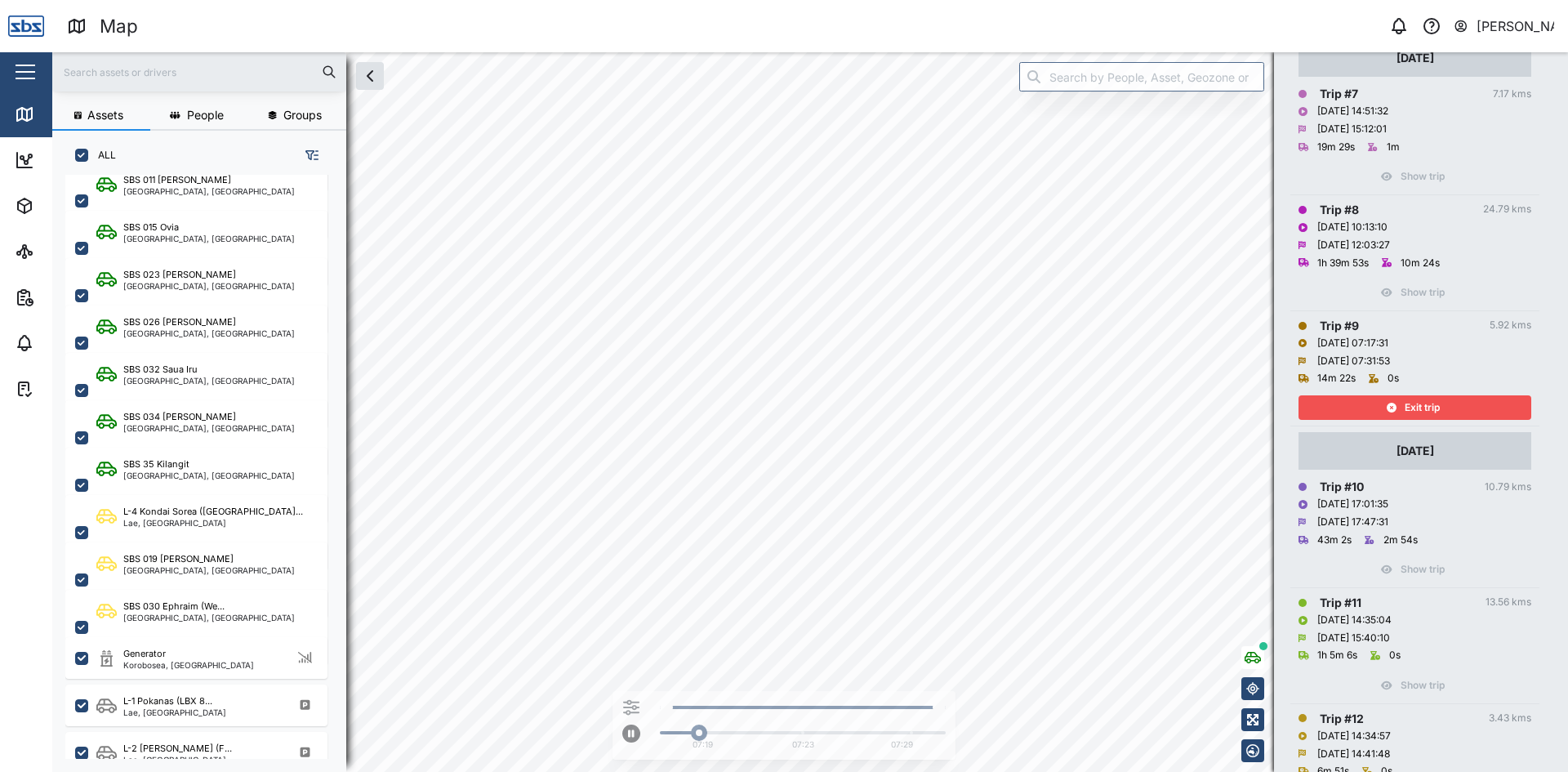
click at [1428, 398] on span "Exit trip" at bounding box center [1422, 407] width 35 height 23
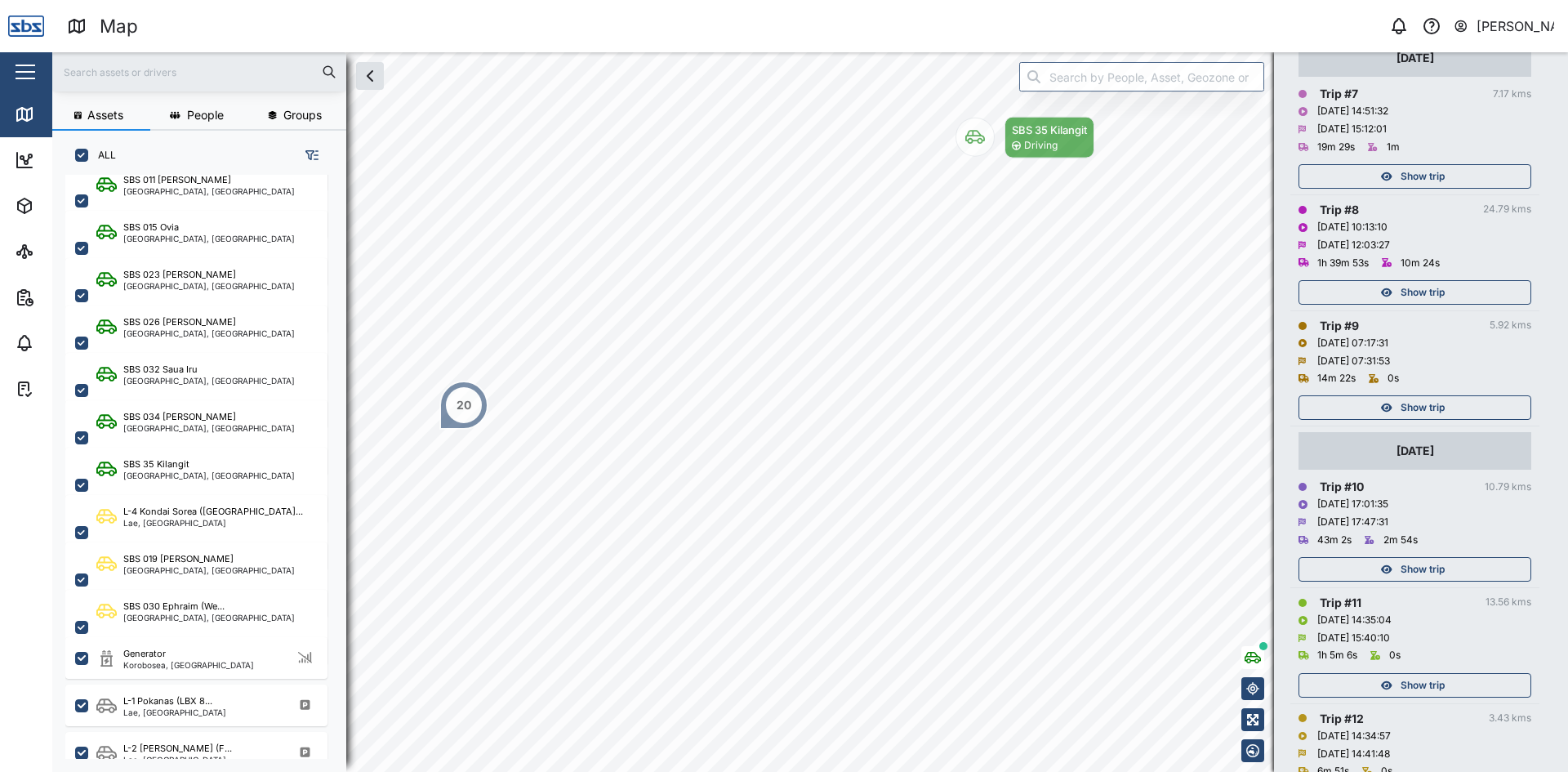
click at [1420, 291] on span "Show trip" at bounding box center [1423, 292] width 44 height 23
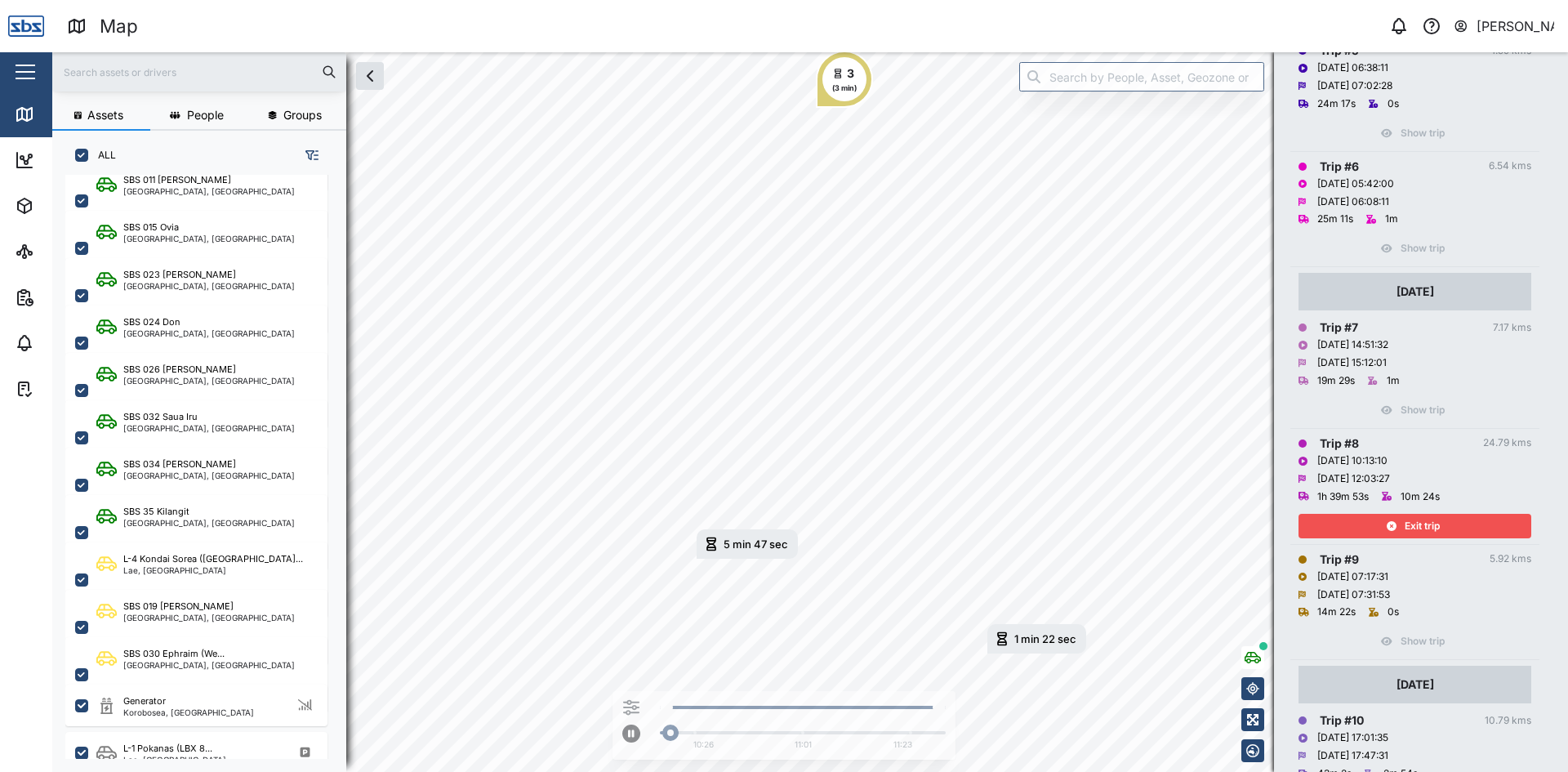
scroll to position [735, 0]
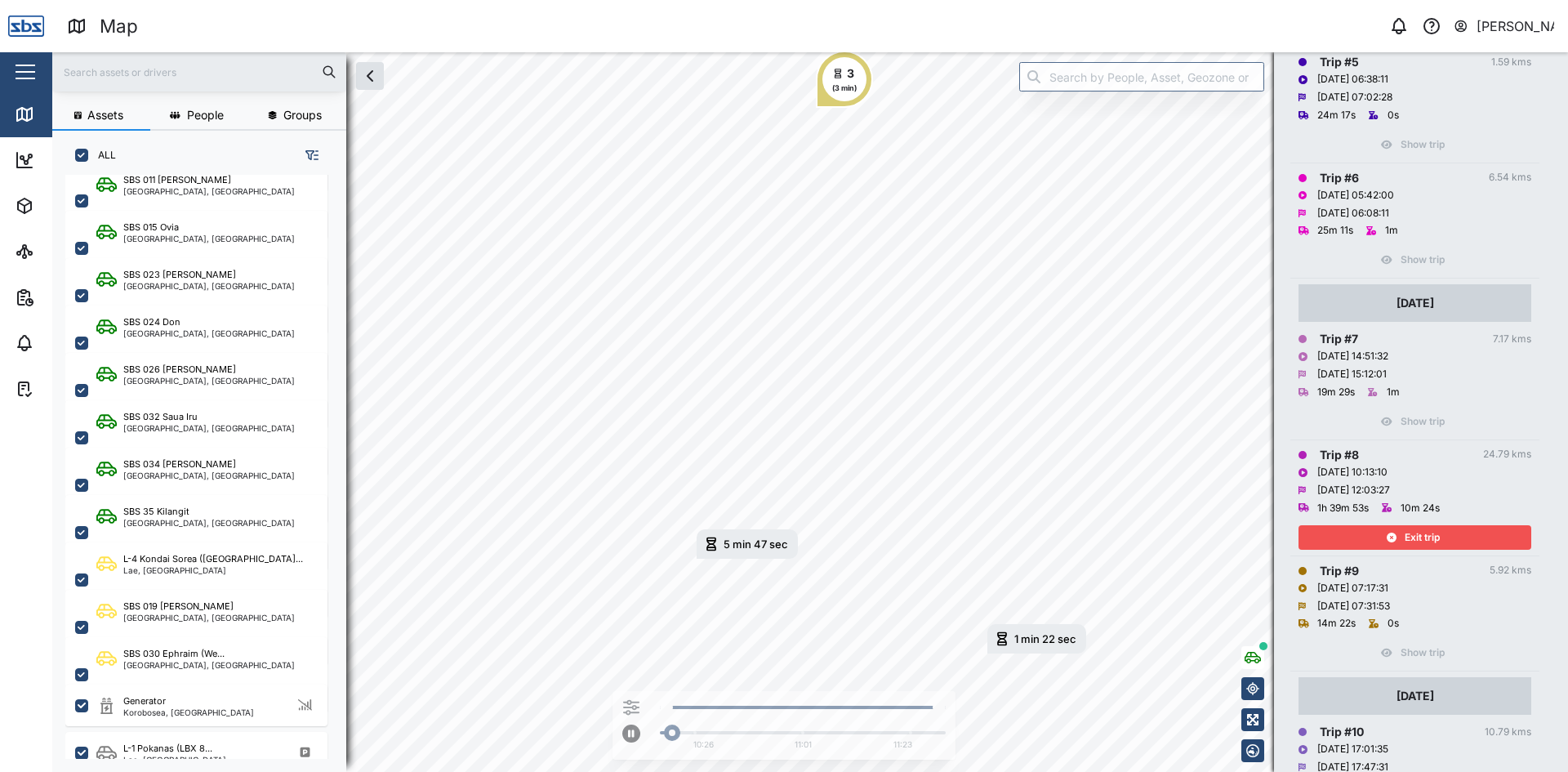
click at [1426, 536] on span "Exit trip" at bounding box center [1422, 537] width 35 height 23
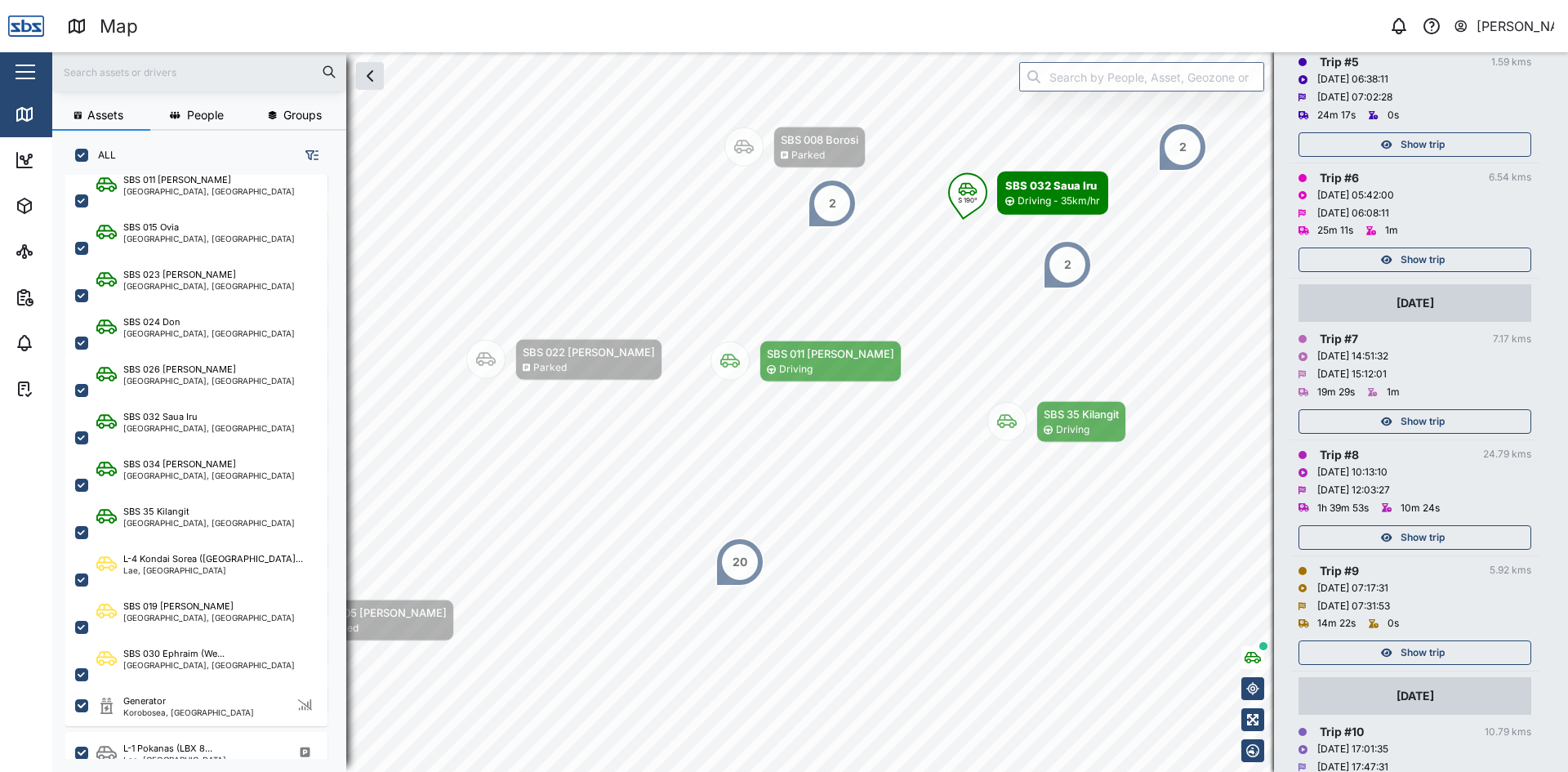
click at [1426, 421] on span "Show trip" at bounding box center [1423, 421] width 44 height 23
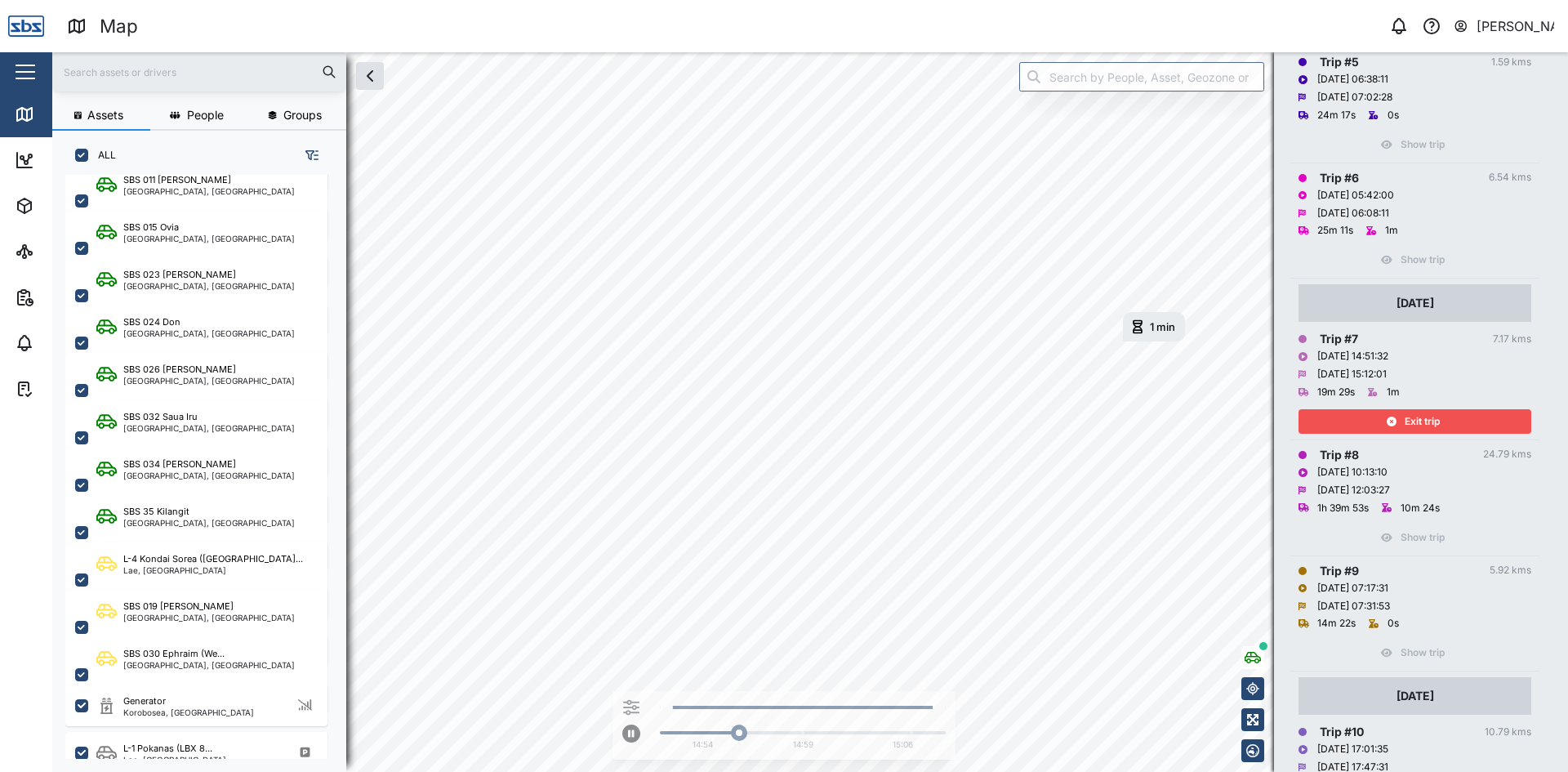
click at [1426, 421] on span "Exit trip" at bounding box center [1422, 421] width 35 height 23
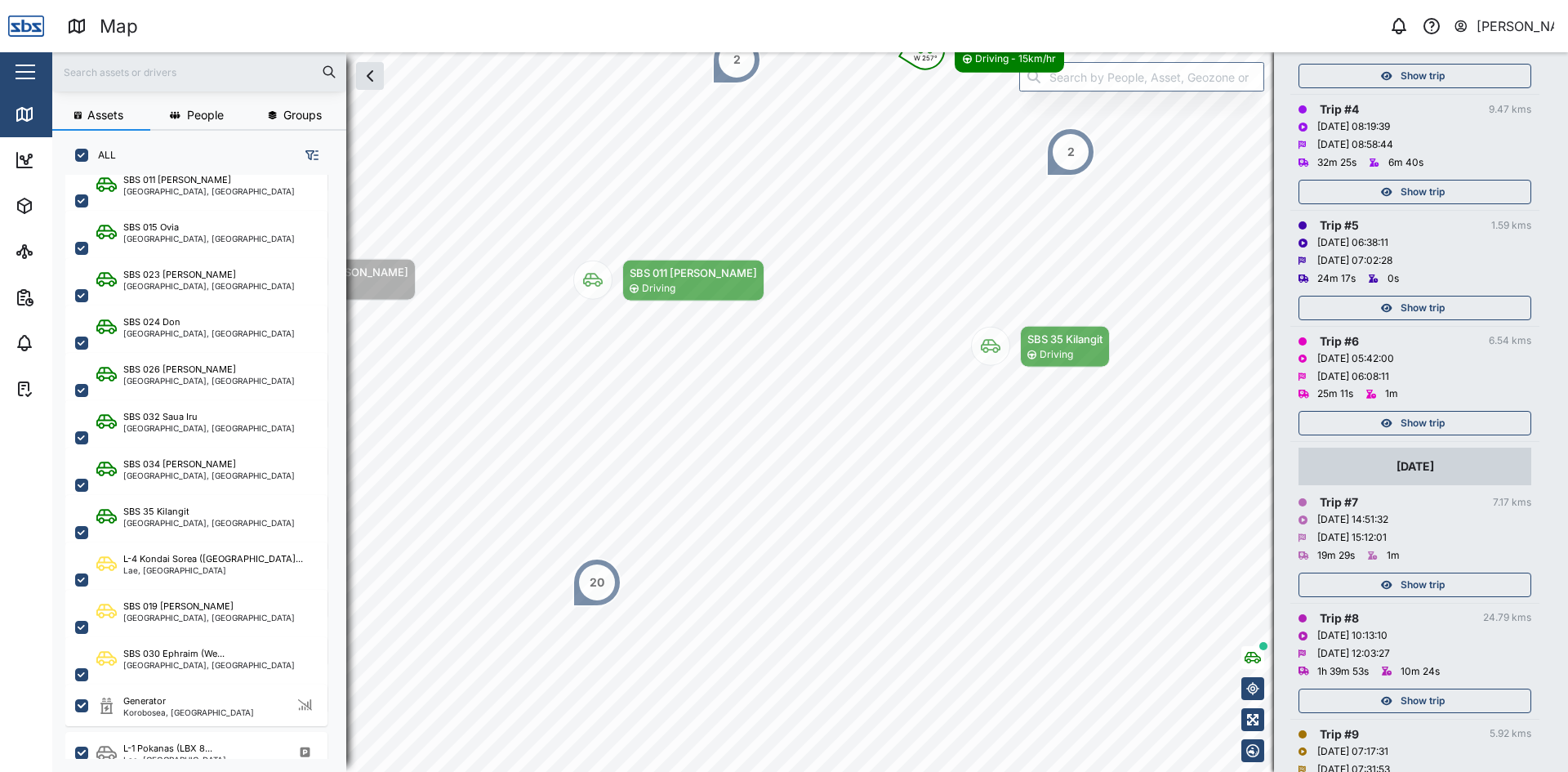
scroll to position [490, 0]
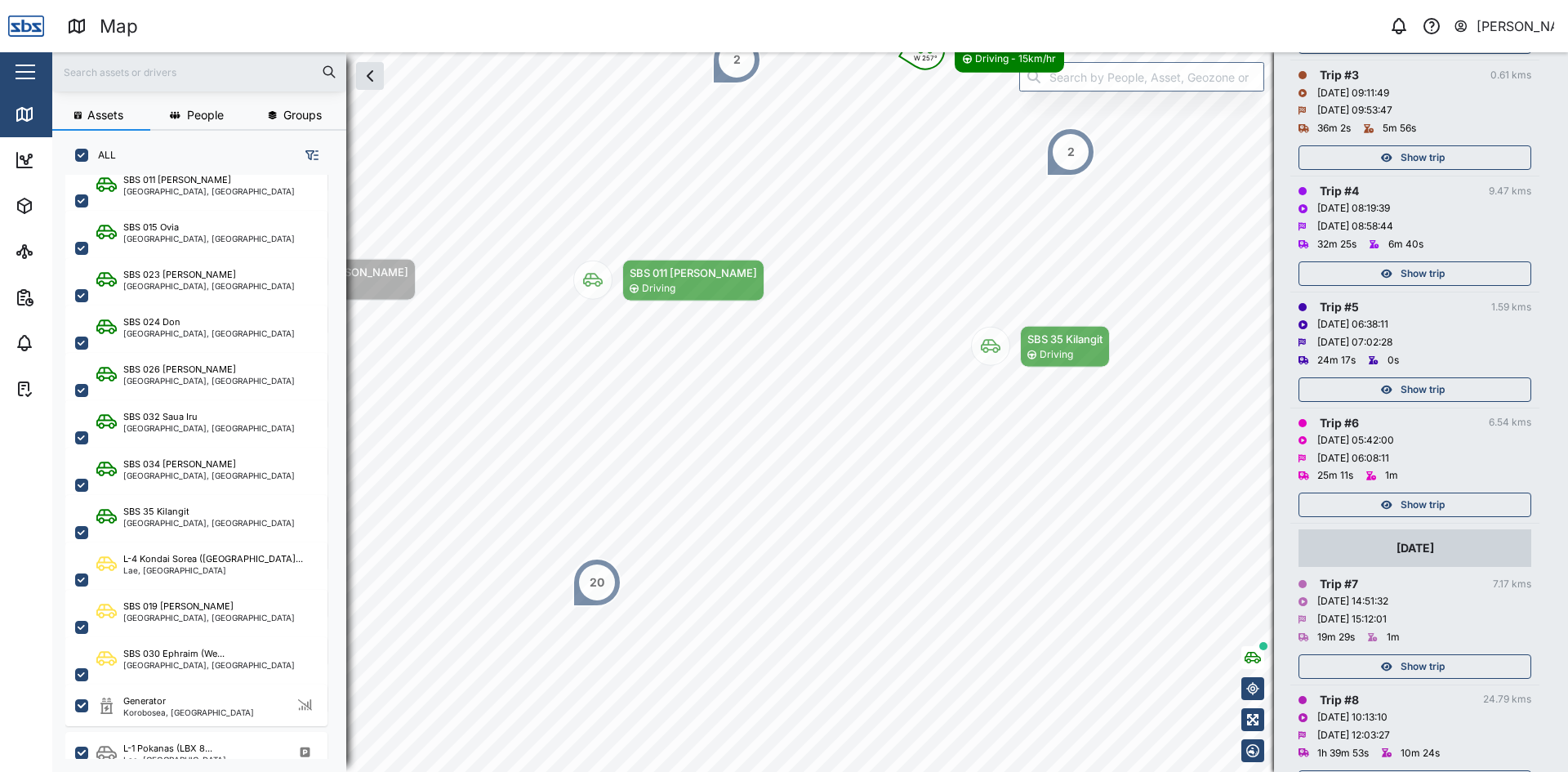
click at [1414, 503] on span "Show trip" at bounding box center [1423, 505] width 44 height 23
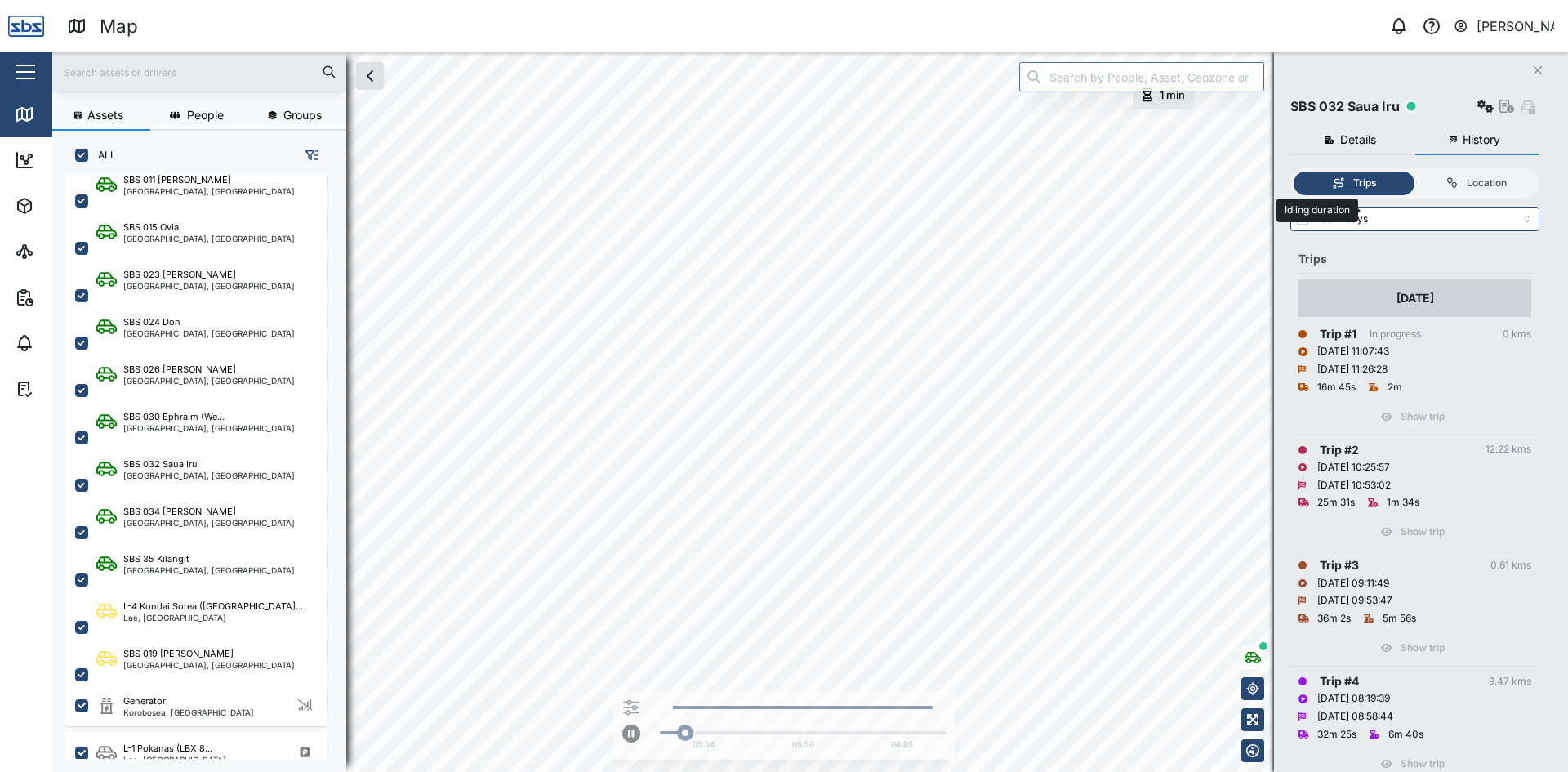
scroll to position [408, 0]
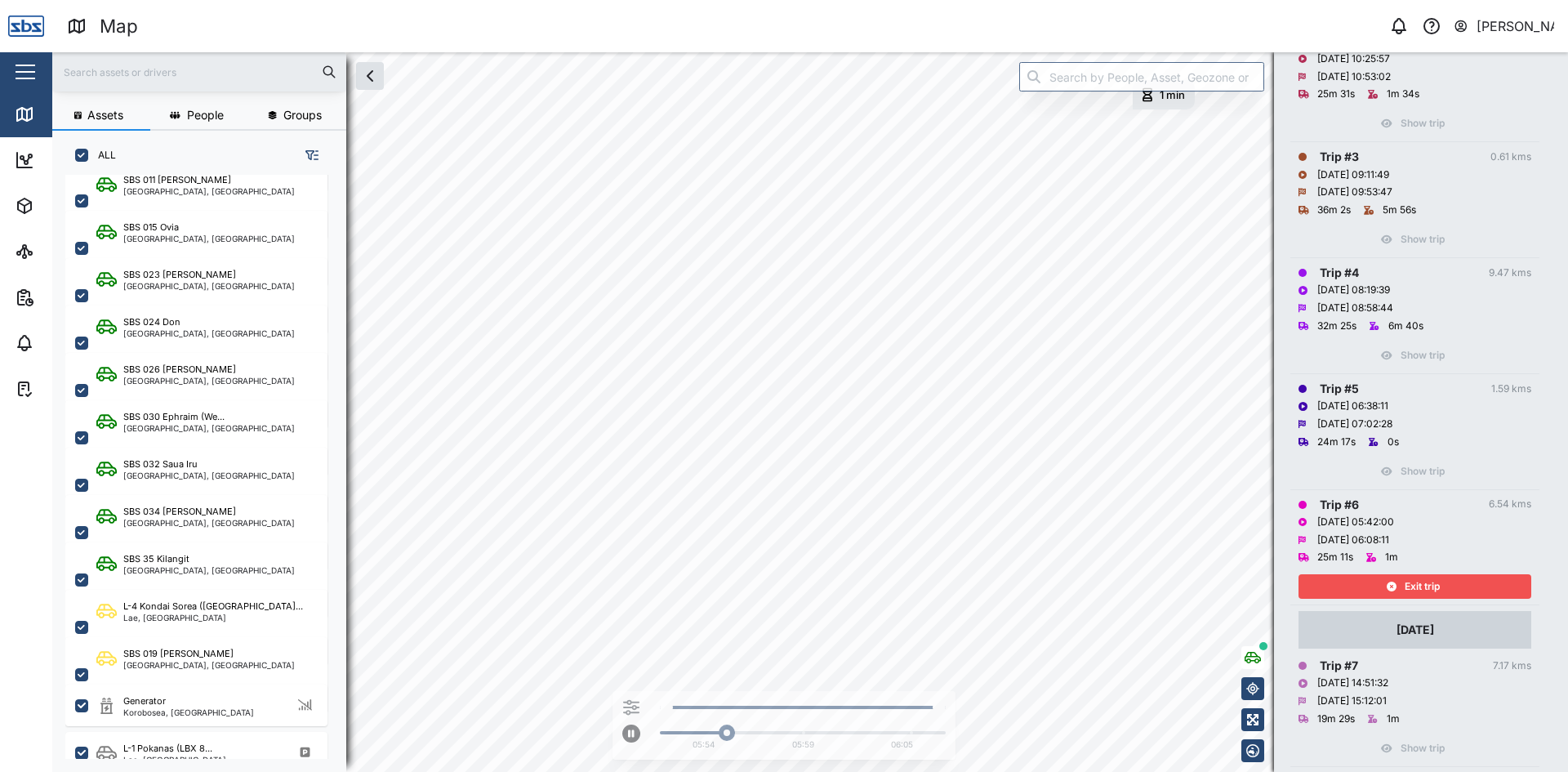
click at [1414, 579] on span "Exit trip" at bounding box center [1422, 586] width 35 height 23
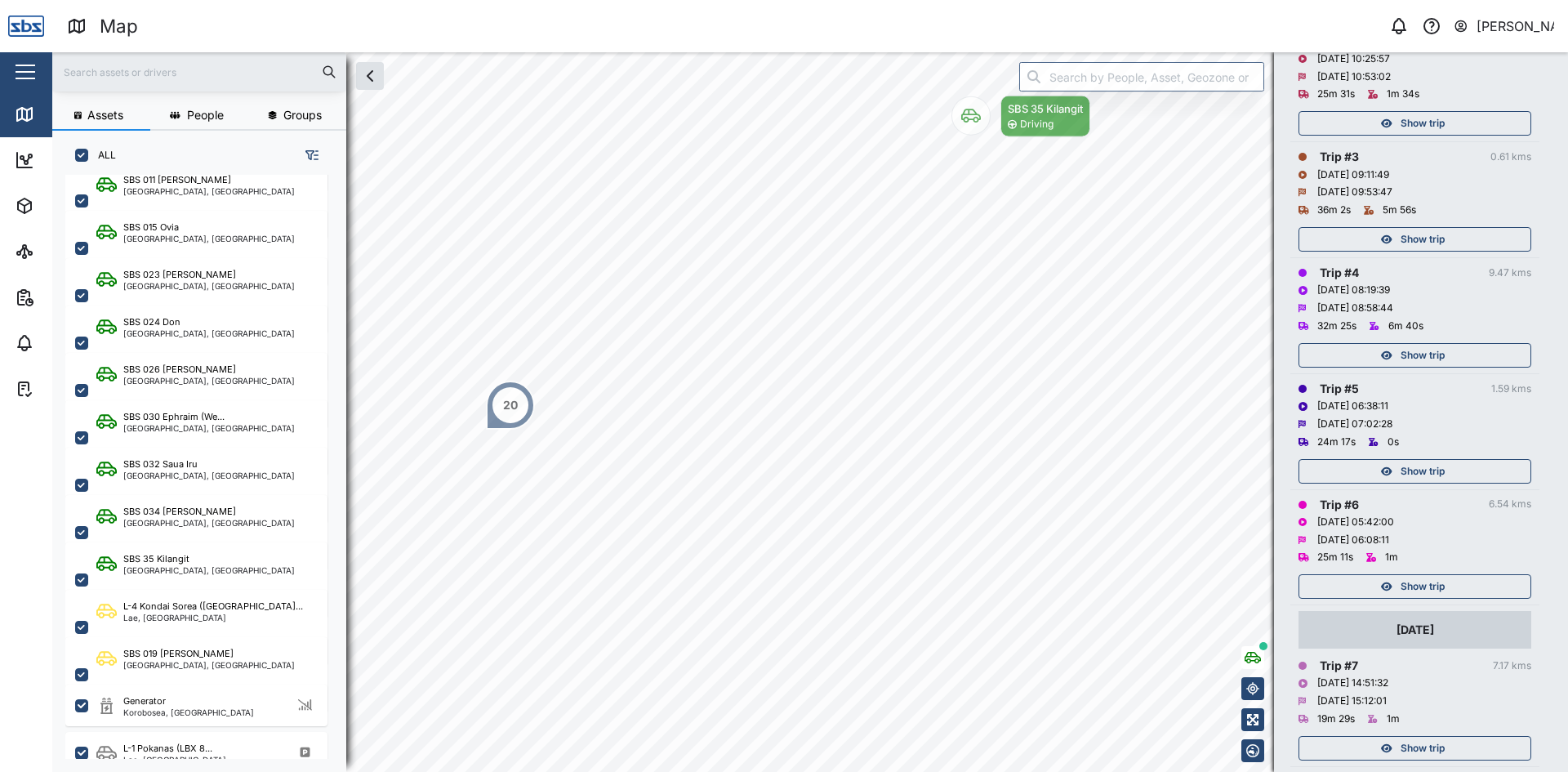
click at [1415, 481] on span "Show trip" at bounding box center [1423, 471] width 44 height 23
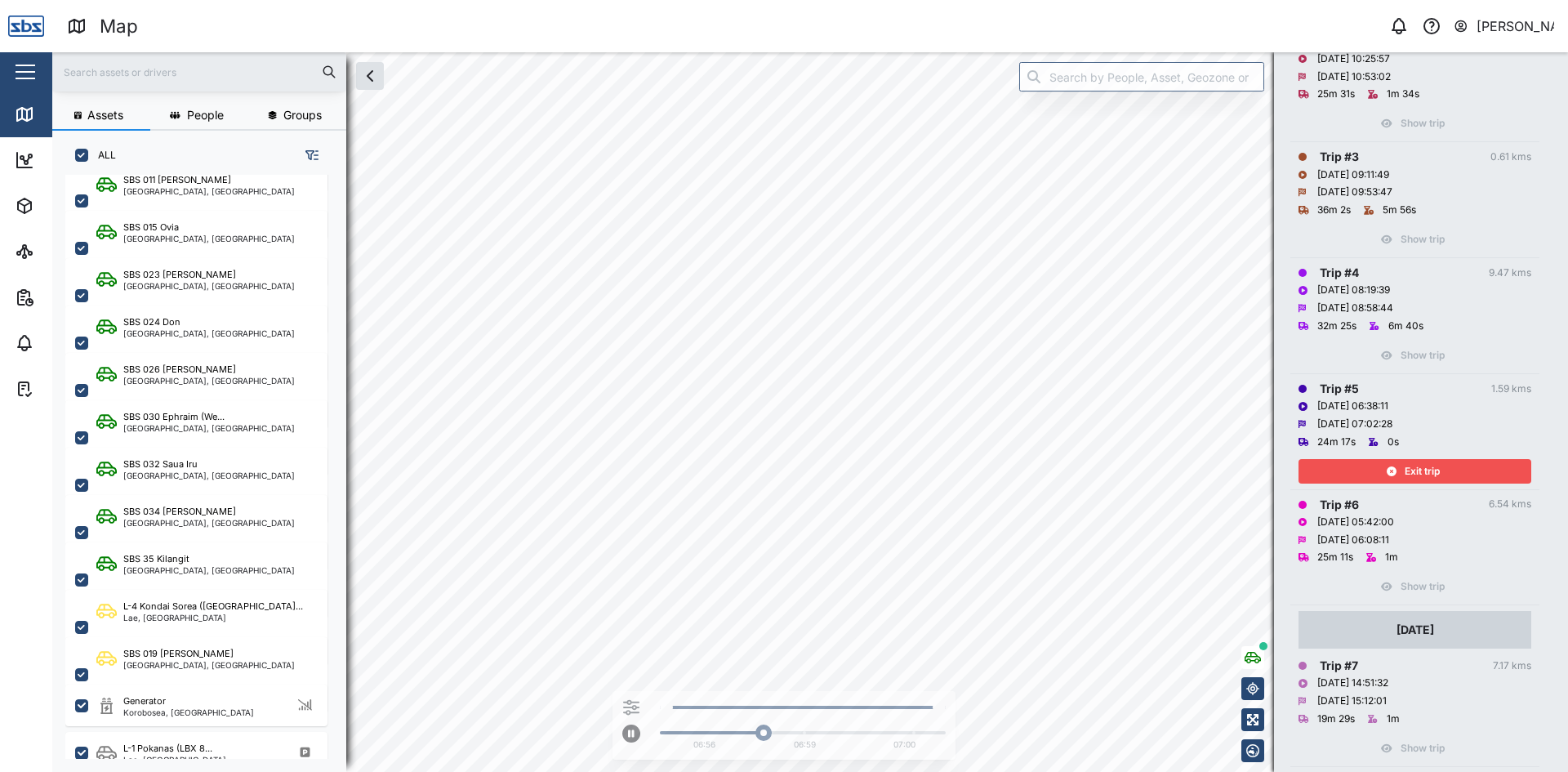
click at [1413, 465] on span "Exit trip" at bounding box center [1422, 471] width 35 height 23
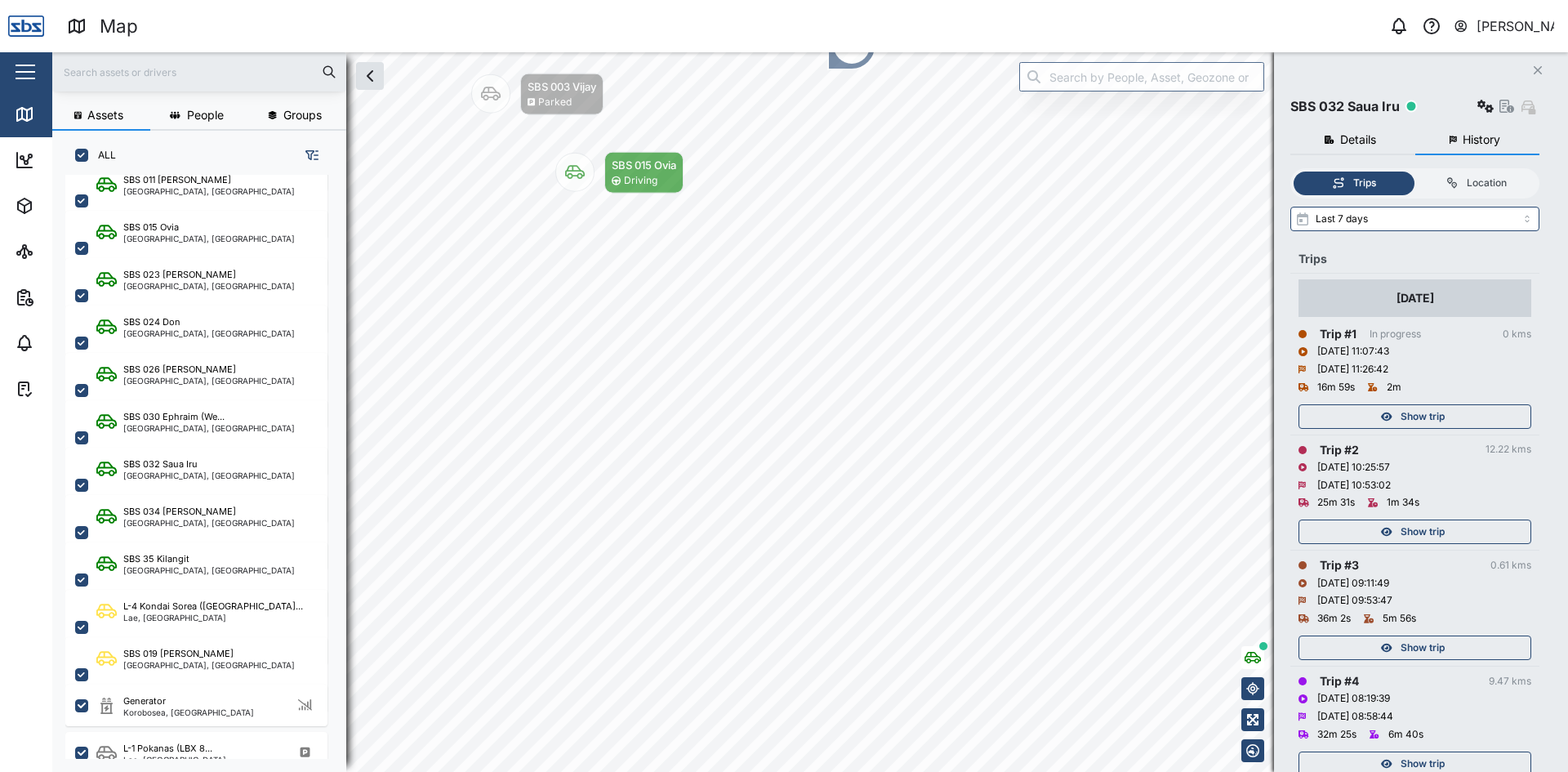
click at [1535, 70] on icon "Close" at bounding box center [1537, 69] width 10 height 13
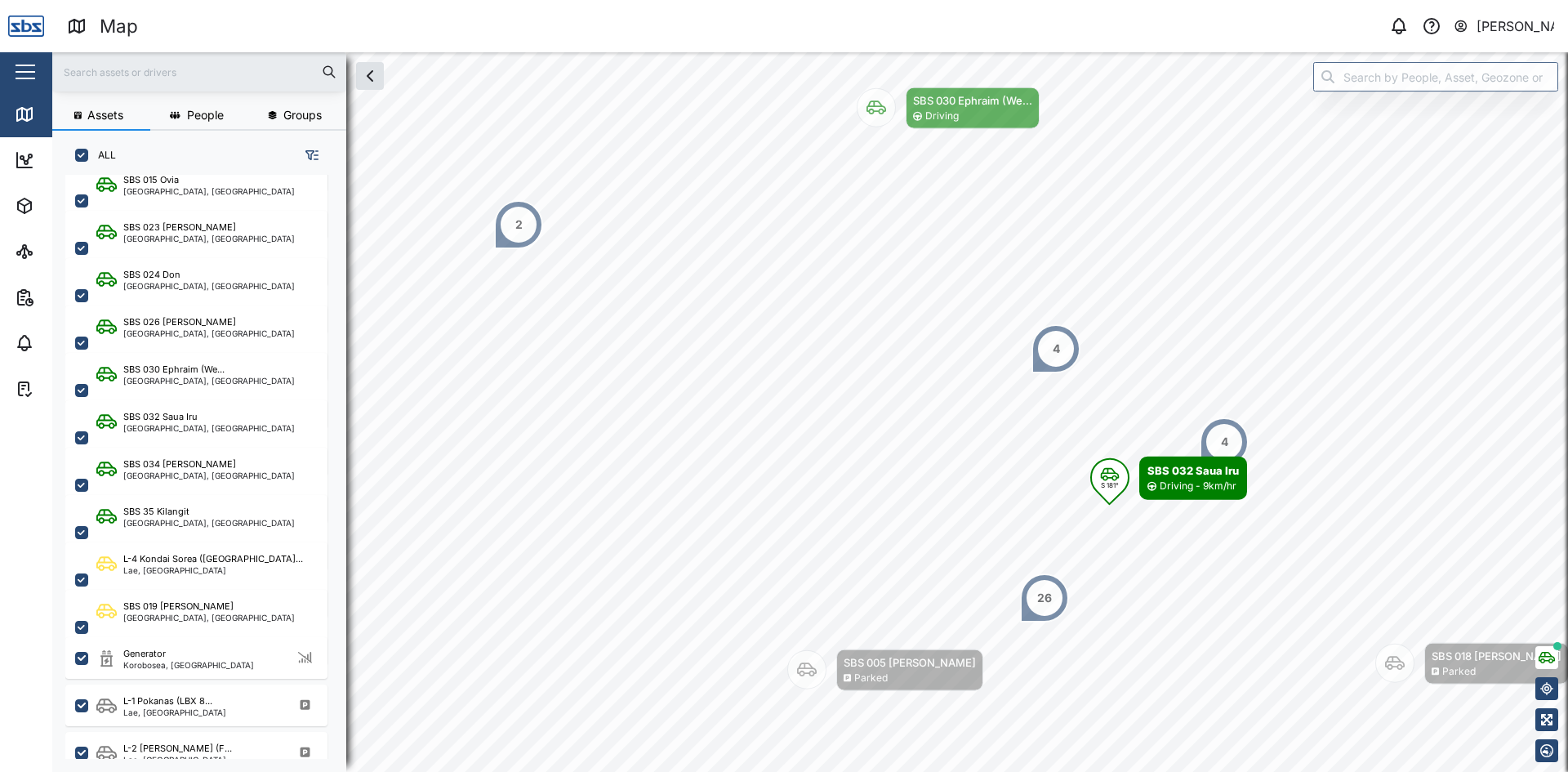
click at [523, 230] on div "2" at bounding box center [519, 225] width 49 height 49
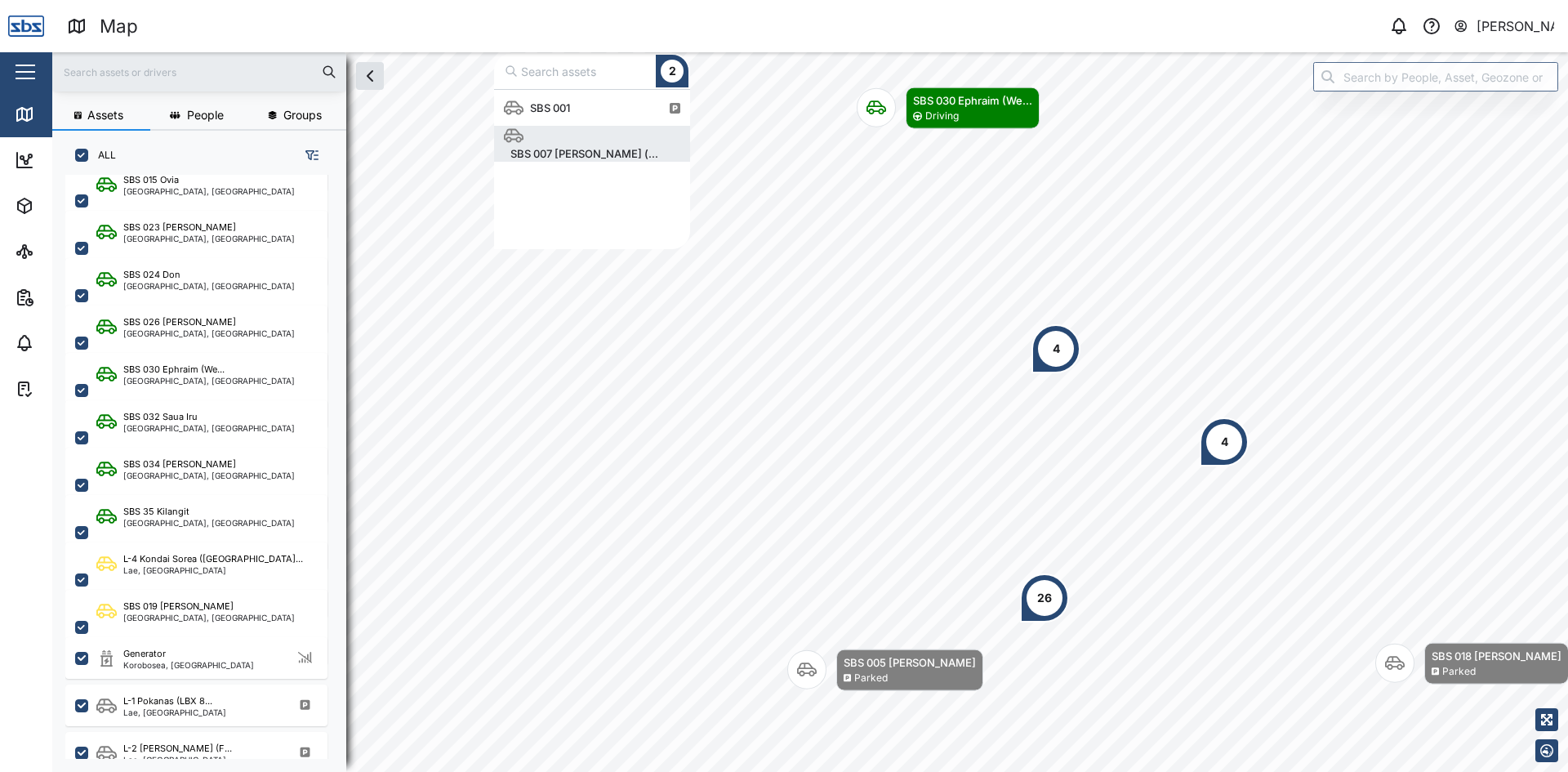
scroll to position [147, 184]
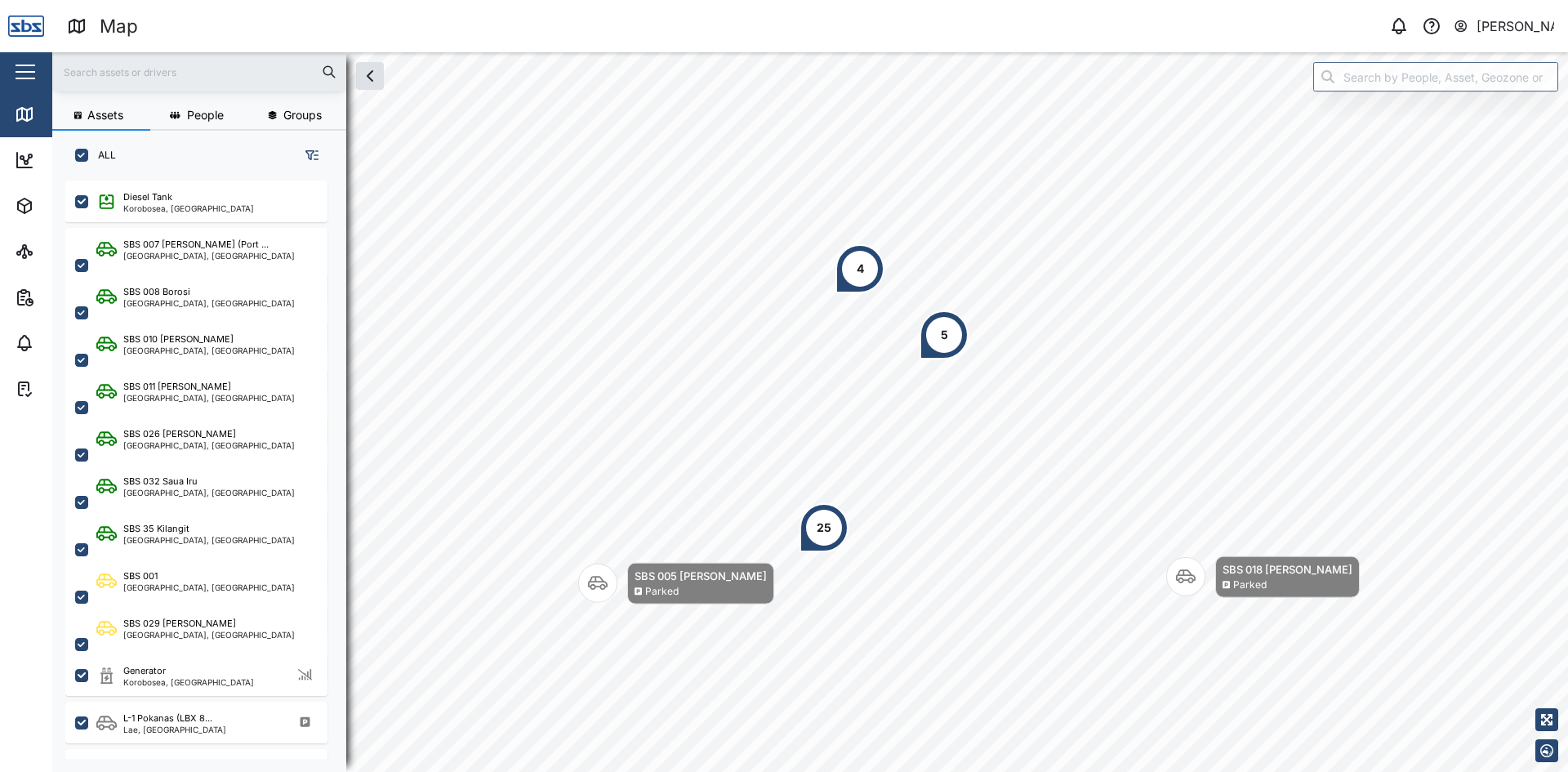
click at [1490, 27] on div "[PERSON_NAME]" at bounding box center [1515, 26] width 78 height 20
click at [1440, 100] on div "Sign Out" at bounding box center [1453, 106] width 177 height 19
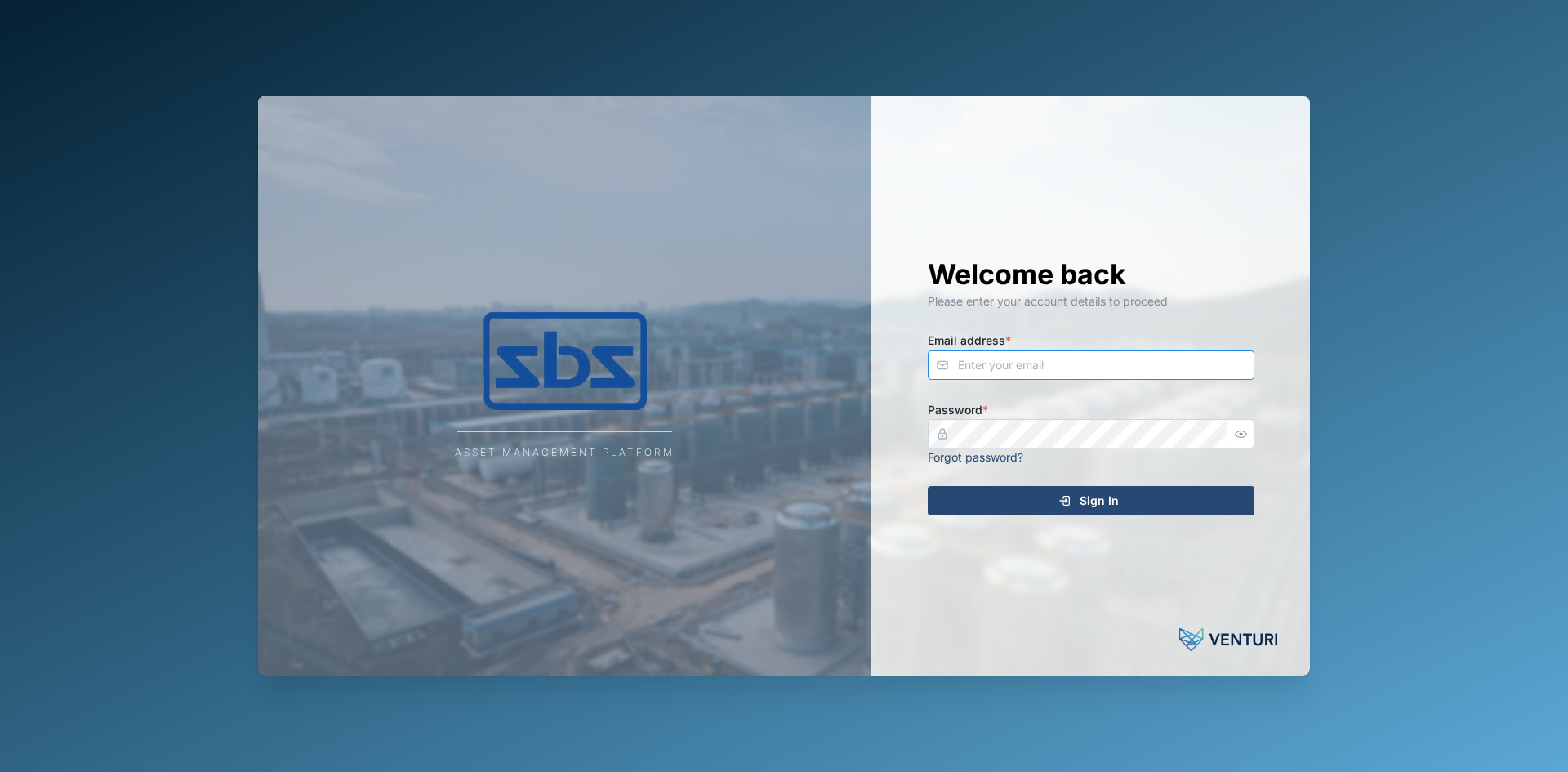
type input "[PERSON_NAME][EMAIL_ADDRESS][DOMAIN_NAME]"
